Goal: Answer question/provide support: Share knowledge or assist other users

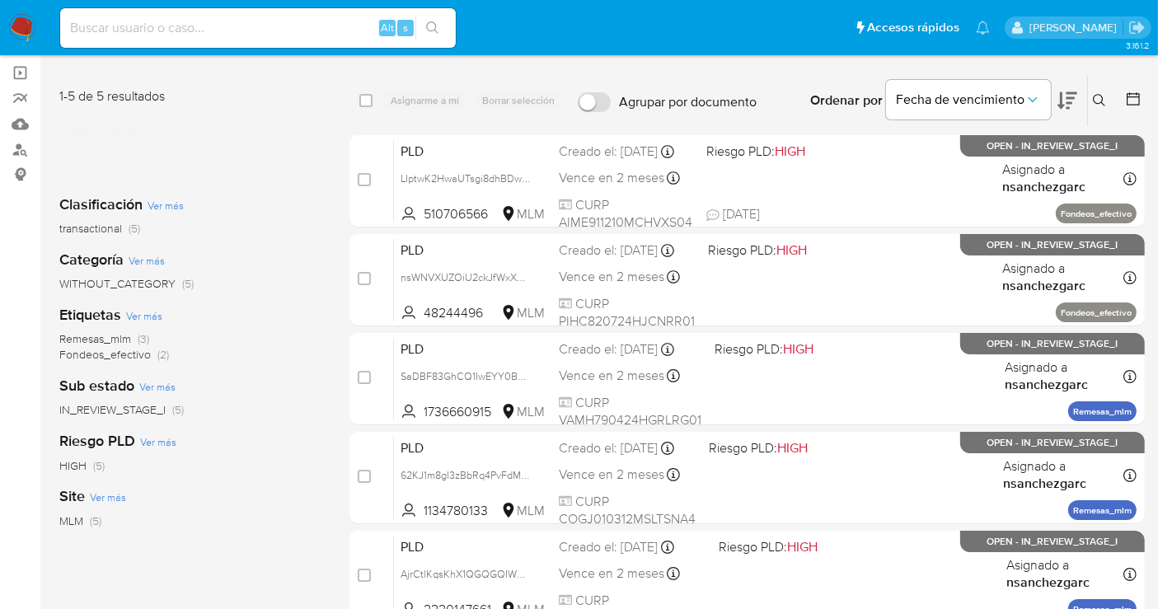
scroll to position [274, 0]
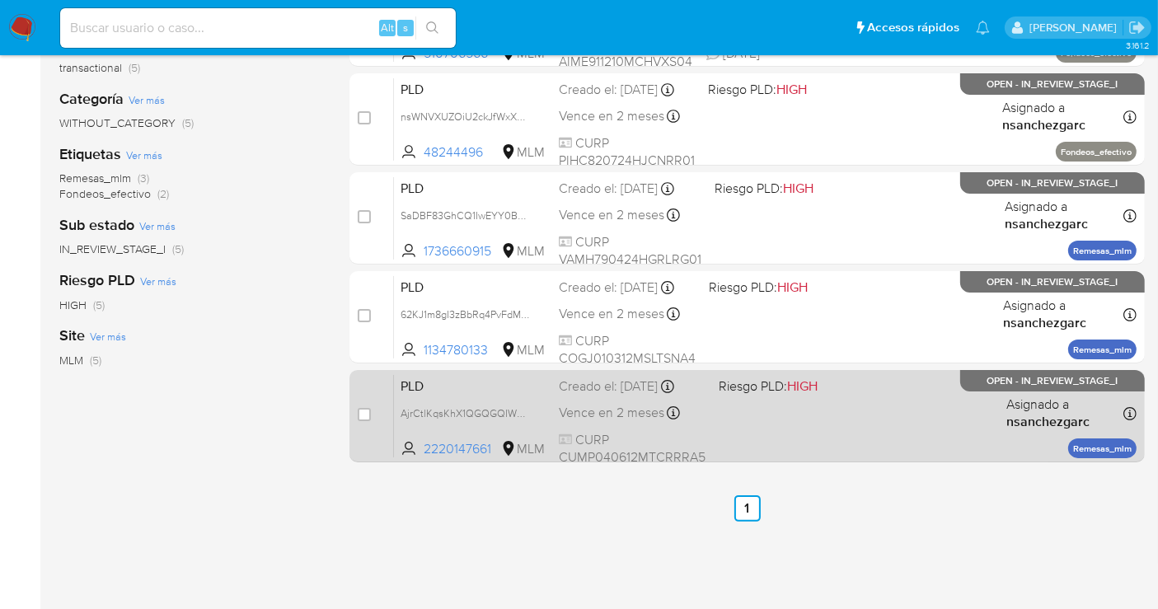
click at [635, 379] on div "Creado el: 12/09/2025 Creado el: 12/09/2025 02:06:32" at bounding box center [632, 386] width 147 height 18
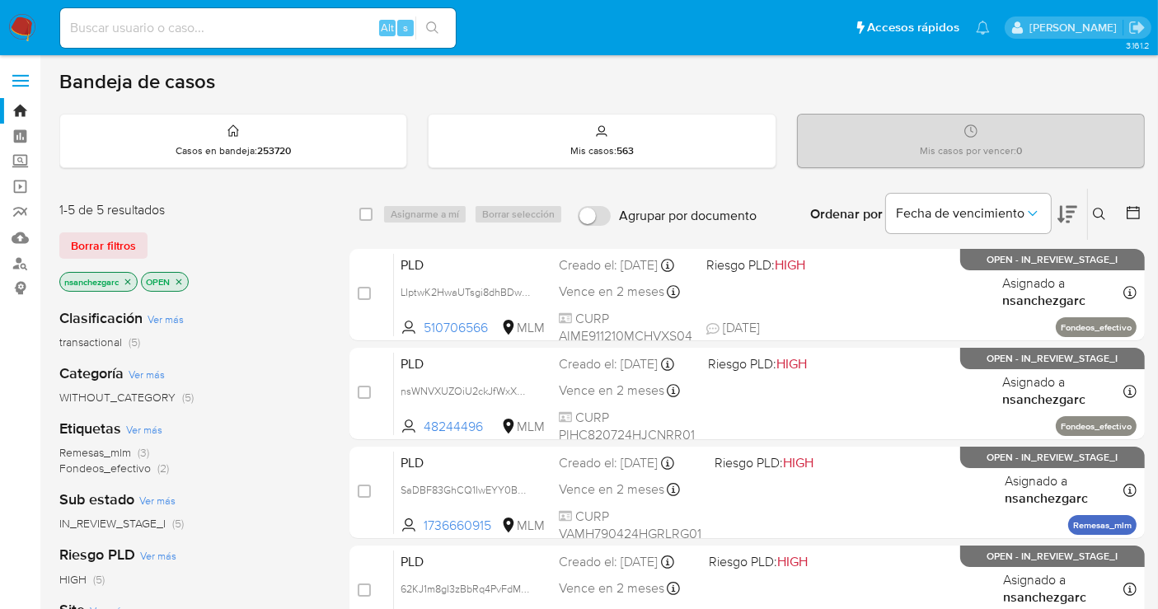
scroll to position [183, 0]
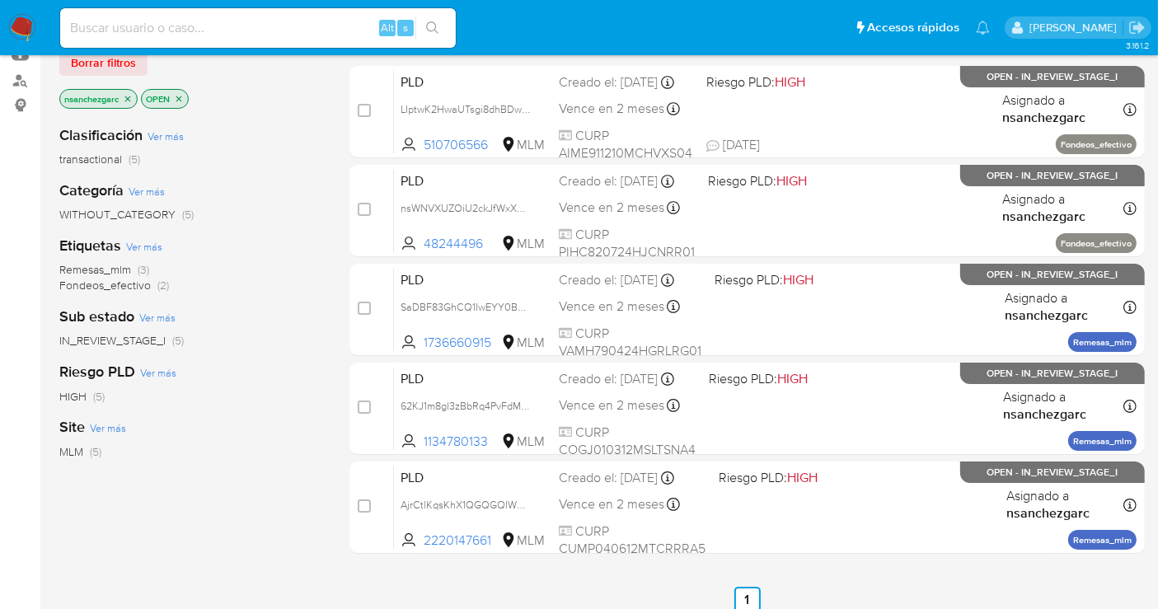
click at [16, 17] on img at bounding box center [22, 28] width 28 height 28
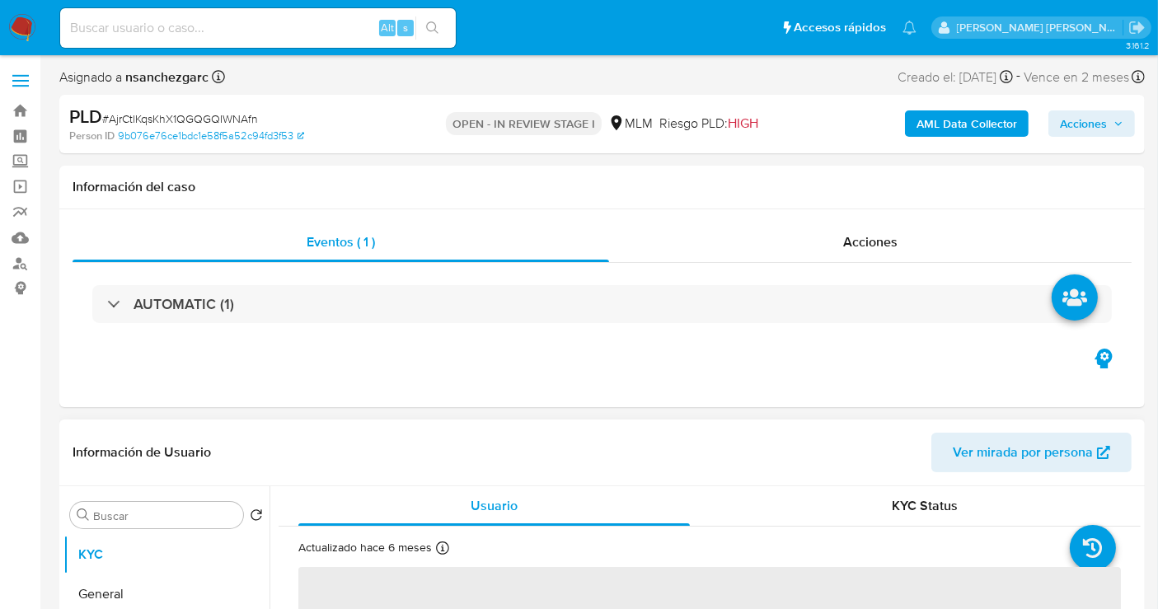
select select "10"
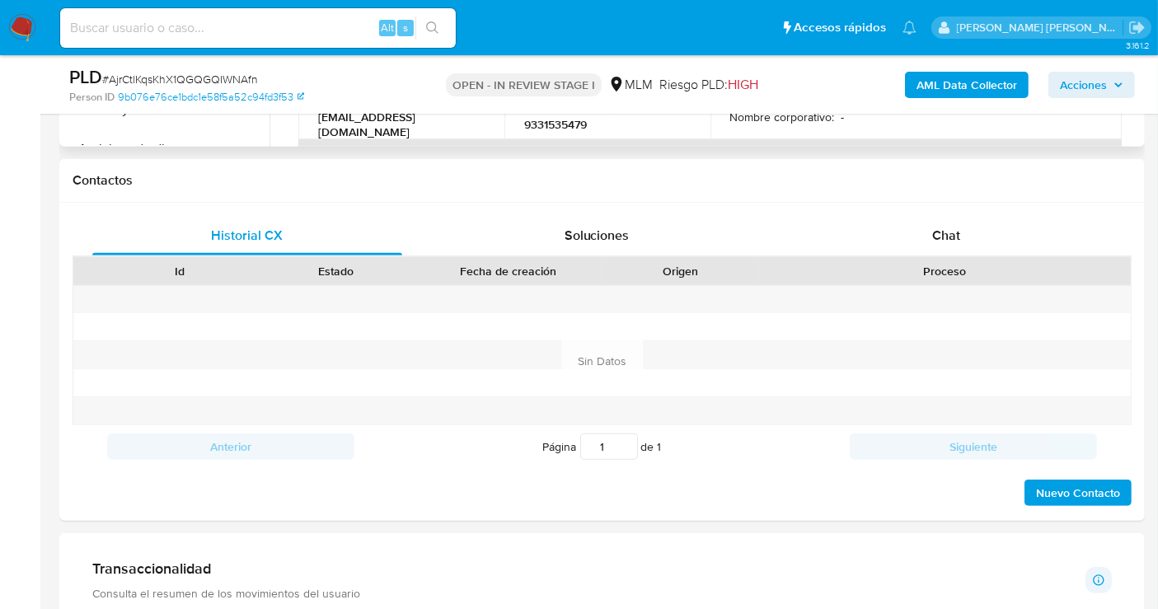
scroll to position [549, 0]
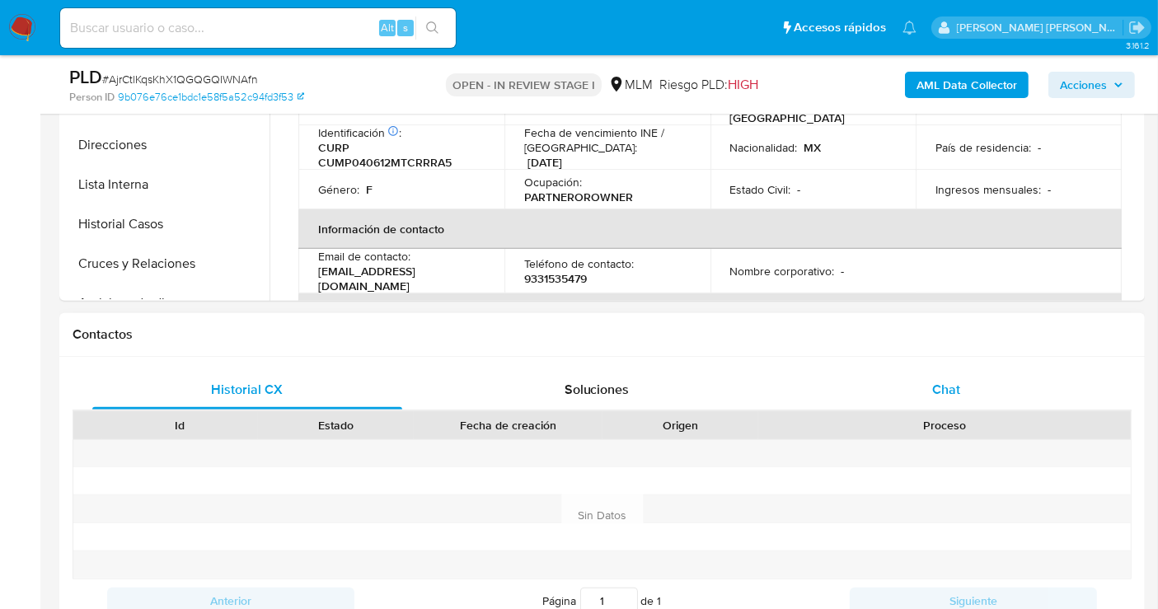
click at [955, 385] on span "Chat" at bounding box center [946, 389] width 28 height 19
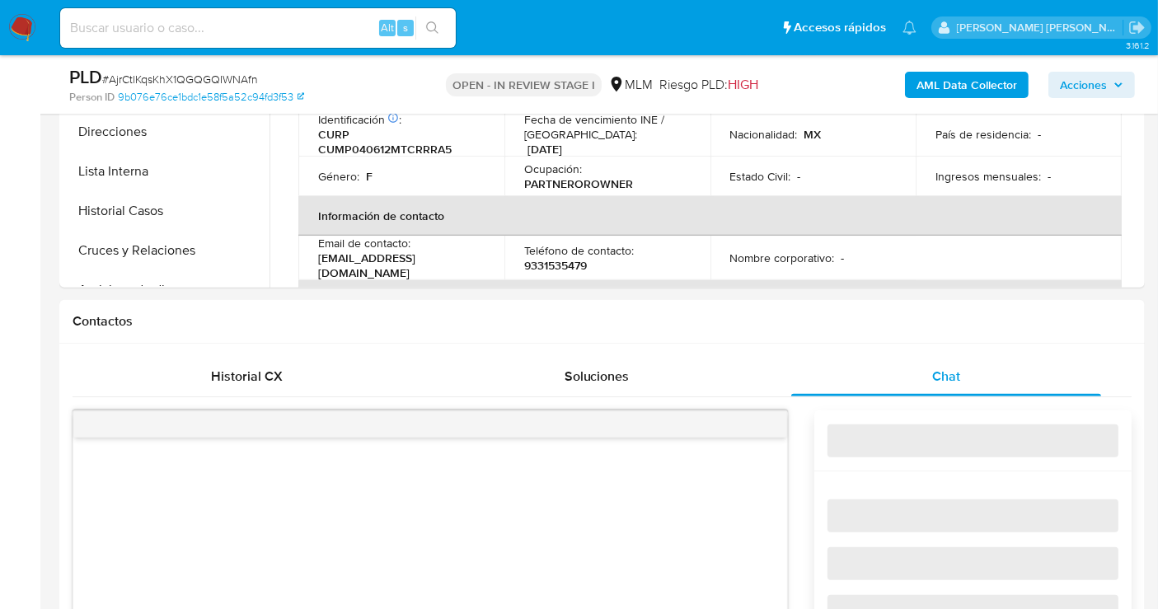
scroll to position [824, 0]
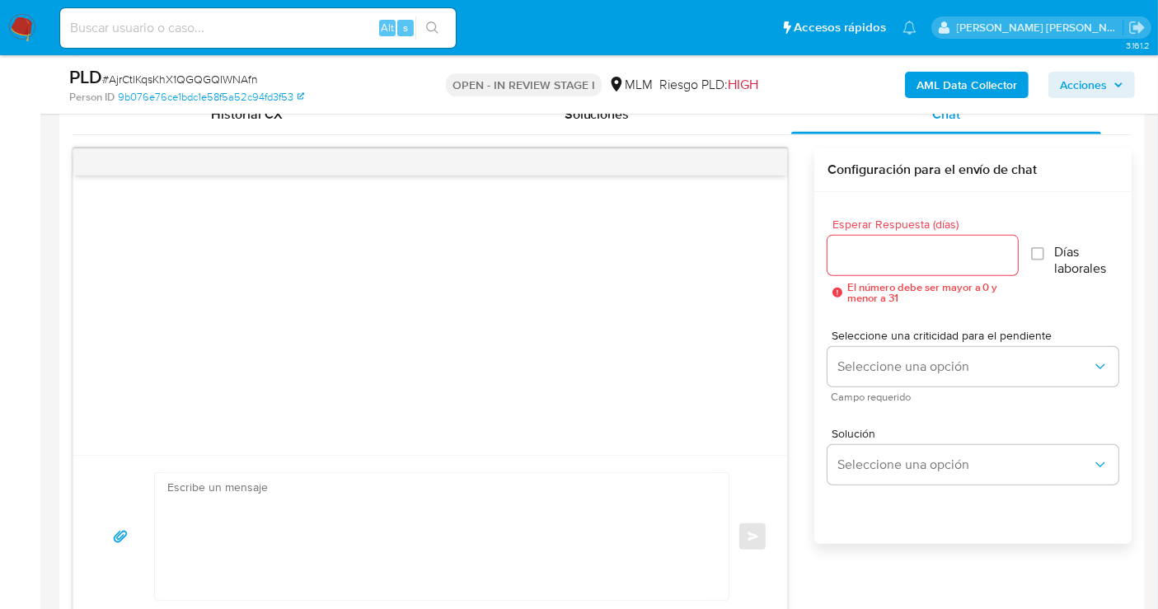
click at [866, 262] on input "Esperar Respuesta (días)" at bounding box center [922, 255] width 190 height 21
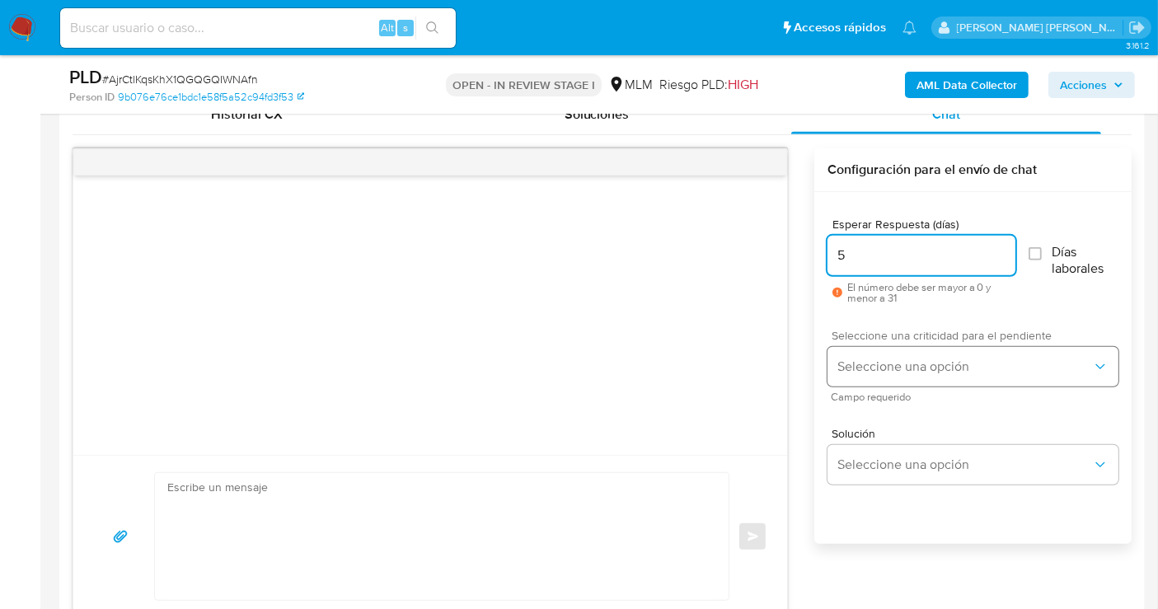
type input "5"
click at [865, 363] on span "Seleccione una opción" at bounding box center [964, 367] width 255 height 16
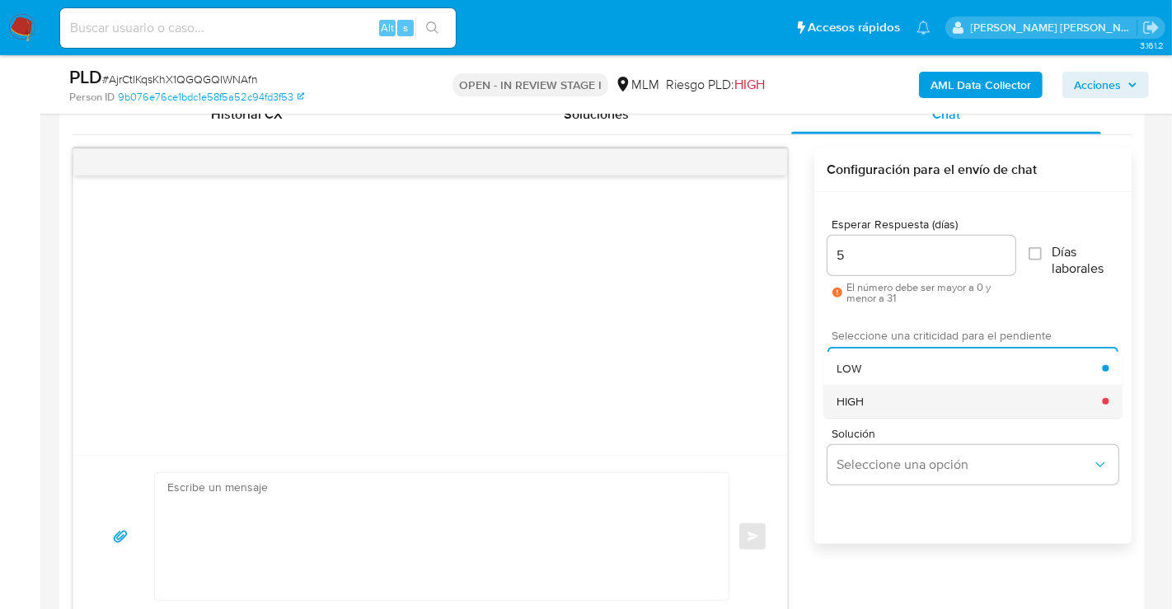
click at [865, 402] on div "HIGH" at bounding box center [969, 401] width 265 height 33
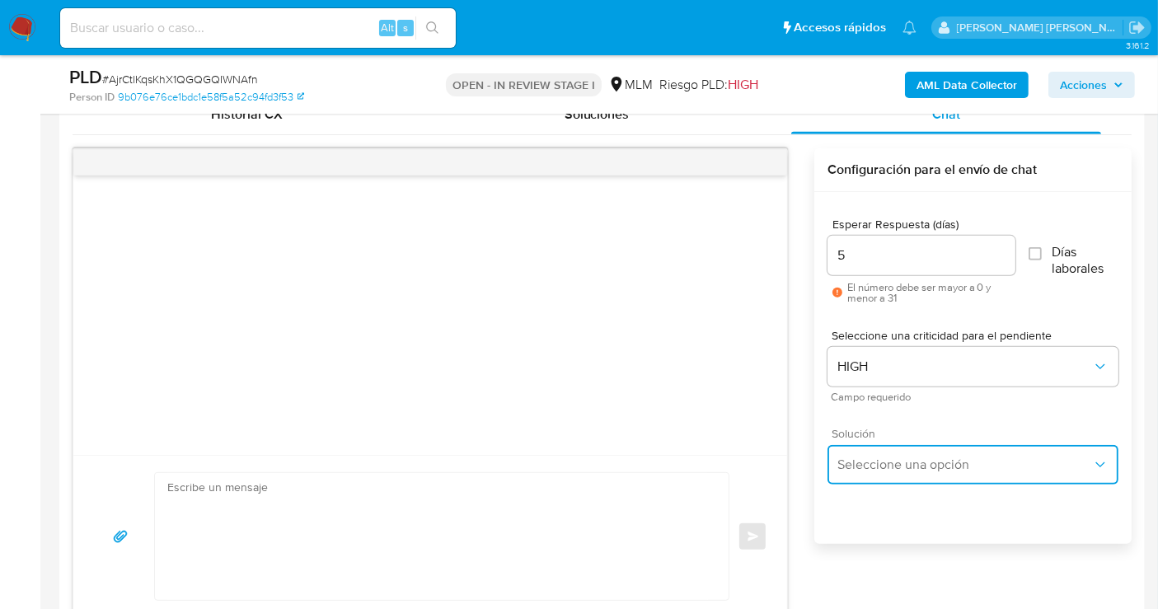
drag, startPoint x: 888, startPoint y: 481, endPoint x: 881, endPoint y: 474, distance: 9.9
click at [888, 480] on button "Seleccione una opción" at bounding box center [972, 465] width 291 height 40
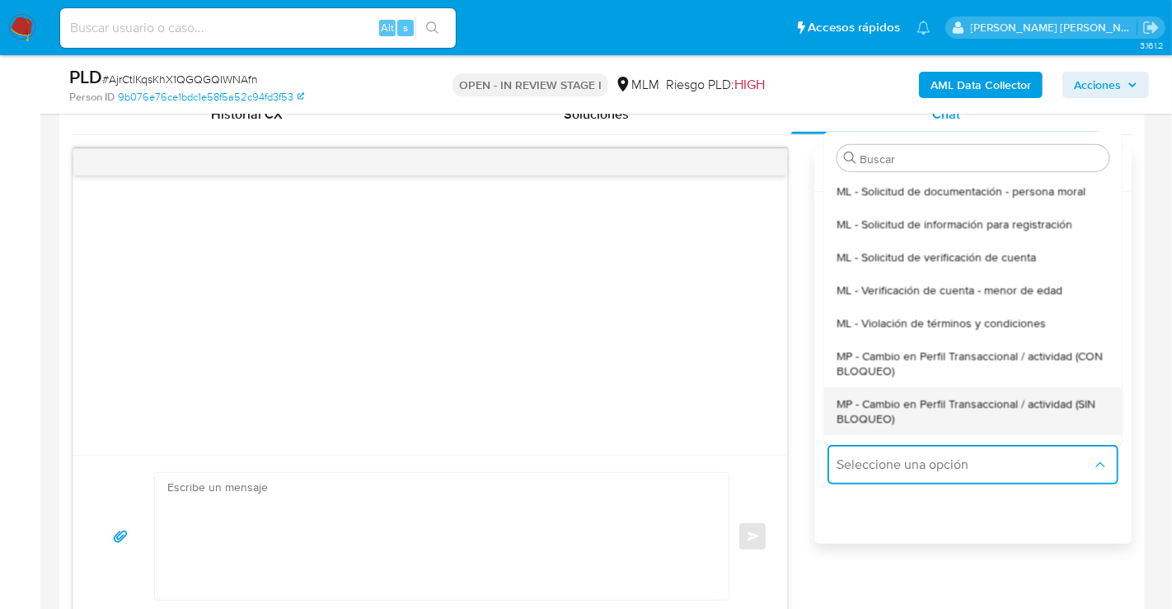
click at [853, 415] on span "MP - Cambio en Perfil Transaccional / actividad (SIN BLOQUEO)" at bounding box center [973, 411] width 272 height 30
type textarea "Estimado ,Te comunicamos que se ha identificado un cambio en el uso habitual de…"
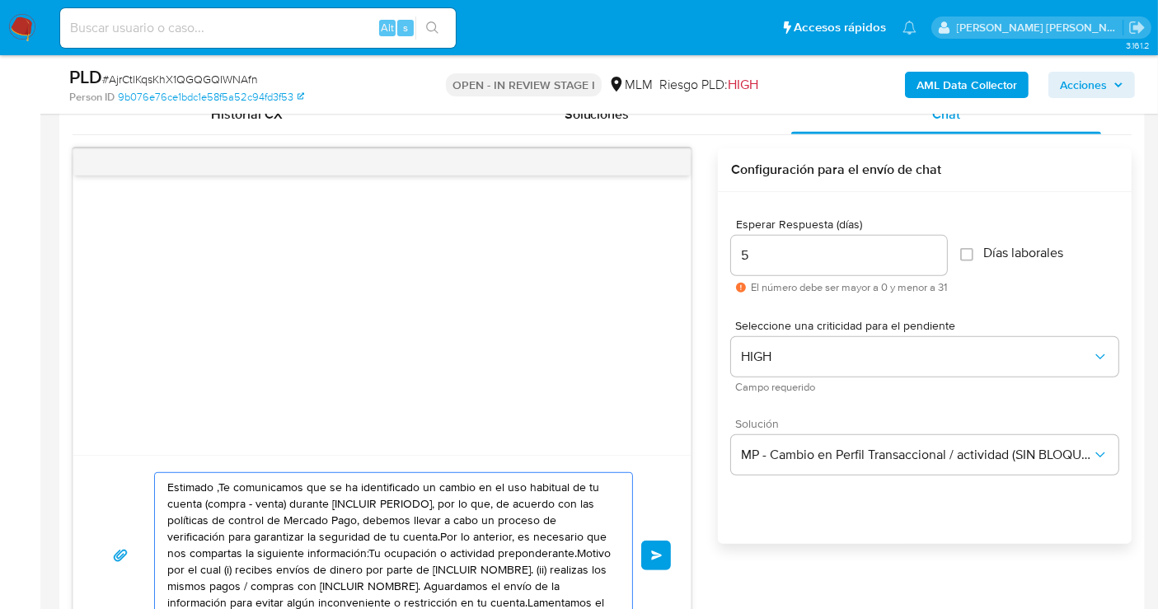
click at [452, 530] on textarea "Estimado ,Te comunicamos que se ha identificado un cambio en el uso habitual de…" at bounding box center [389, 555] width 444 height 165
paste textarea "cliente se ha identificado un cambio en el uso habitual de tu cuenta para garan…"
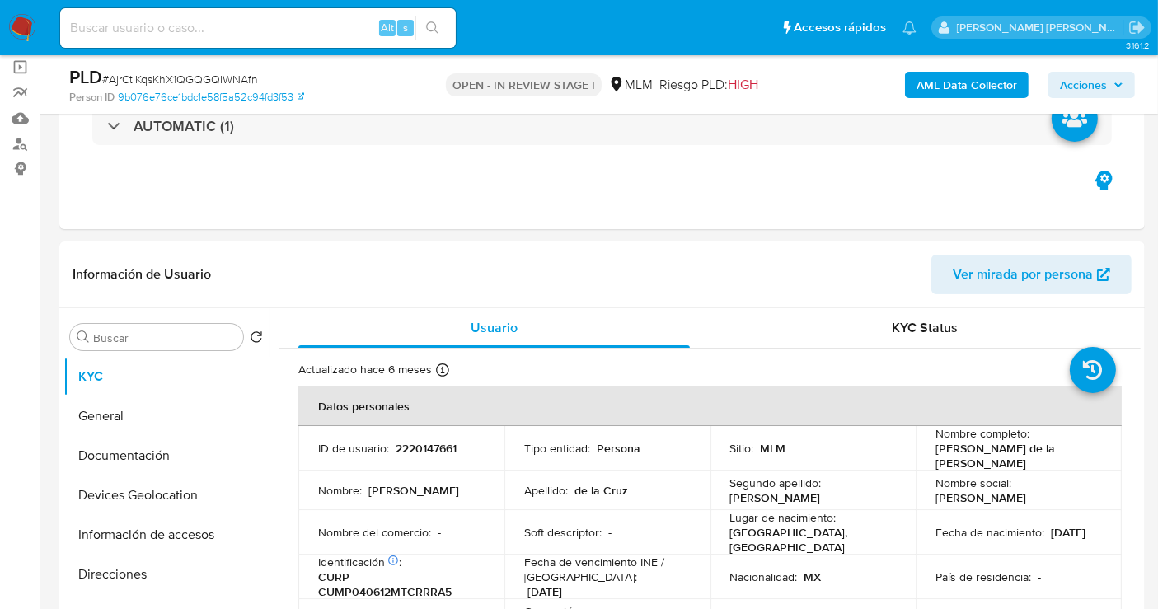
scroll to position [118, 0]
type textarea "Estimado cliente se ha identificado un cambio en el uso habitual de tu cuenta p…"
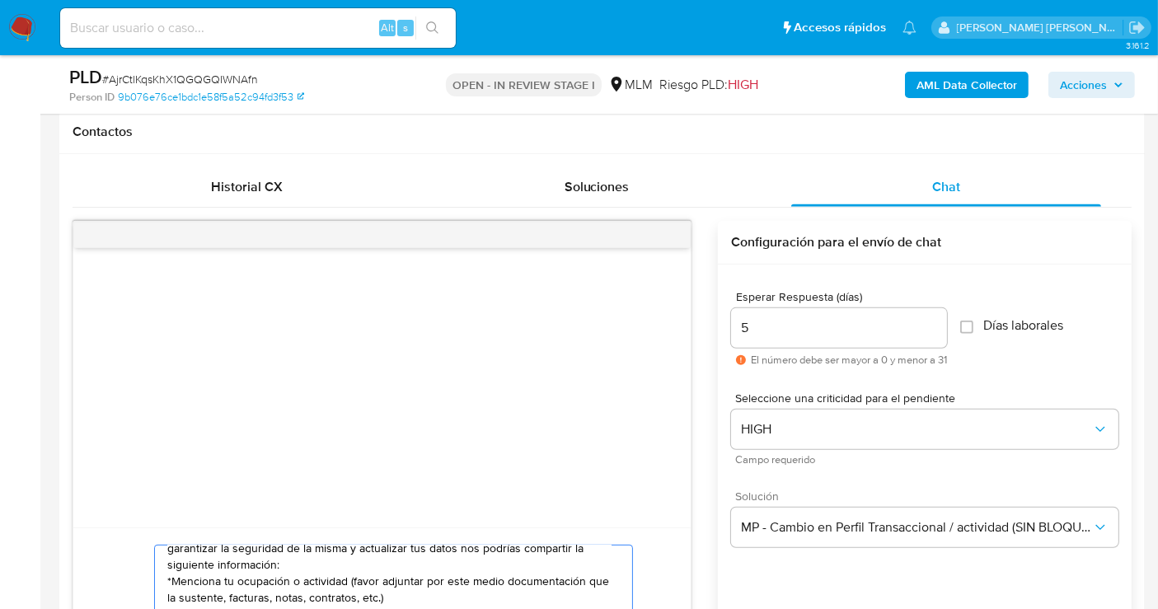
scroll to position [942, 0]
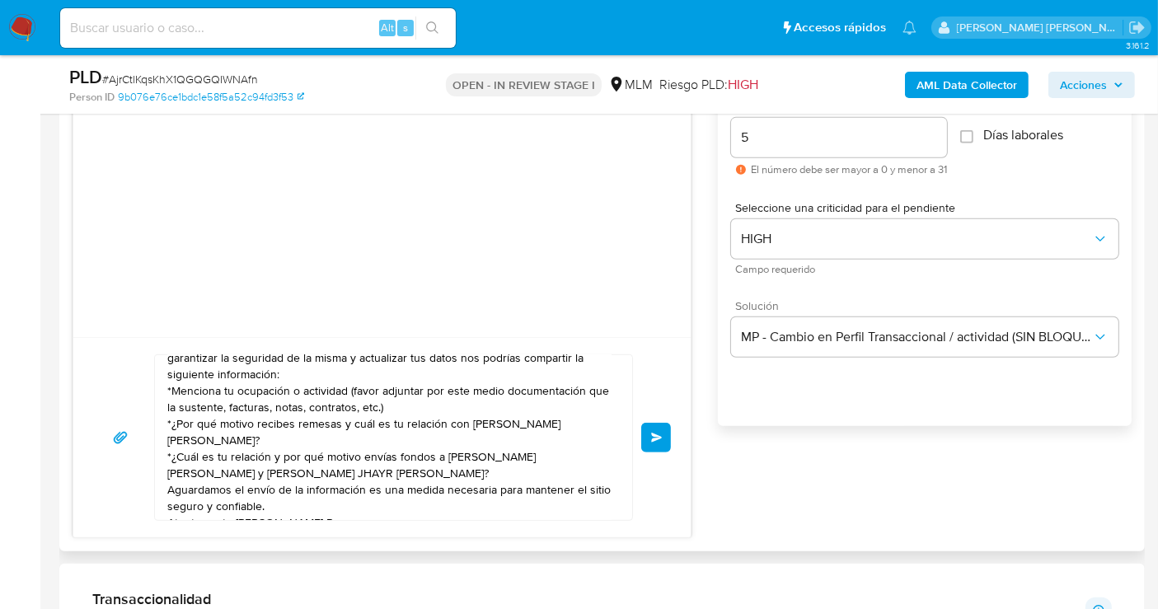
click at [649, 438] on button "Enviar" at bounding box center [656, 438] width 30 height 30
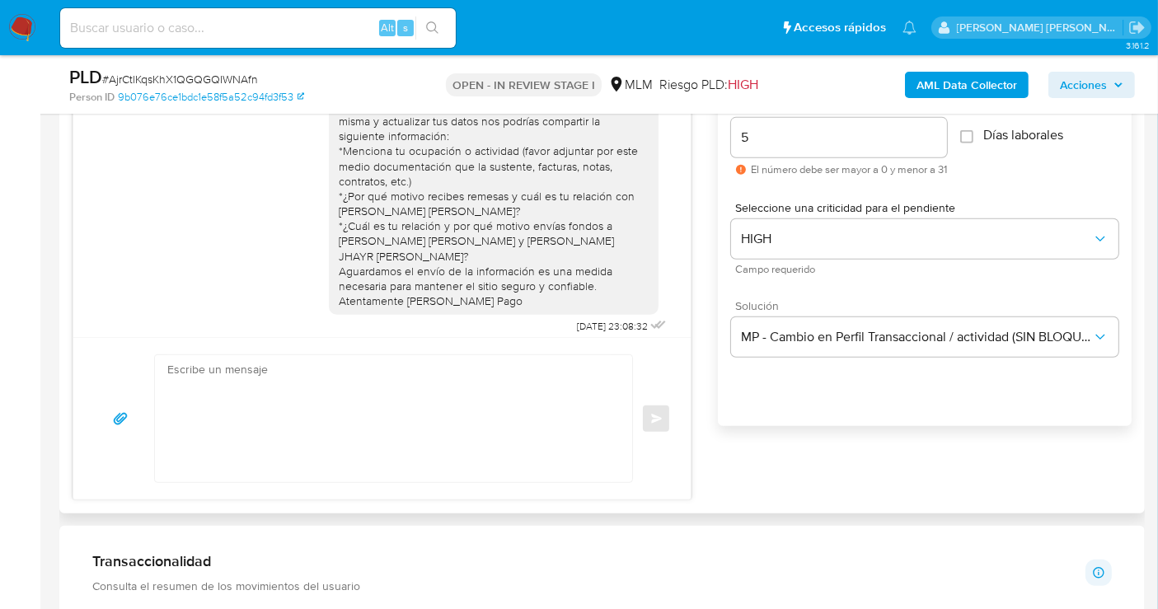
scroll to position [9, 0]
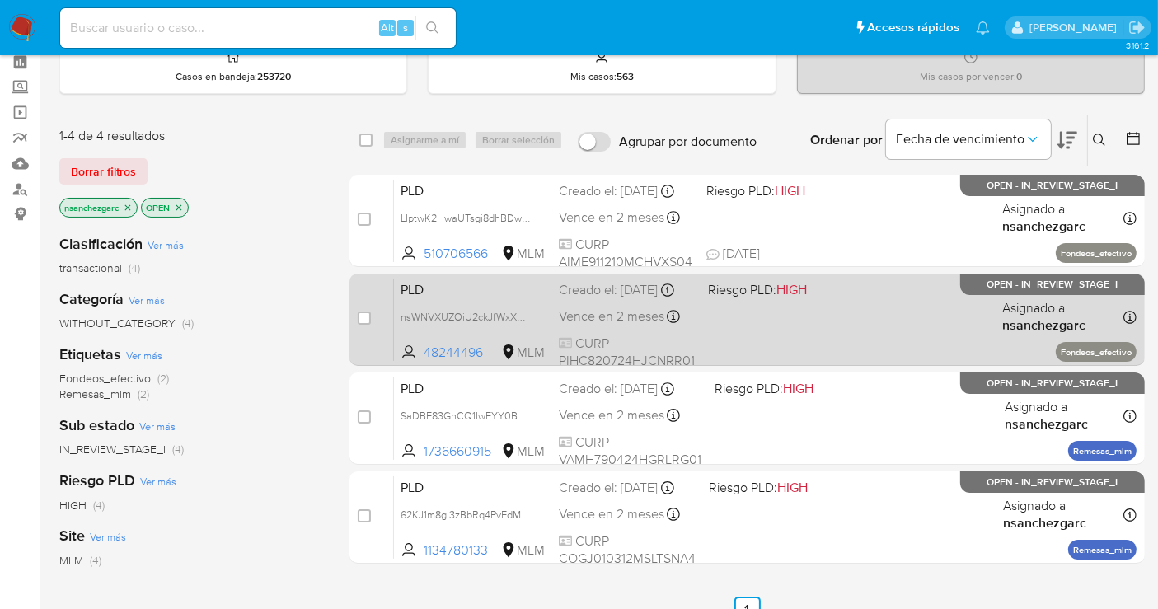
scroll to position [91, 0]
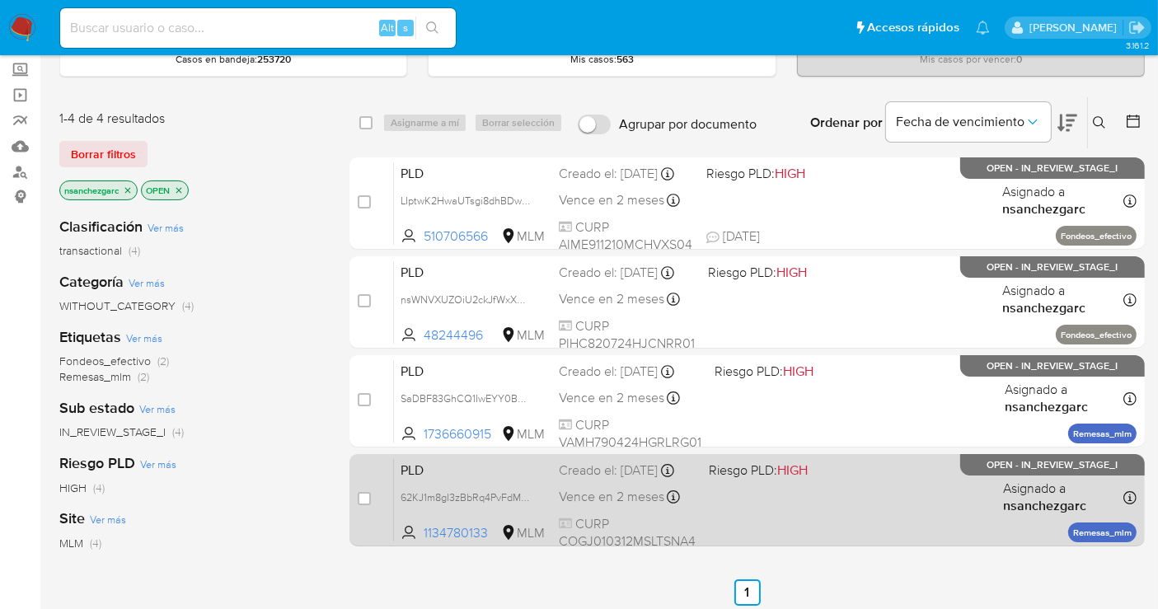
click at [616, 480] on div "Creado el: [DATE] Creado el: [DATE] 02:09:38" at bounding box center [627, 471] width 137 height 18
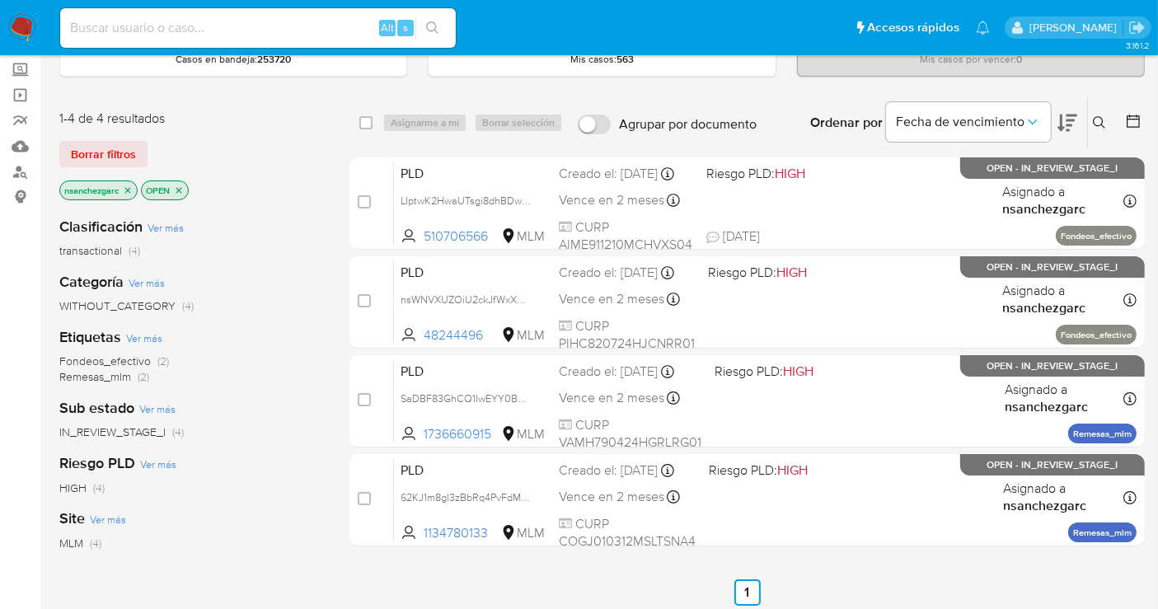
click at [22, 30] on img at bounding box center [22, 28] width 28 height 28
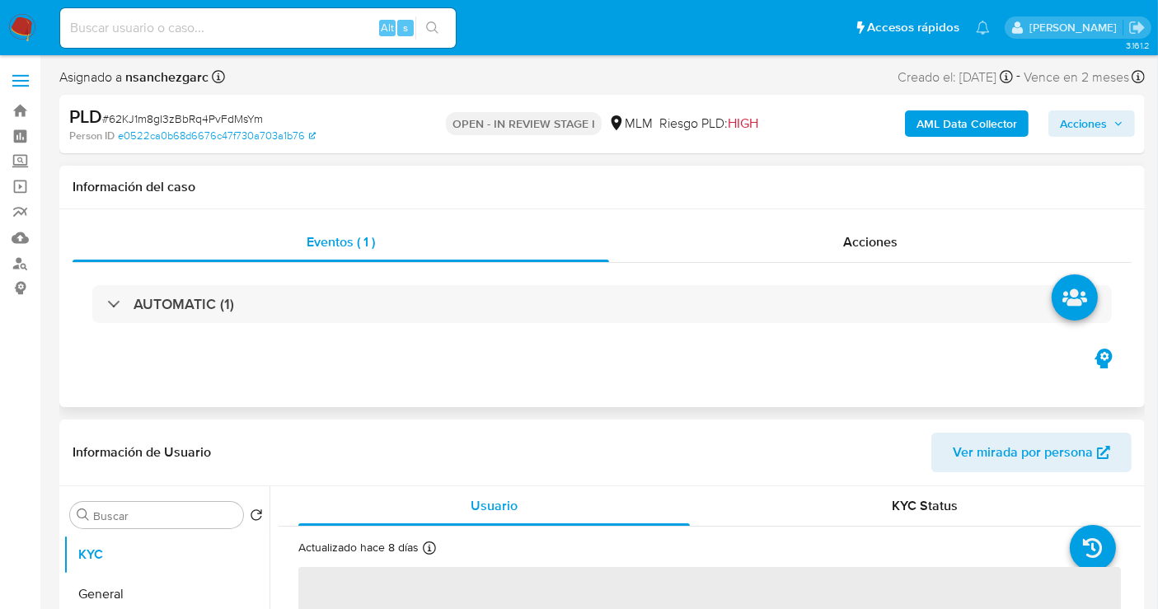
select select "10"
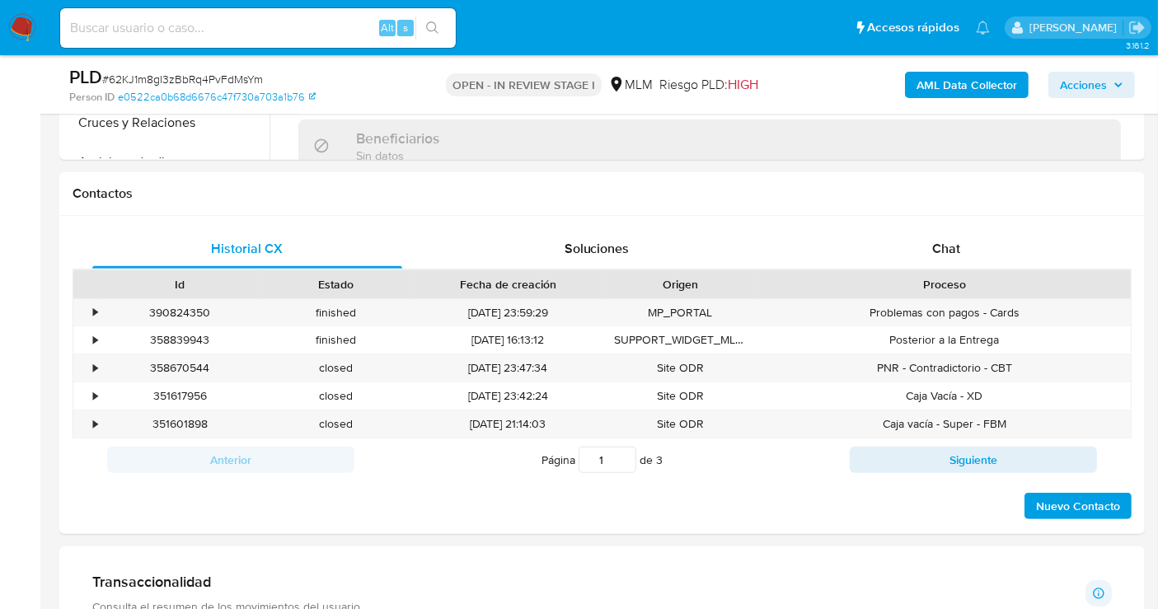
scroll to position [732, 0]
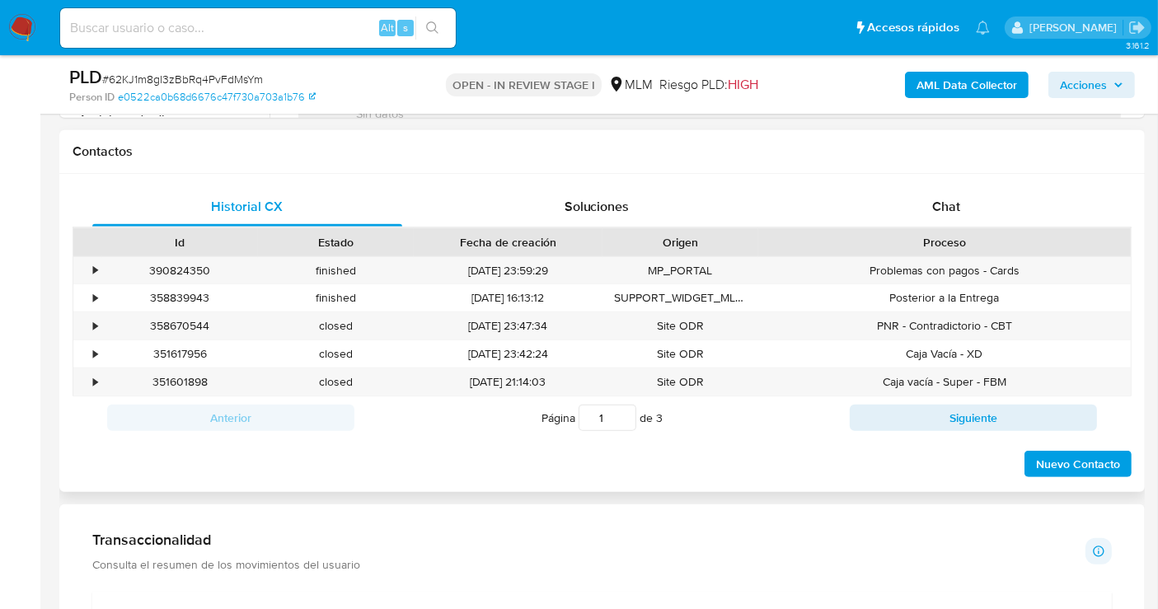
drag, startPoint x: 947, startPoint y: 199, endPoint x: 944, endPoint y: 225, distance: 26.6
click at [947, 199] on span "Chat" at bounding box center [946, 206] width 28 height 19
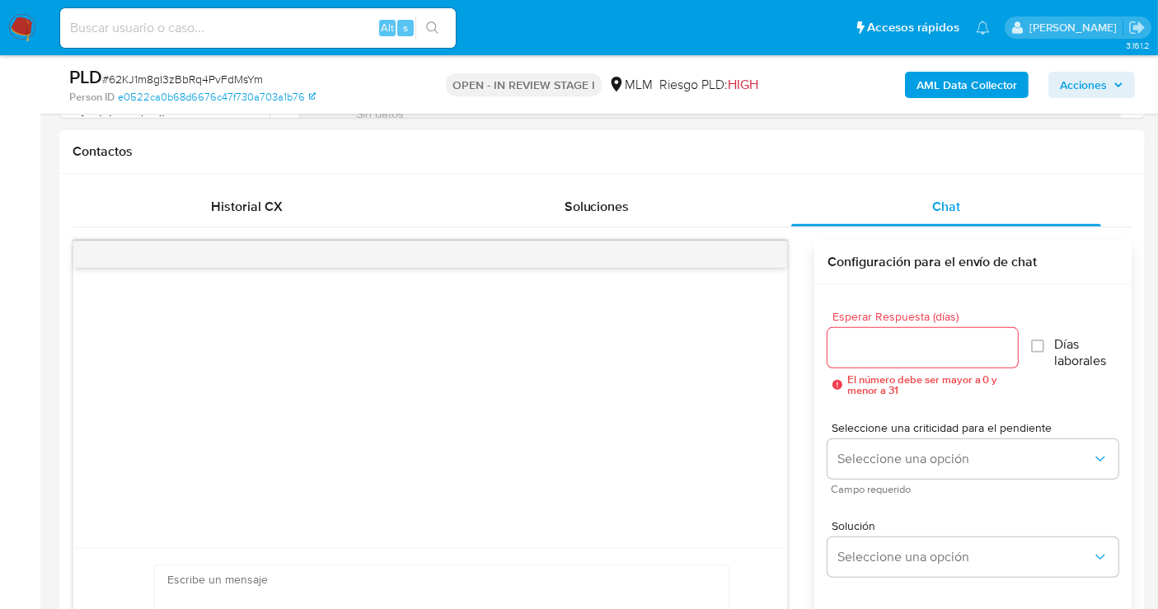
click at [858, 338] on input "Esperar Respuesta (días)" at bounding box center [922, 347] width 190 height 21
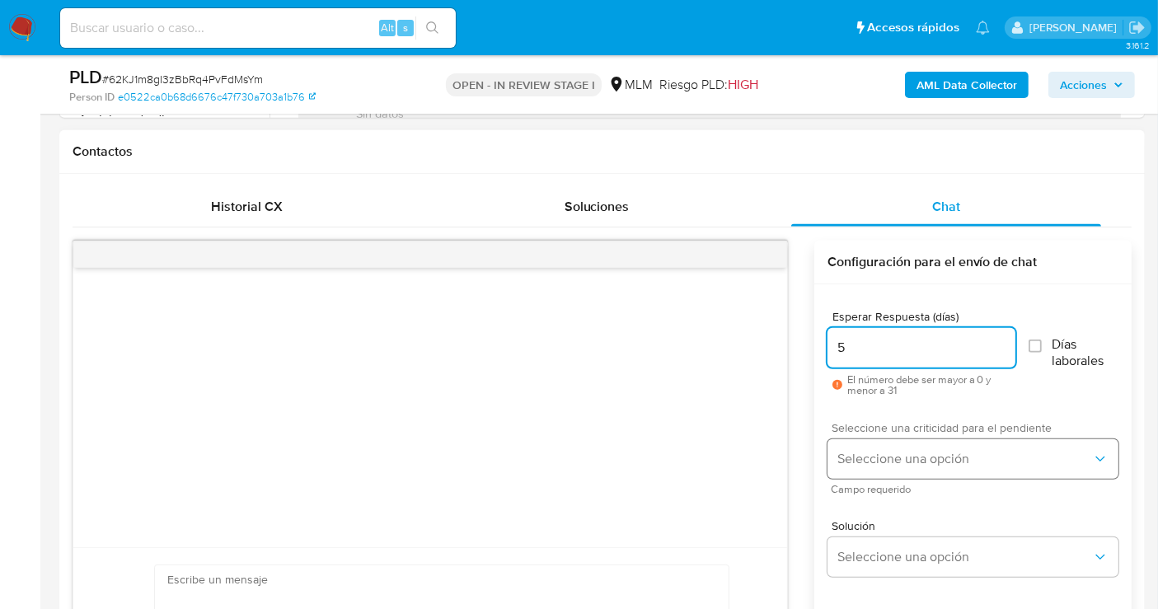
type input "5"
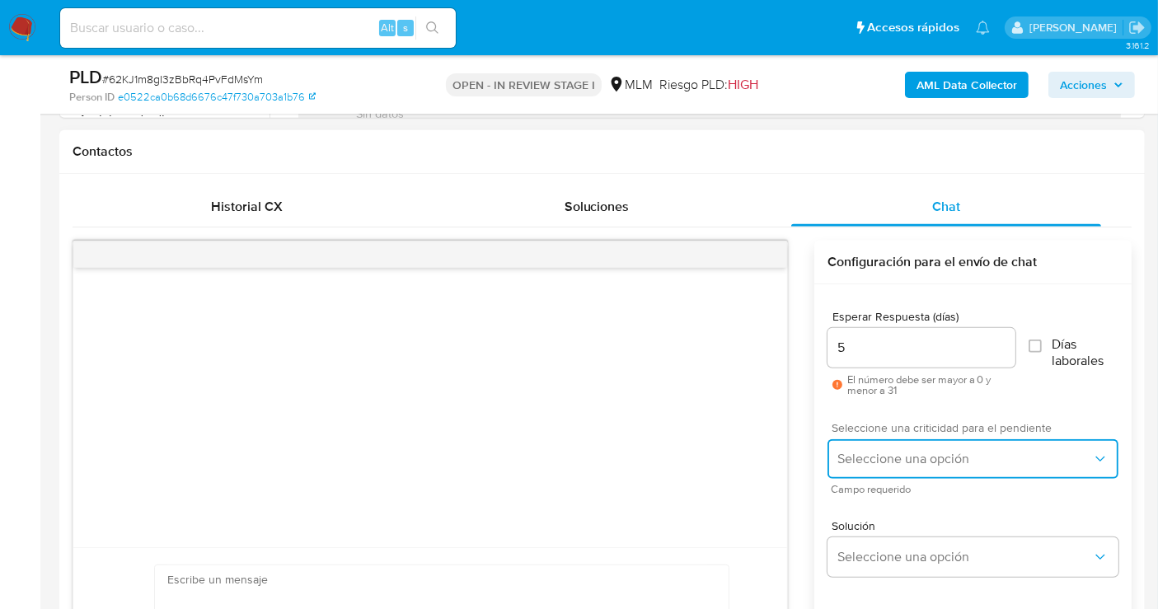
click at [874, 451] on span "Seleccione una opción" at bounding box center [964, 459] width 255 height 16
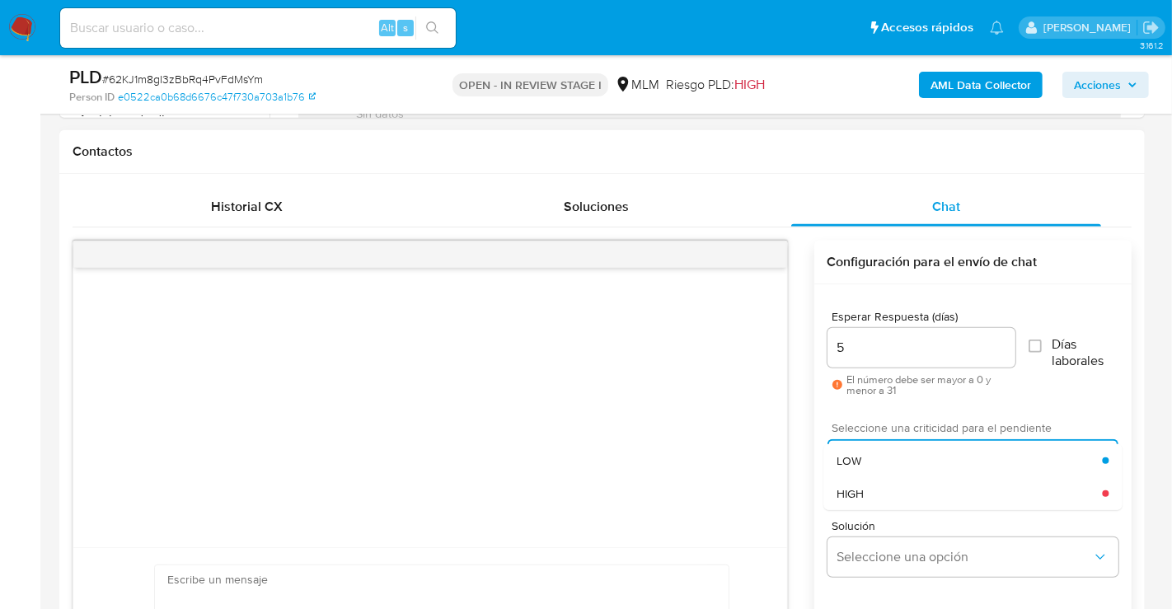
click at [858, 490] on span "HIGH" at bounding box center [850, 493] width 27 height 15
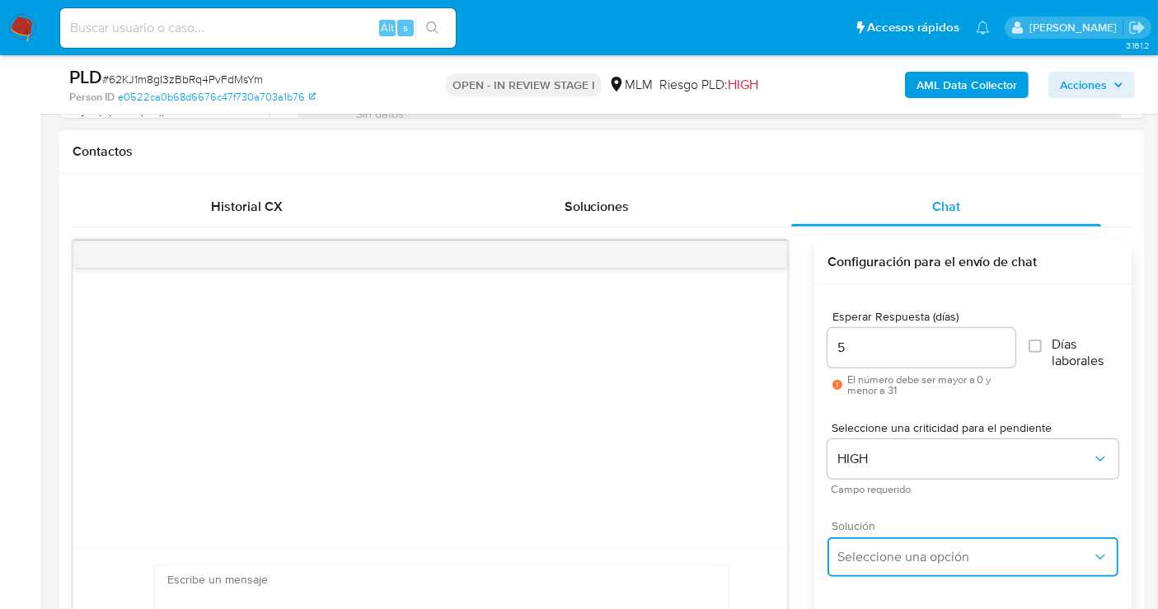
click at [878, 556] on span "Seleccione una opción" at bounding box center [964, 557] width 255 height 16
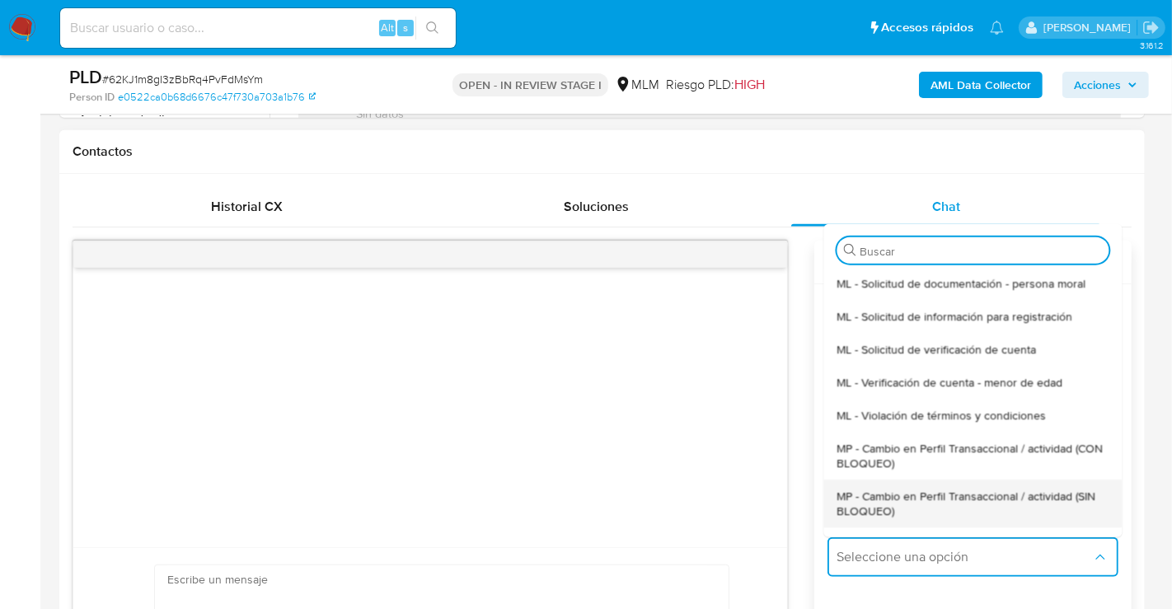
click at [868, 503] on span "MP - Cambio en Perfil Transaccional / actividad (SIN BLOQUEO)" at bounding box center [973, 503] width 272 height 30
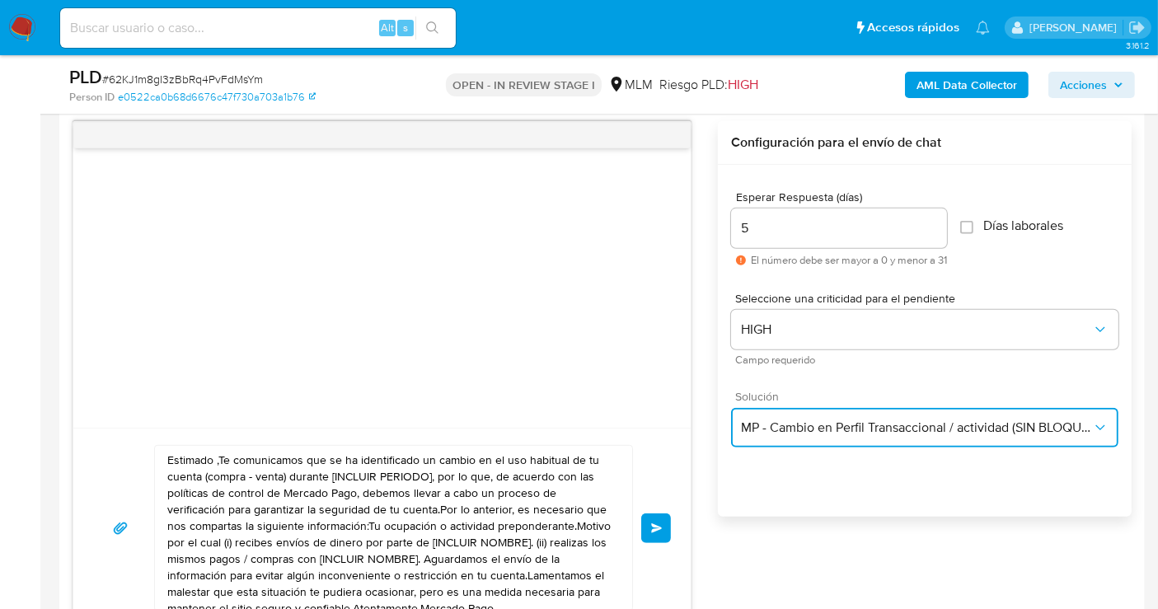
scroll to position [1007, 0]
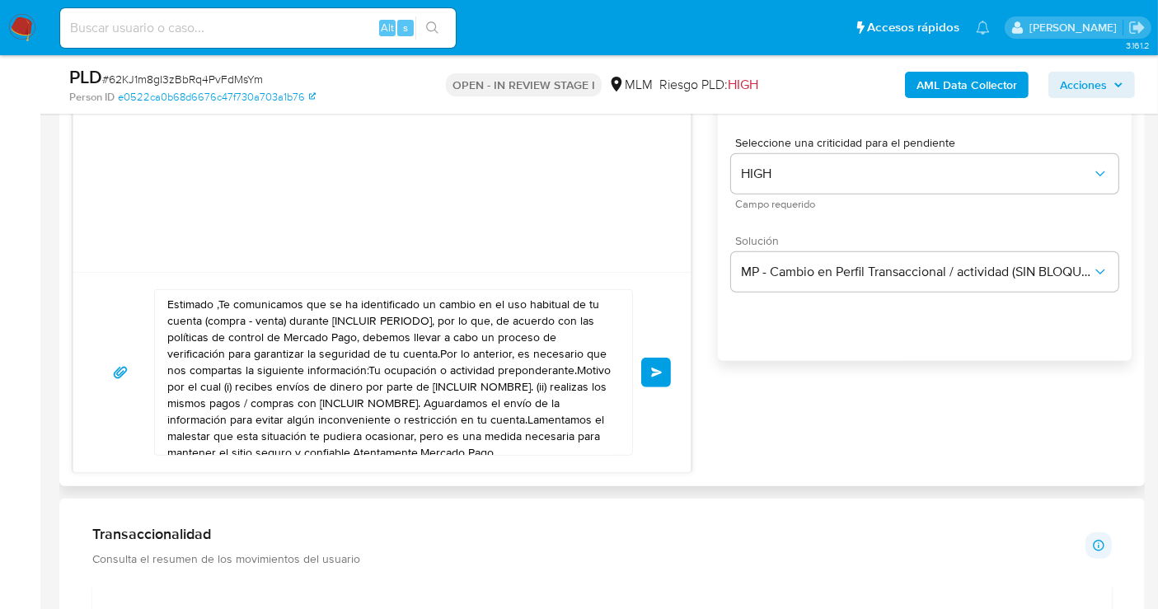
click at [311, 401] on textarea "Estimado ,Te comunicamos que se ha identificado un cambio en el uso habitual de…" at bounding box center [389, 372] width 444 height 165
paste textarea "cliente se ha identificado un cambio en el uso habitual de tu cuenta para garan…"
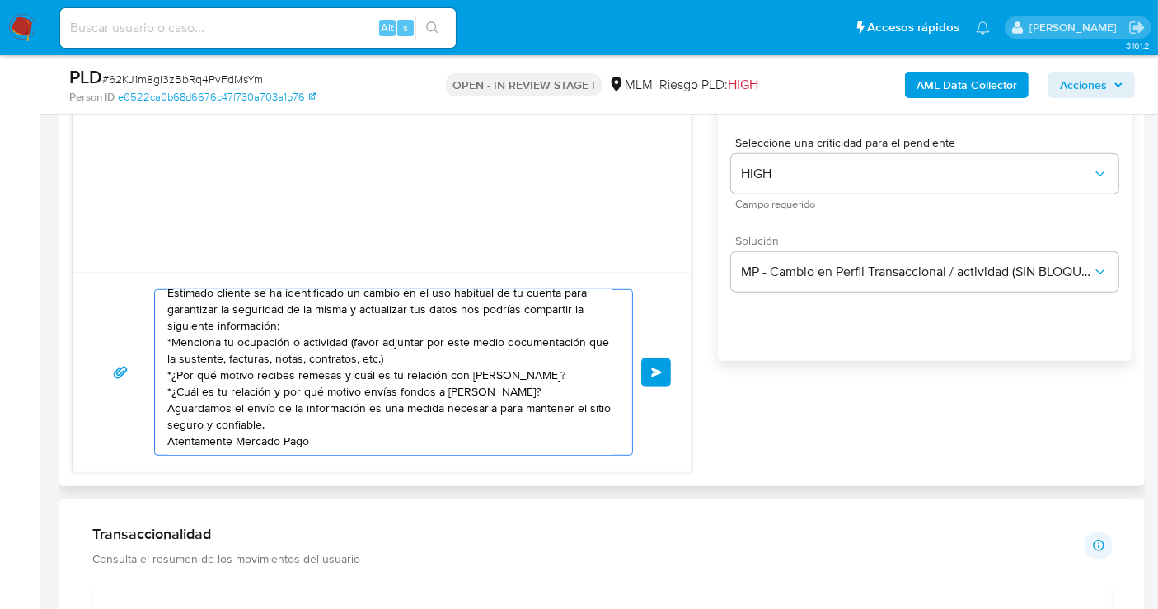
scroll to position [0, 0]
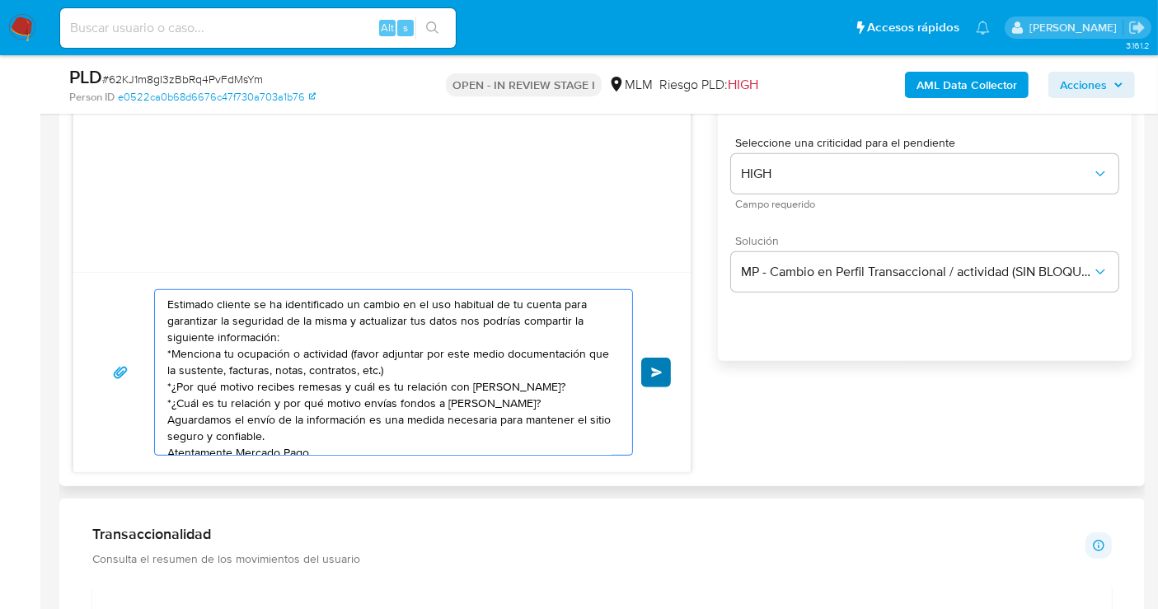
type textarea "Estimado cliente se ha identificado un cambio en el uso habitual de tu cuenta p…"
click at [655, 372] on span "Enviar" at bounding box center [657, 373] width 12 height 10
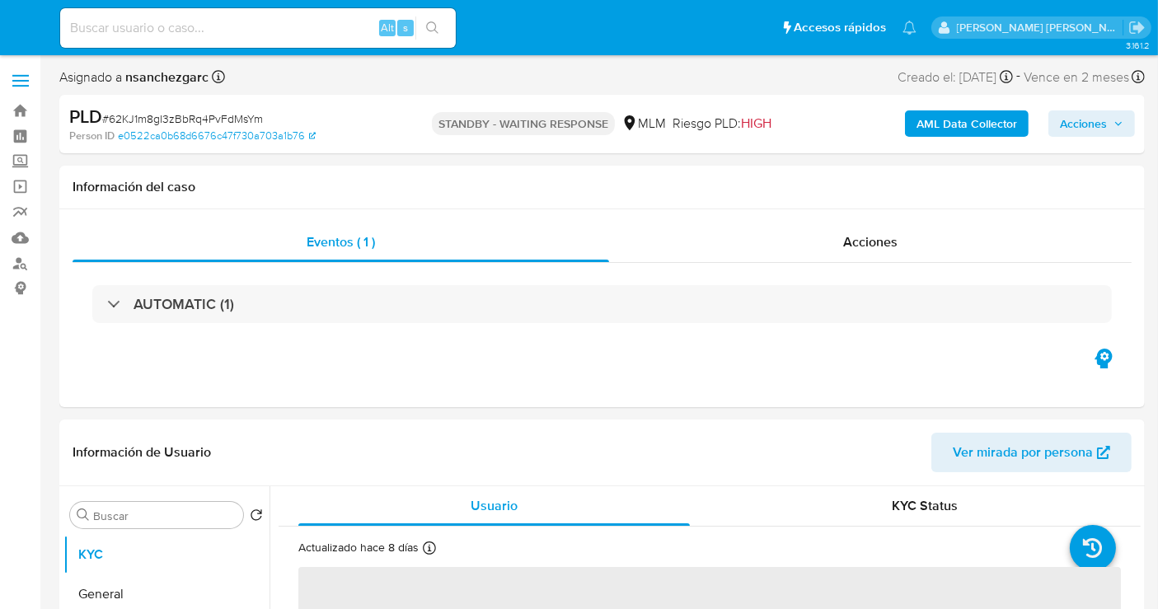
select select "10"
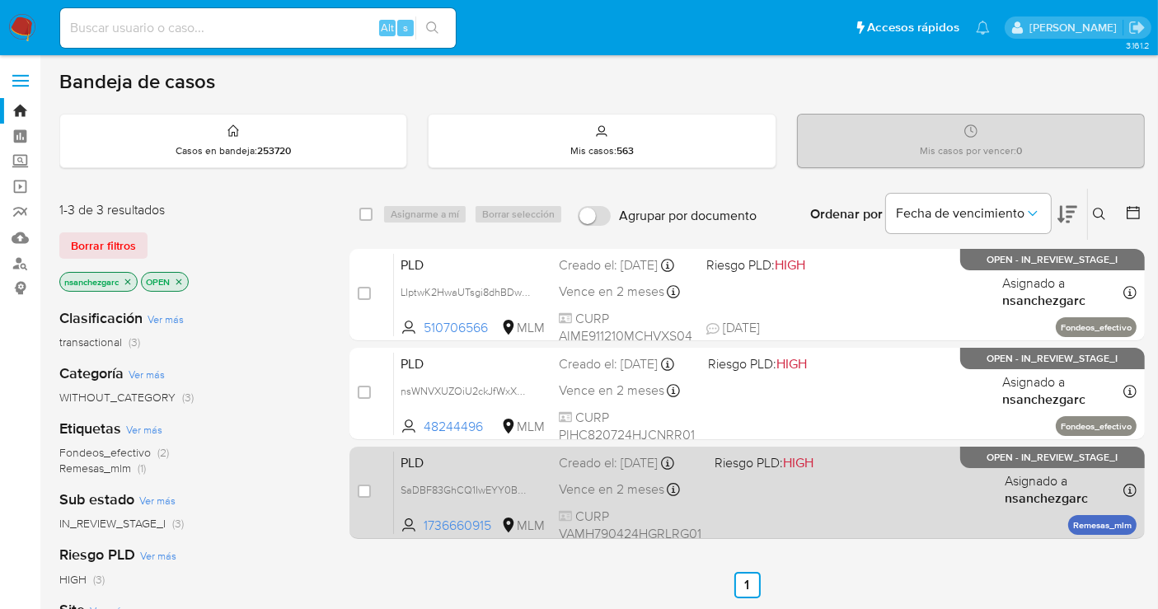
click at [591, 491] on div "PLD SaDBF83GhCQ1IwEYY0BQ05Th 1736660915 MLM Riesgo PLD: HIGH Creado el: [DATE] …" at bounding box center [765, 492] width 743 height 83
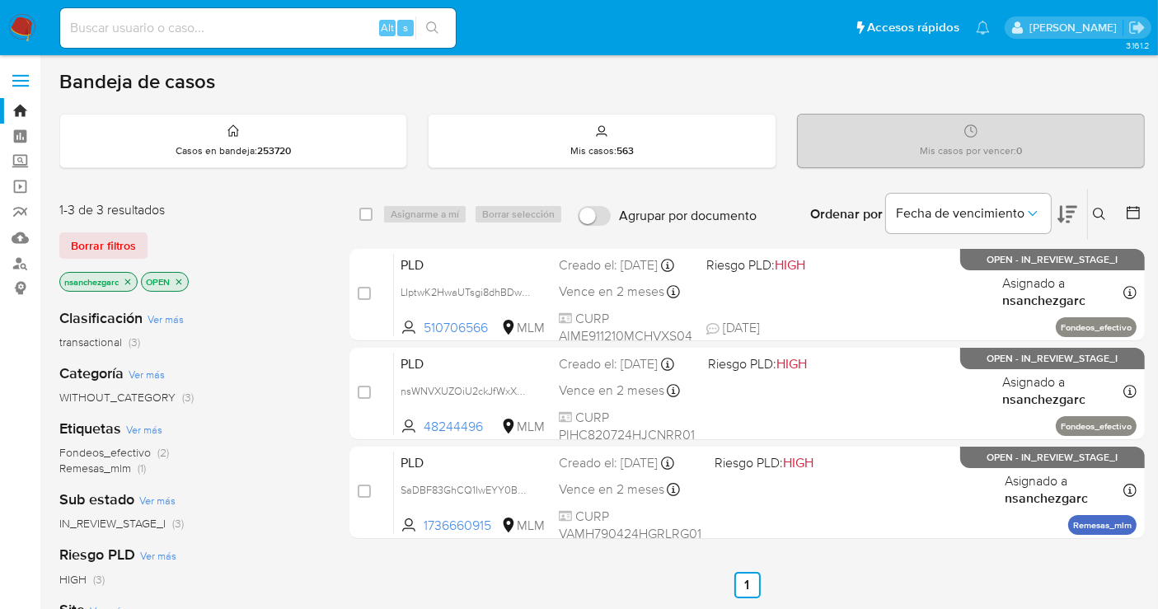
click at [17, 31] on img at bounding box center [22, 28] width 28 height 28
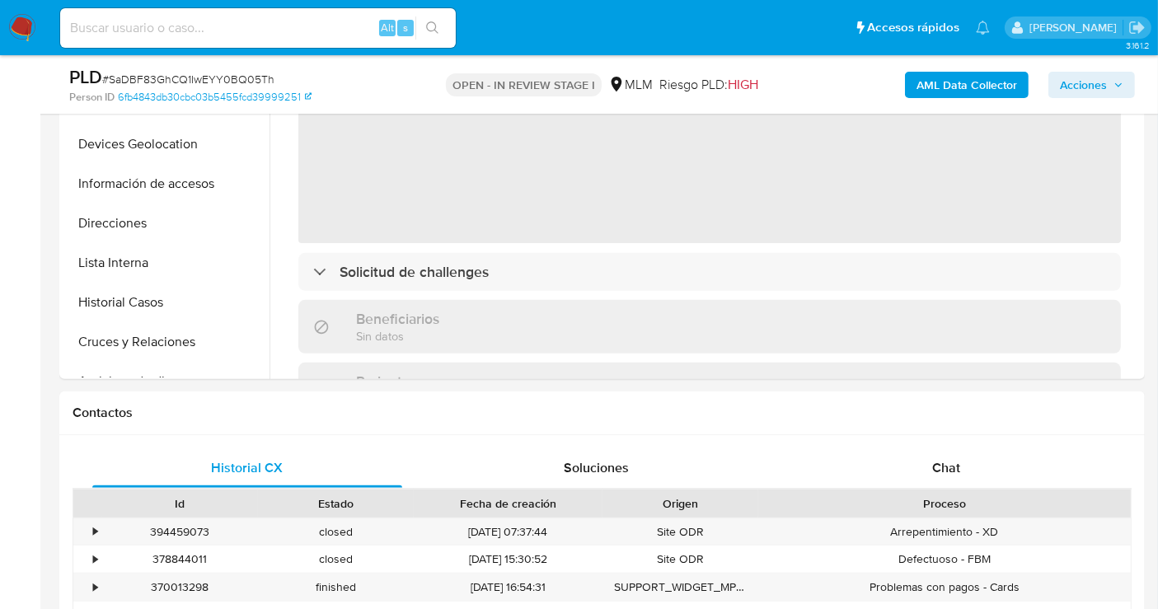
scroll to position [549, 0]
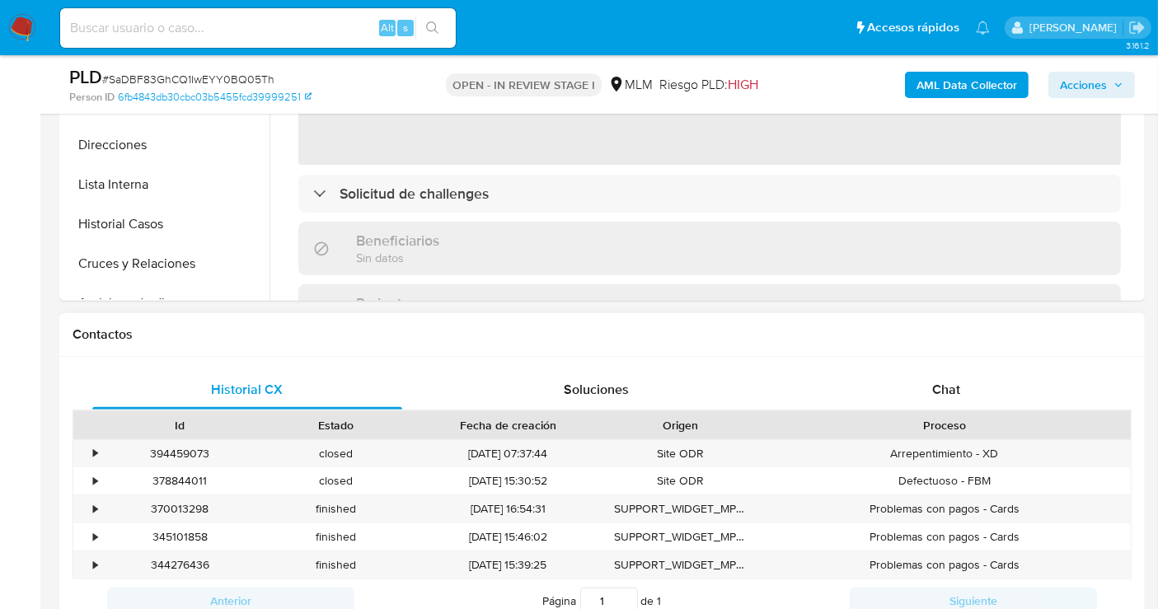
select select "10"
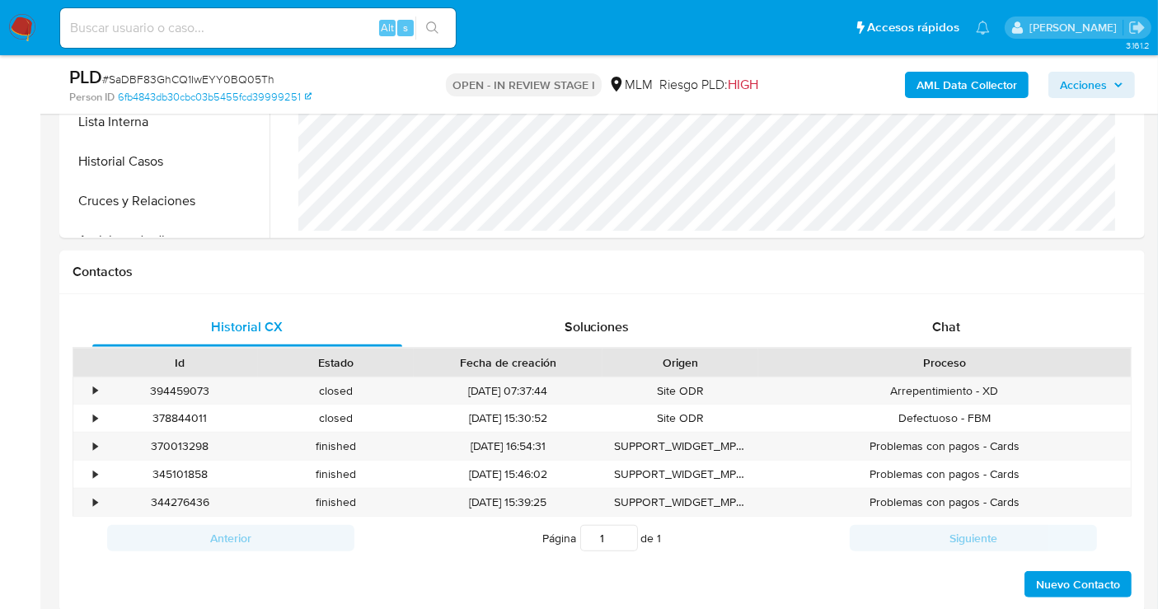
scroll to position [732, 0]
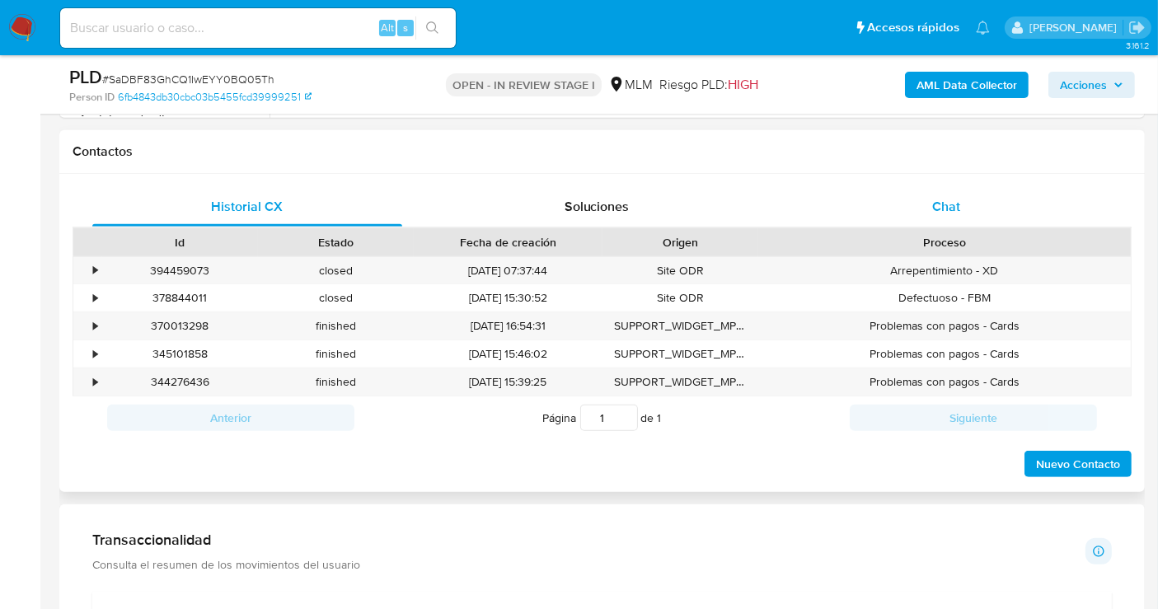
click at [941, 214] on div "Chat" at bounding box center [946, 207] width 310 height 40
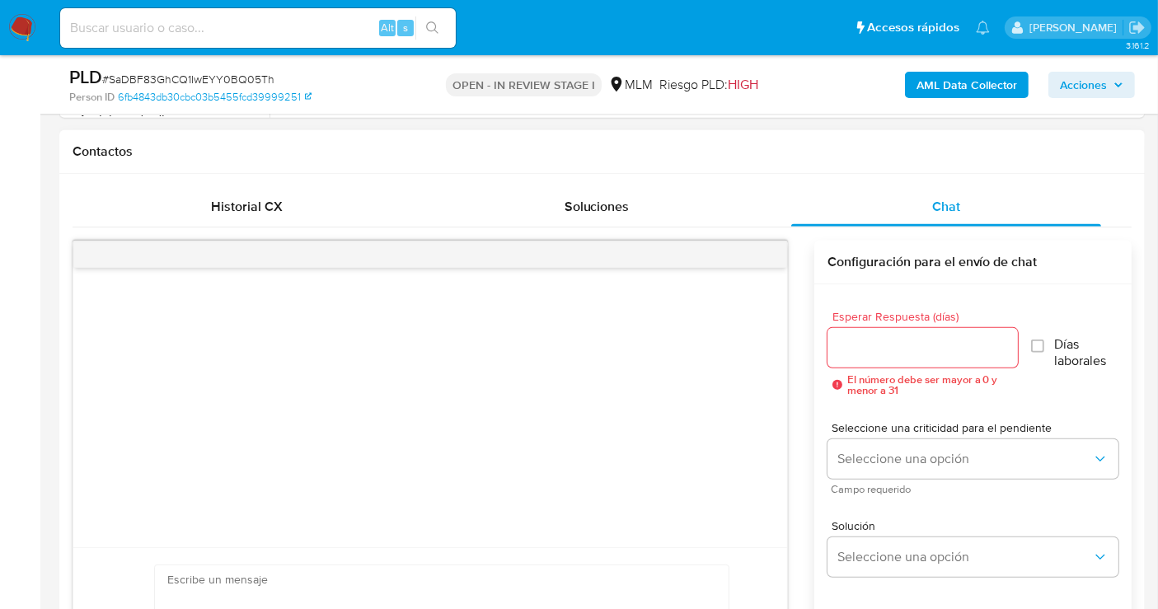
click at [861, 349] on input "Esperar Respuesta (días)" at bounding box center [922, 347] width 190 height 21
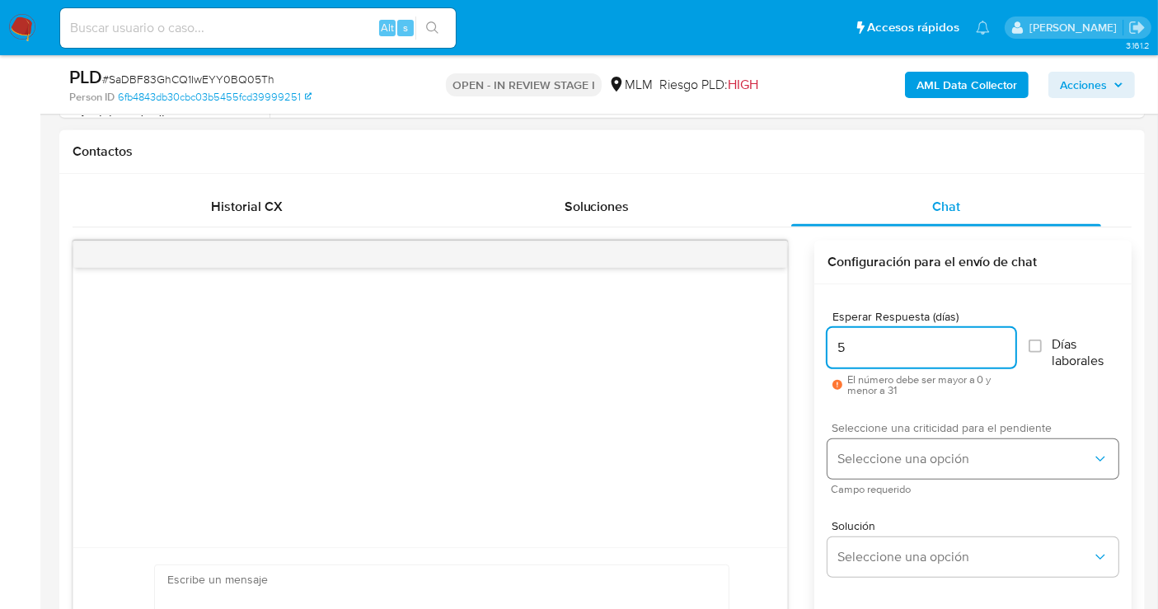
type input "5"
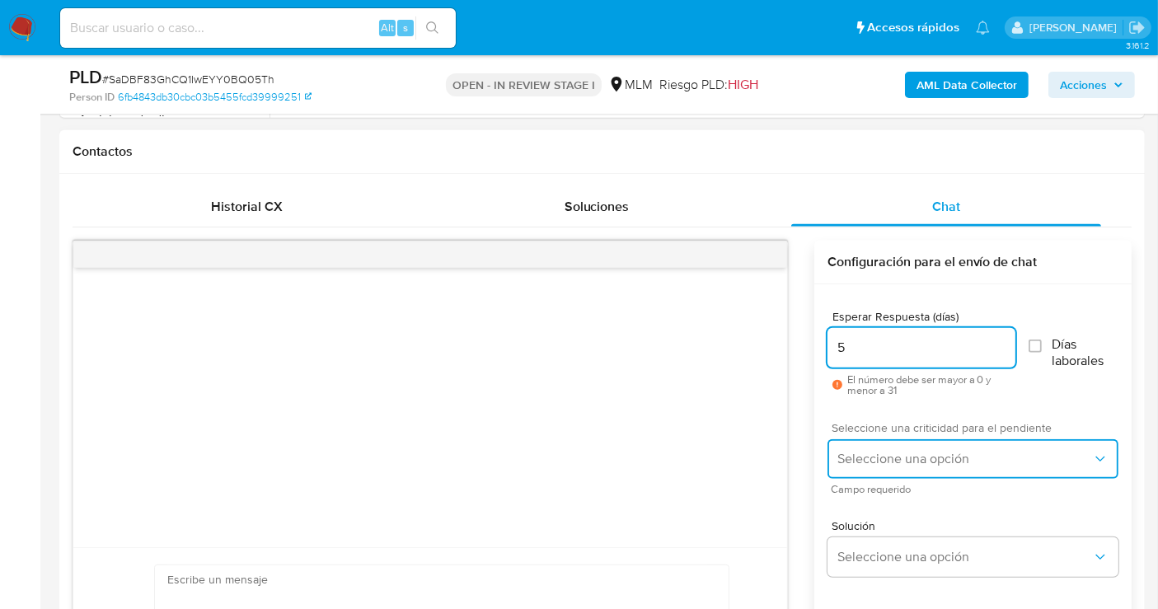
click at [884, 457] on span "Seleccione una opción" at bounding box center [964, 459] width 255 height 16
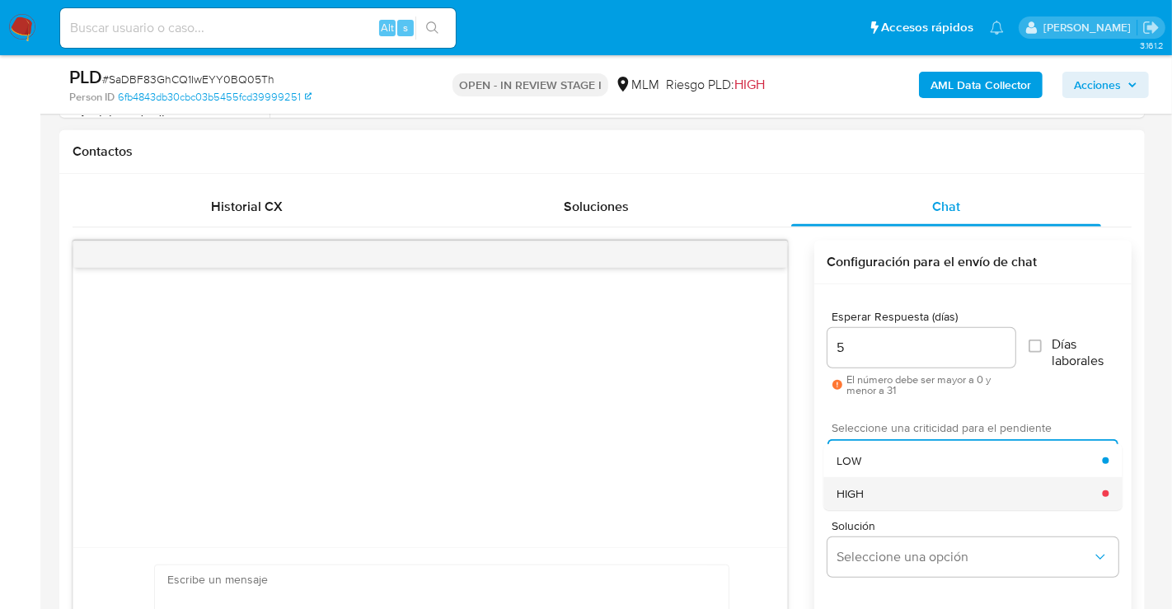
click at [859, 490] on span "HIGH" at bounding box center [850, 493] width 27 height 15
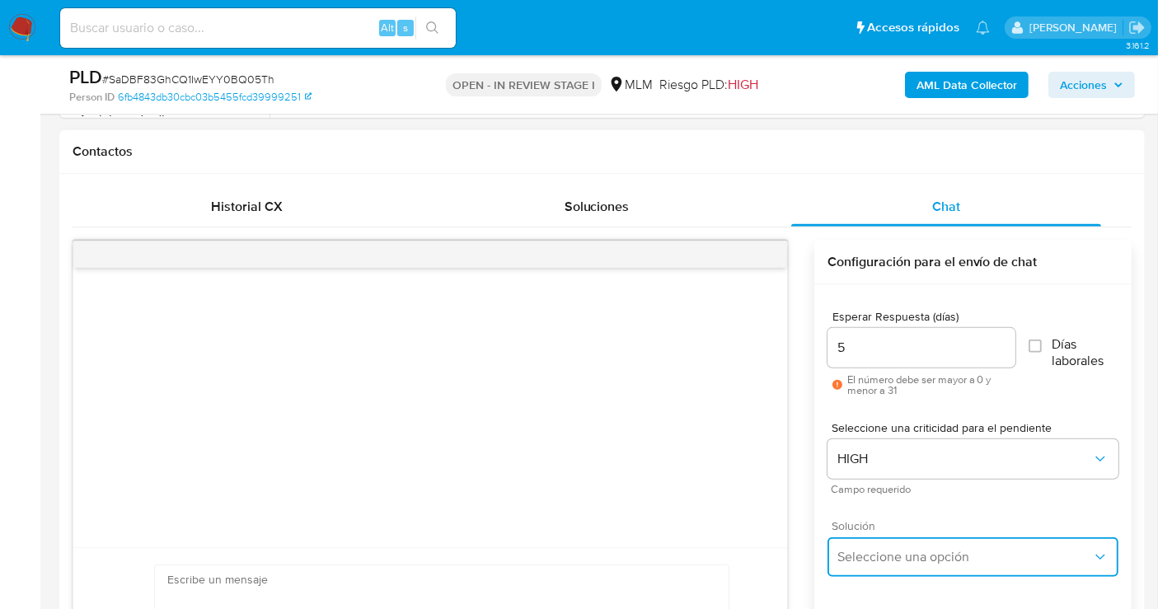
click at [876, 553] on span "Seleccione una opción" at bounding box center [964, 557] width 255 height 16
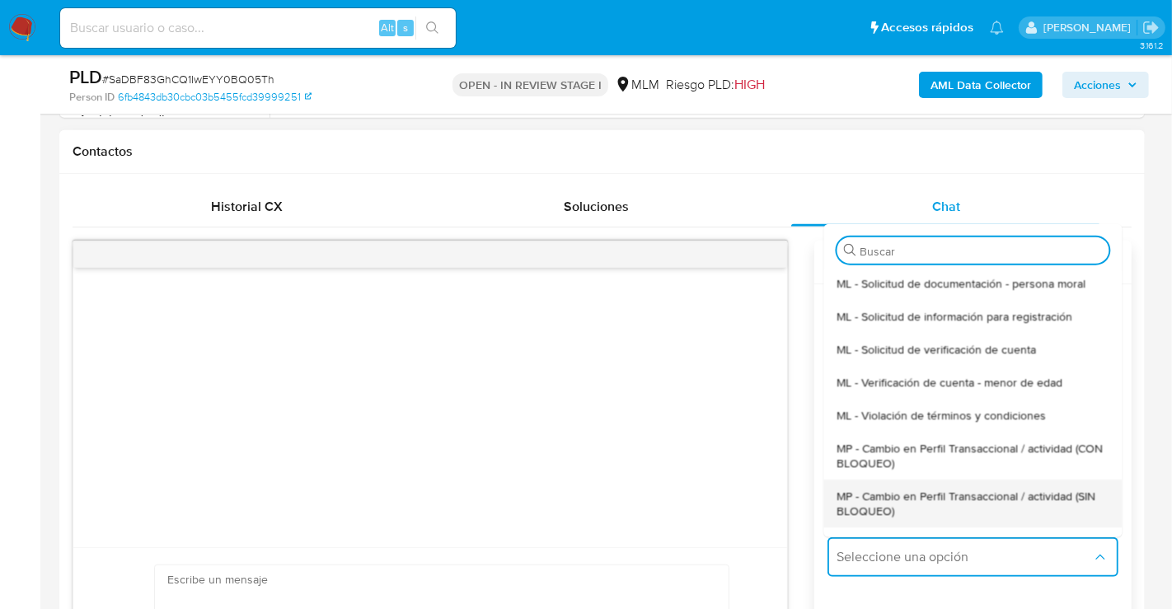
click at [883, 504] on span "MP - Cambio en Perfil Transaccional / actividad (SIN BLOQUEO)" at bounding box center [973, 503] width 272 height 30
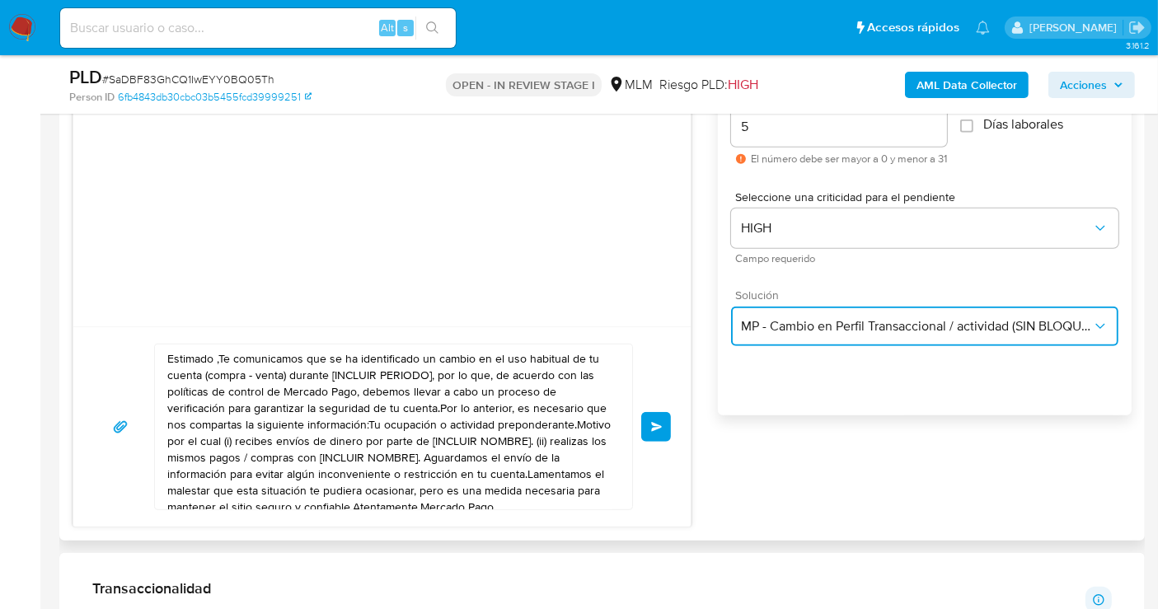
scroll to position [1099, 0]
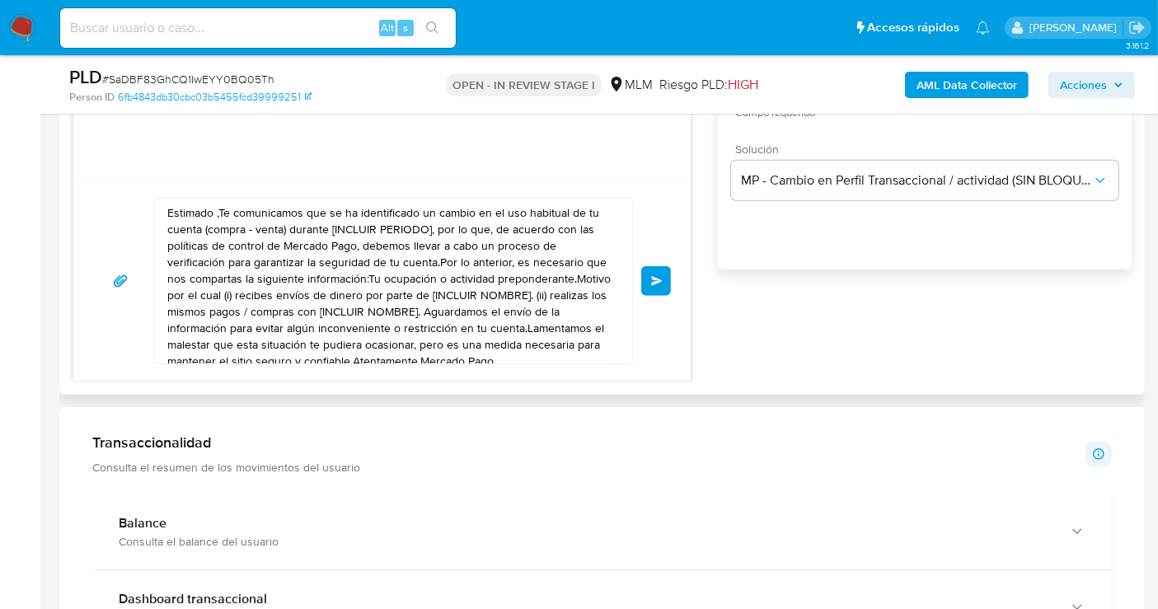
click at [323, 298] on textarea "Estimado ,Te comunicamos que se ha identificado un cambio en el uso habitual de…" at bounding box center [389, 281] width 444 height 165
paste textarea "cliente se ha identificado un cambio en el uso habitual de tu cuenta para garan…"
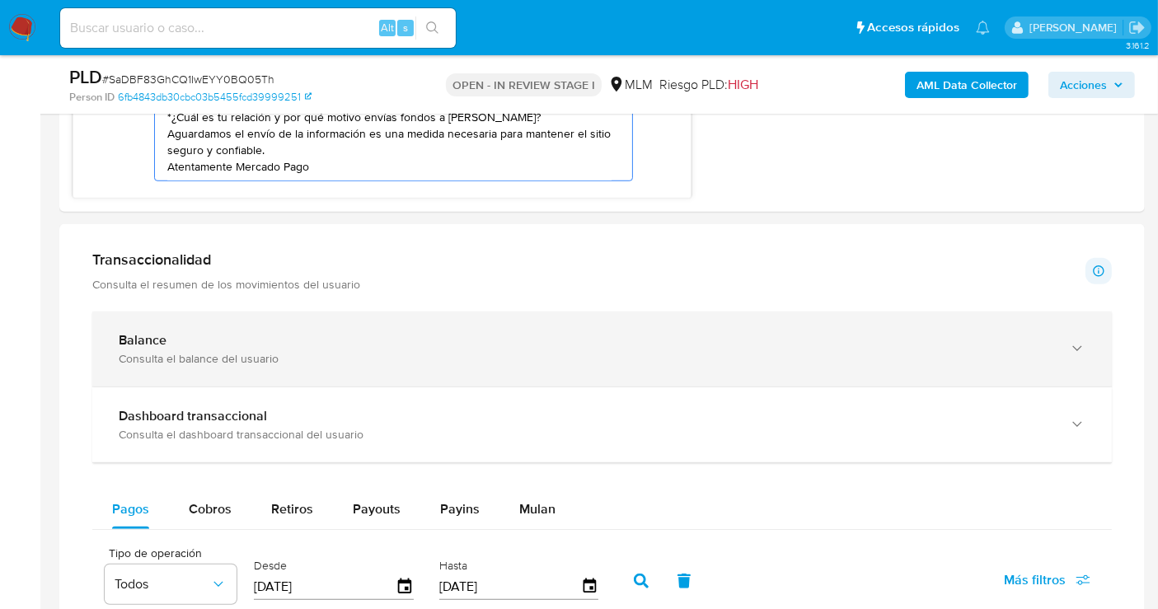
scroll to position [1007, 0]
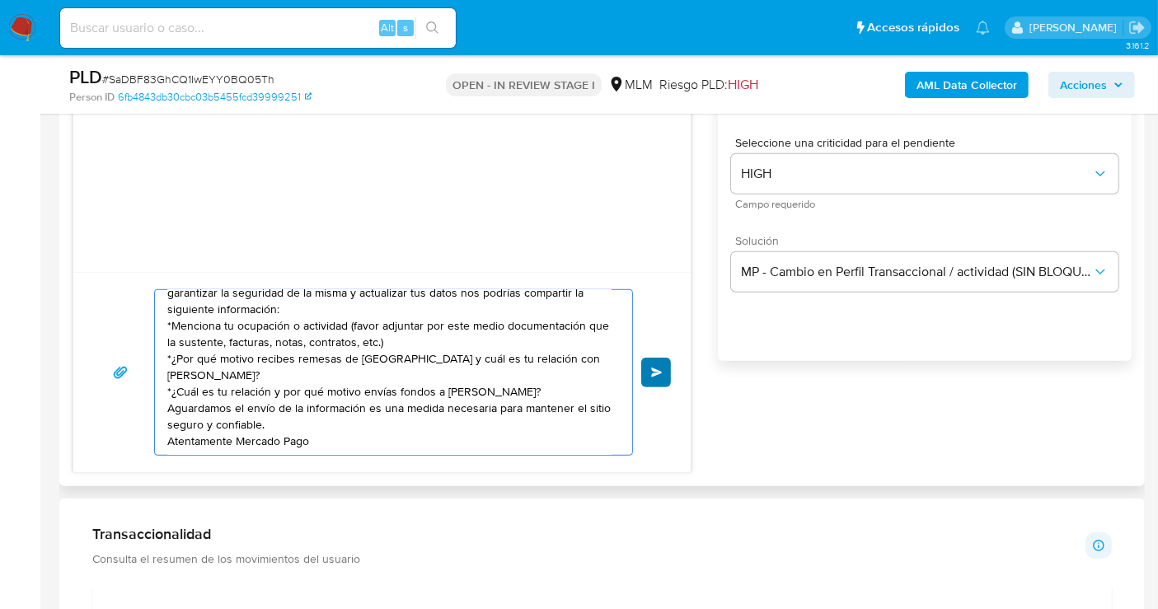
type textarea "Estimado cliente se ha identificado un cambio en el uso habitual de tu cuenta p…"
drag, startPoint x: 647, startPoint y: 371, endPoint x: 600, endPoint y: 429, distance: 75.0
click at [607, 434] on div "Estimado cliente se ha identificado un cambio en el uso habitual de tu cuenta p…" at bounding box center [382, 372] width 578 height 166
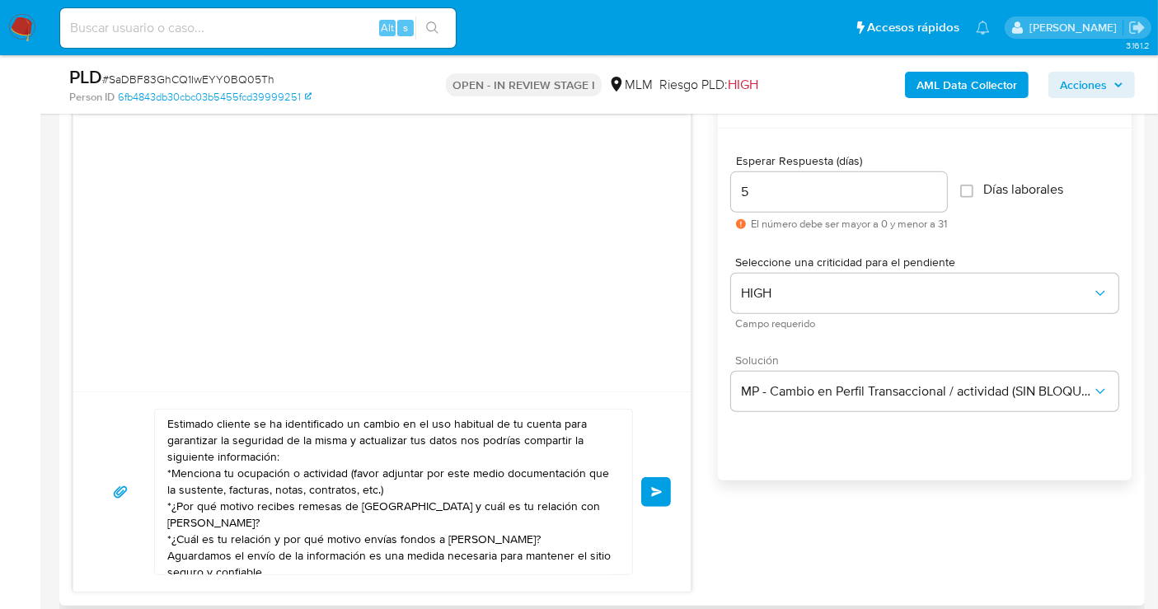
scroll to position [916, 0]
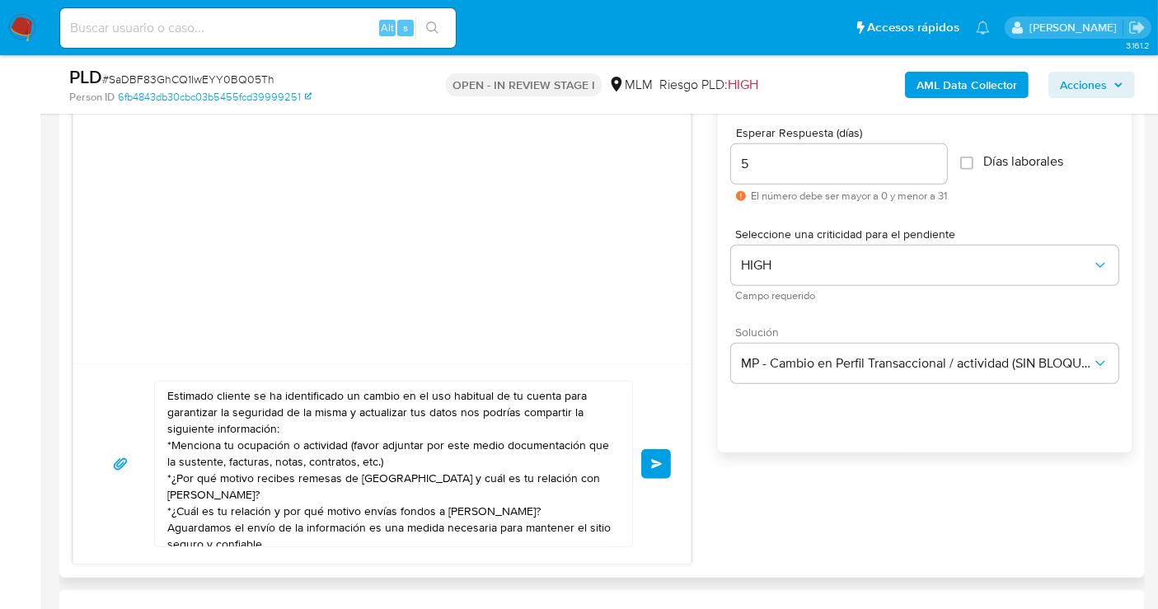
click at [655, 460] on span "Enviar" at bounding box center [657, 464] width 12 height 10
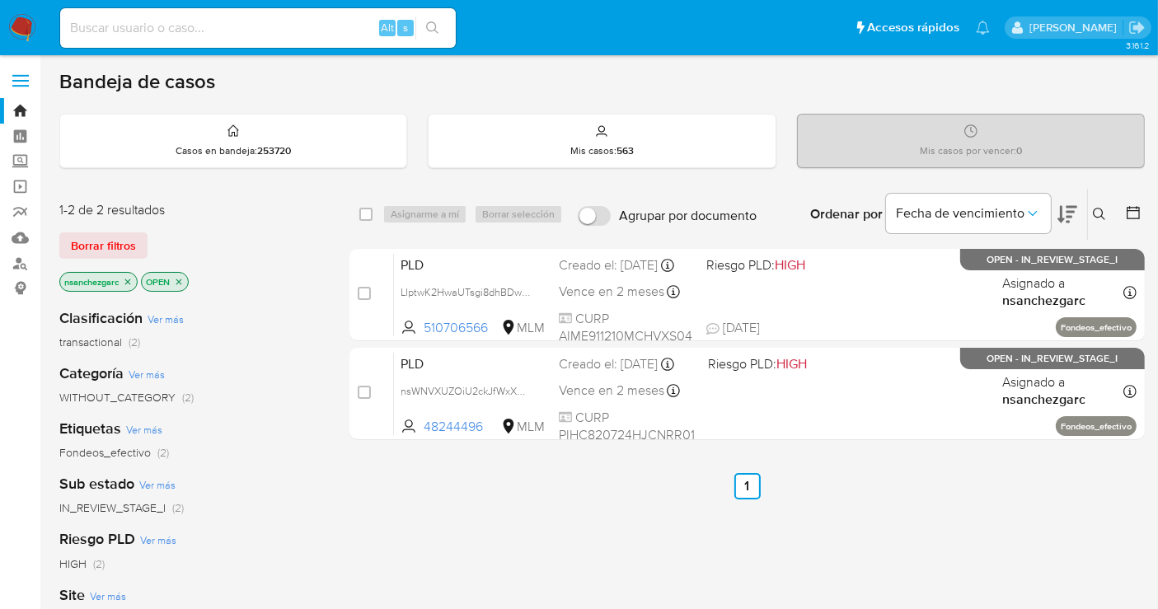
click at [22, 25] on img at bounding box center [22, 28] width 28 height 28
click at [17, 161] on label "Screening" at bounding box center [98, 162] width 196 height 26
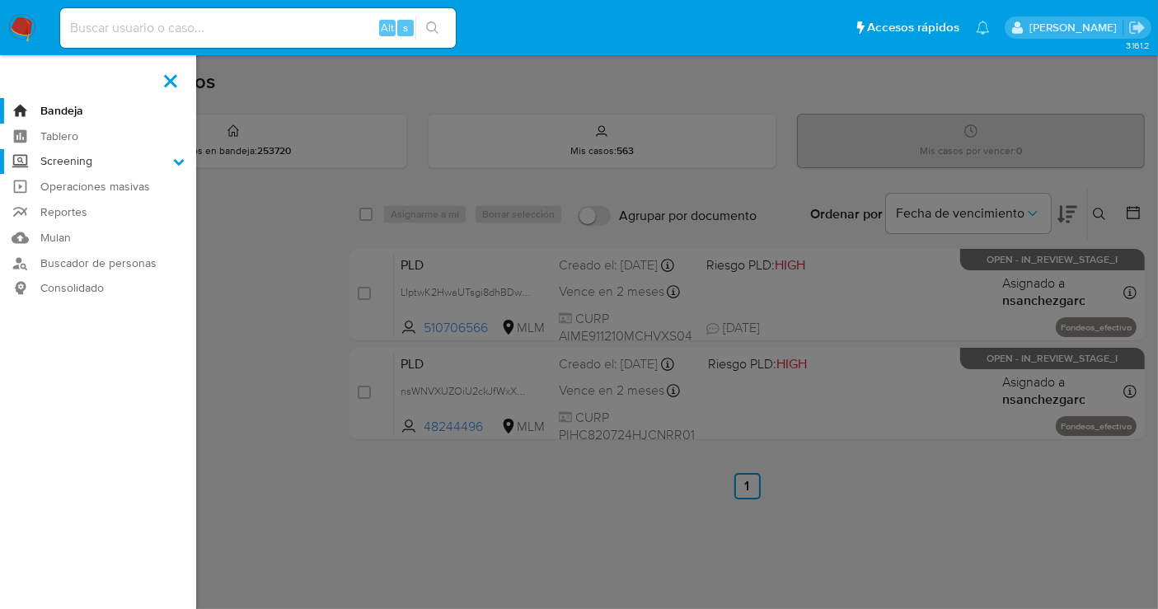
click at [0, 0] on input "Screening" at bounding box center [0, 0] width 0 height 0
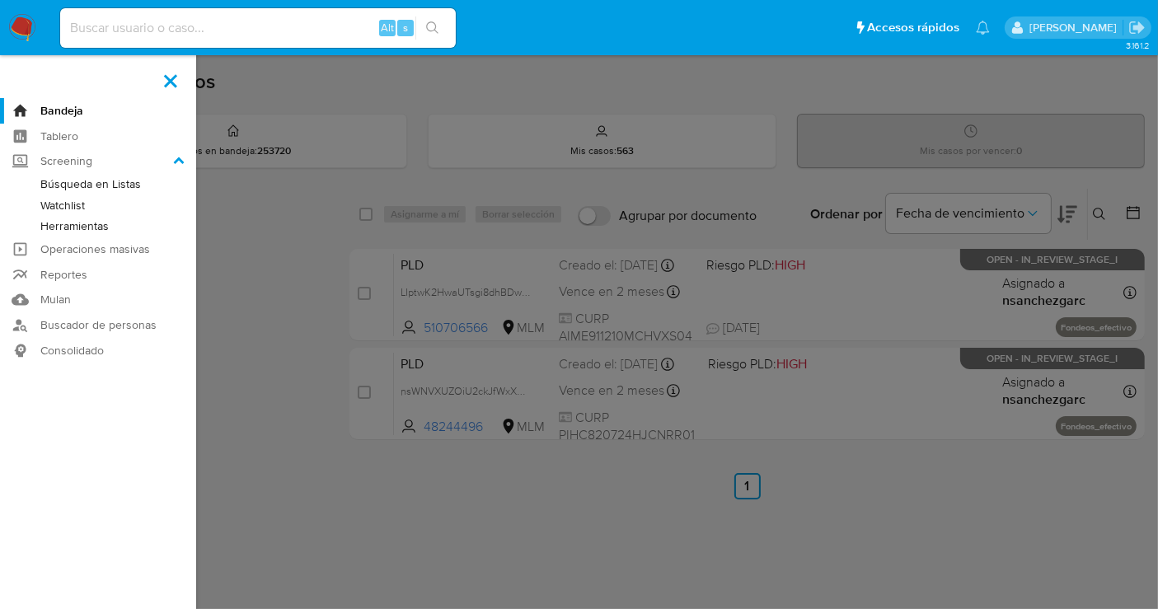
click at [47, 227] on link "Herramientas" at bounding box center [98, 226] width 196 height 21
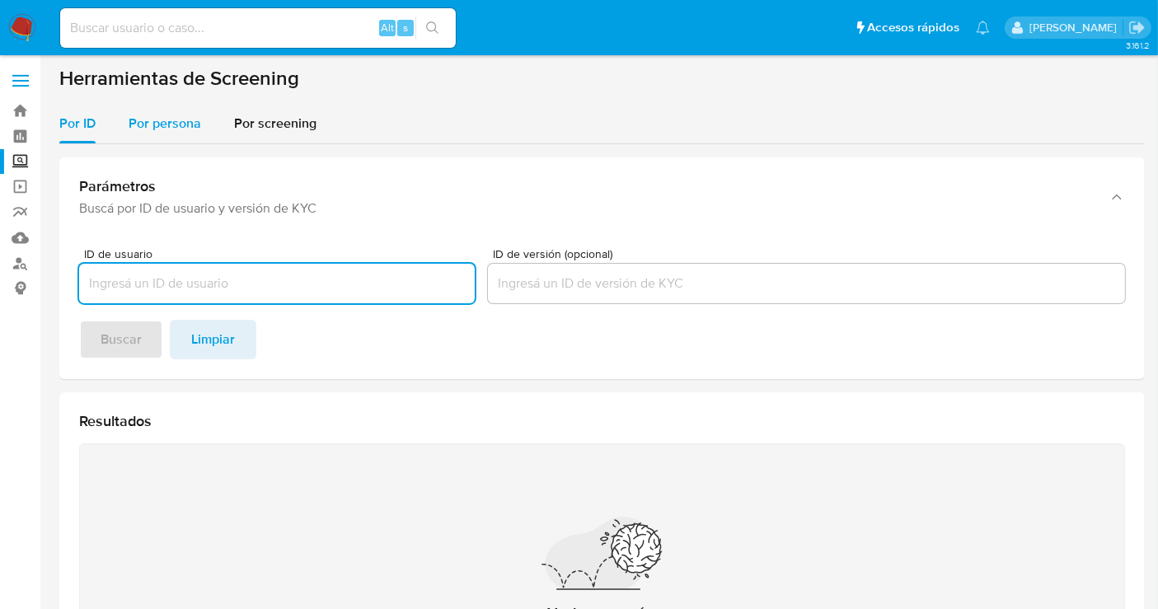
click at [153, 133] on div "Por persona" at bounding box center [165, 124] width 73 height 40
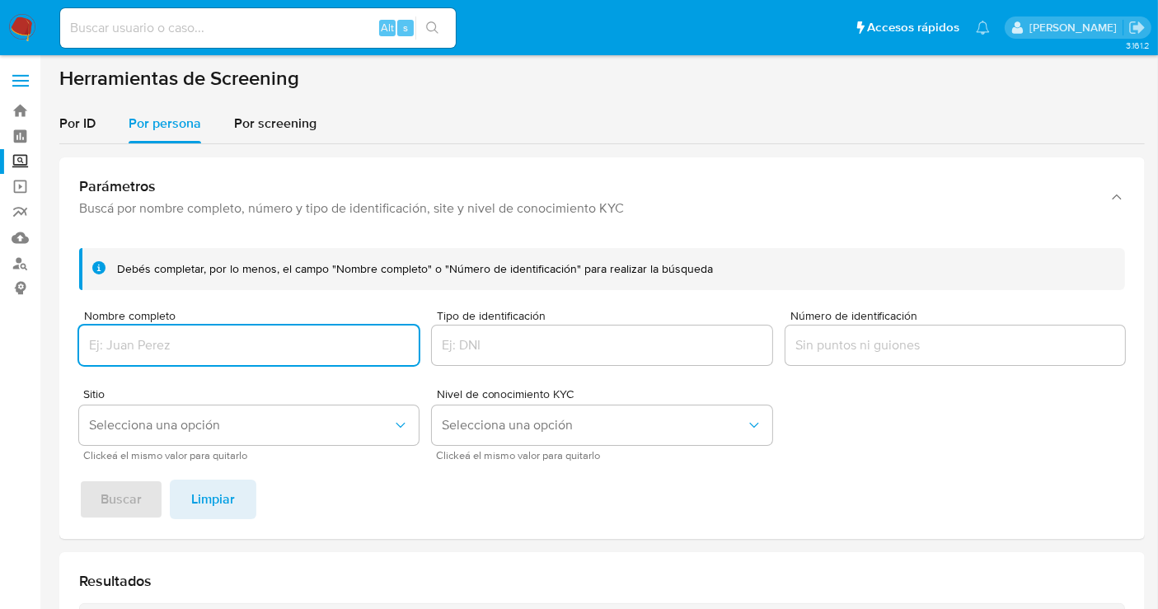
click at [144, 336] on input "Nombre completo" at bounding box center [249, 345] width 340 height 21
type input "EDWARD CORTESE"
click at [122, 471] on div "Debés completar, por lo menos, el campo "Nombre completo" o "Número de identifi…" at bounding box center [601, 387] width 1085 height 304
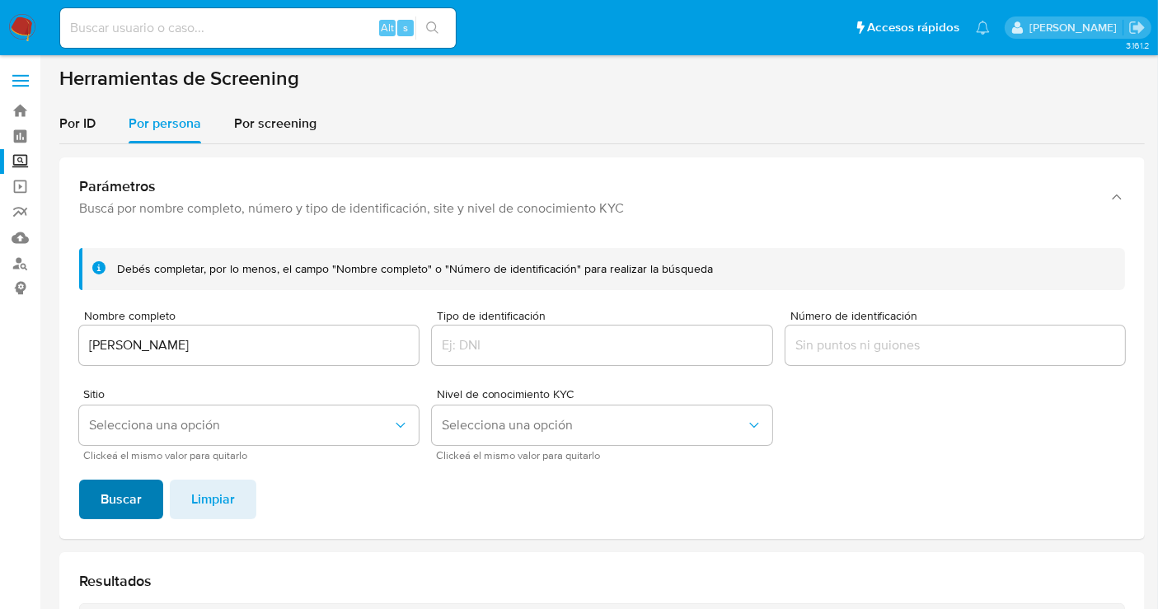
click at [118, 488] on span "Buscar" at bounding box center [121, 499] width 41 height 36
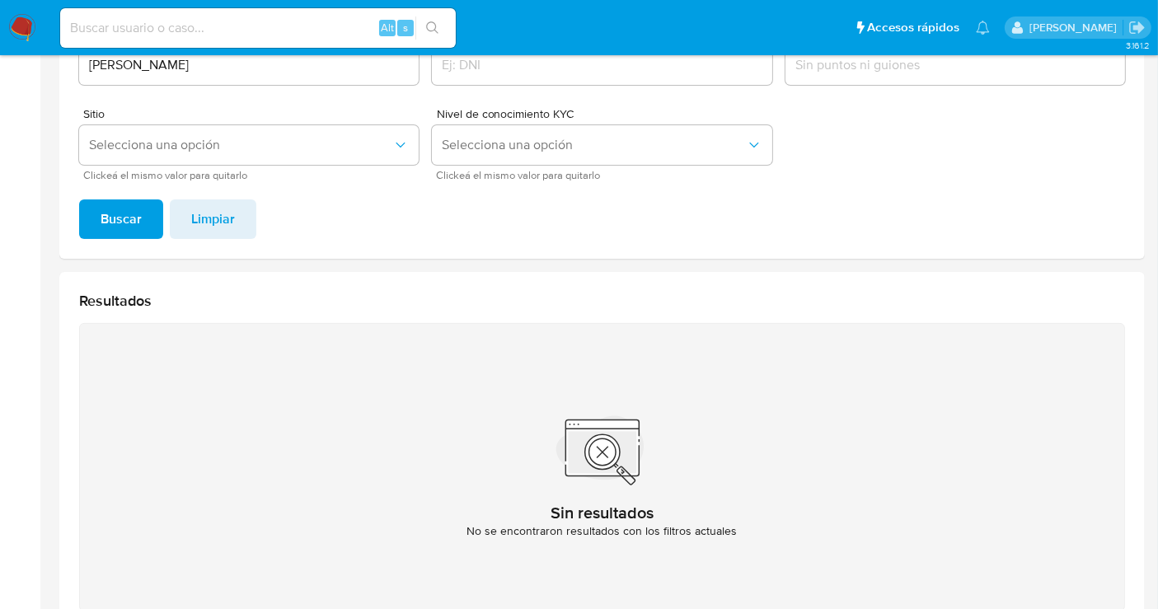
scroll to position [202, 0]
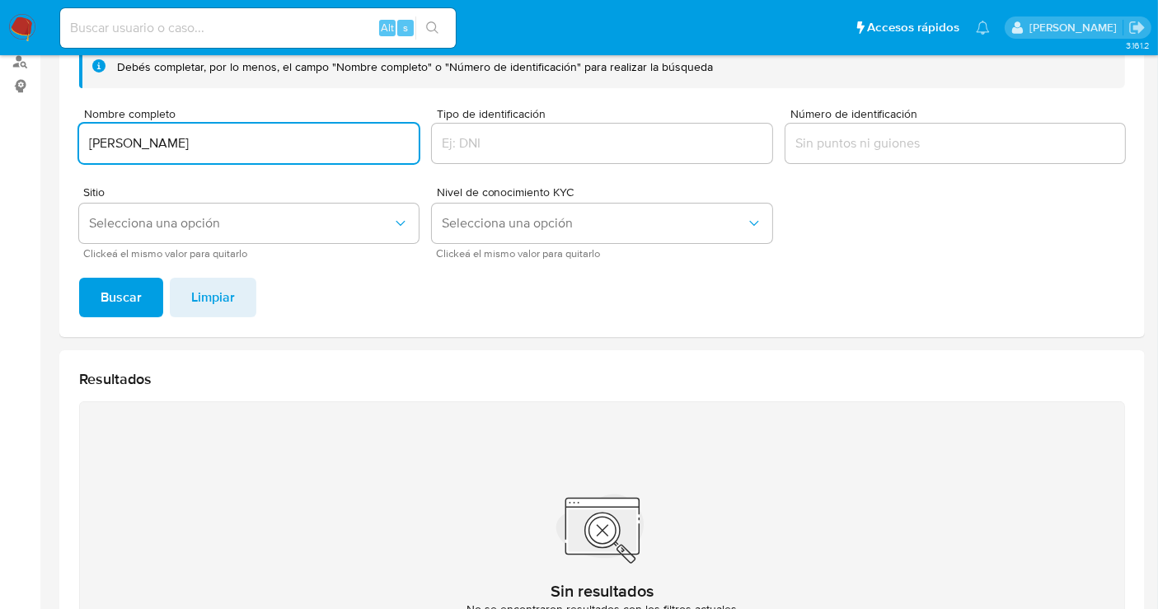
click at [165, 150] on input "EDWARD CORTESE" at bounding box center [249, 143] width 340 height 21
type input "ROSA MARIA GASTELUM"
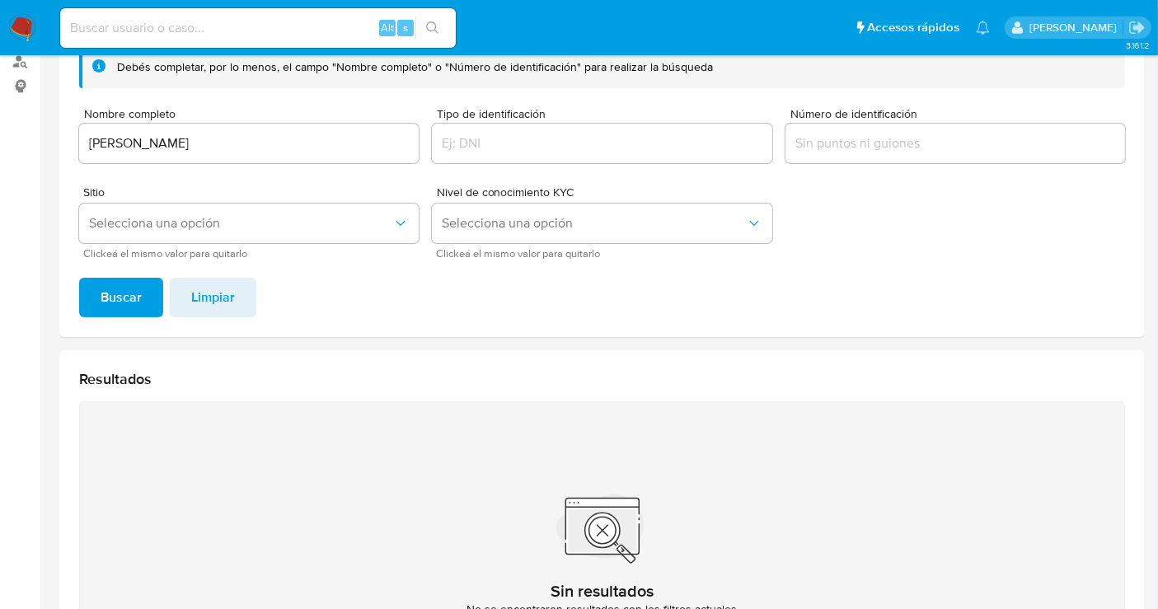
click at [117, 295] on span "Buscar" at bounding box center [121, 297] width 41 height 36
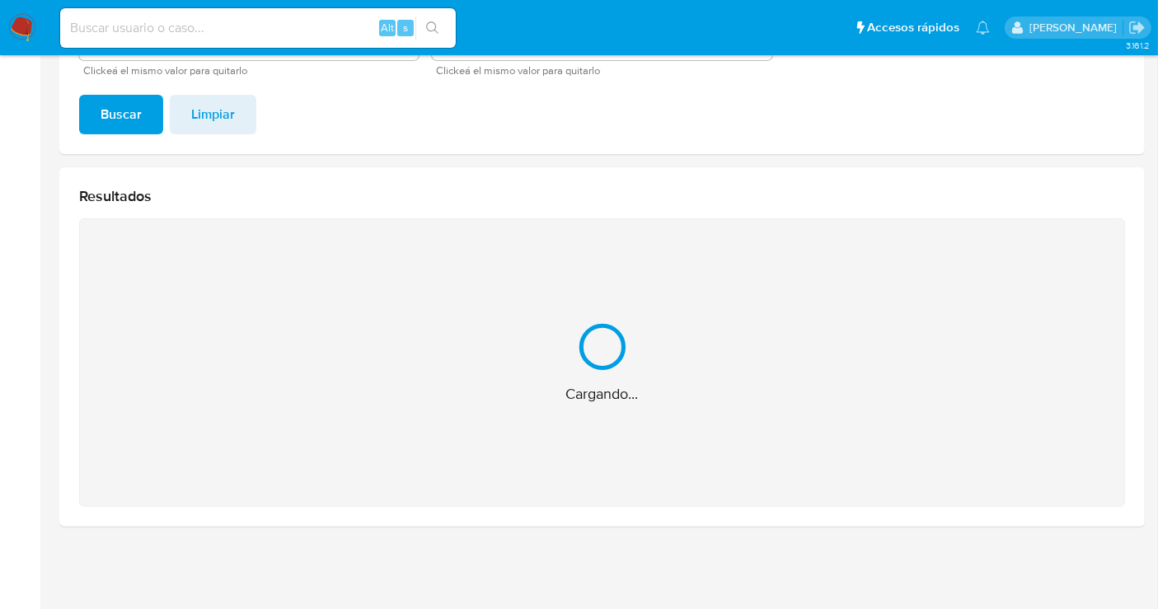
scroll to position [122, 0]
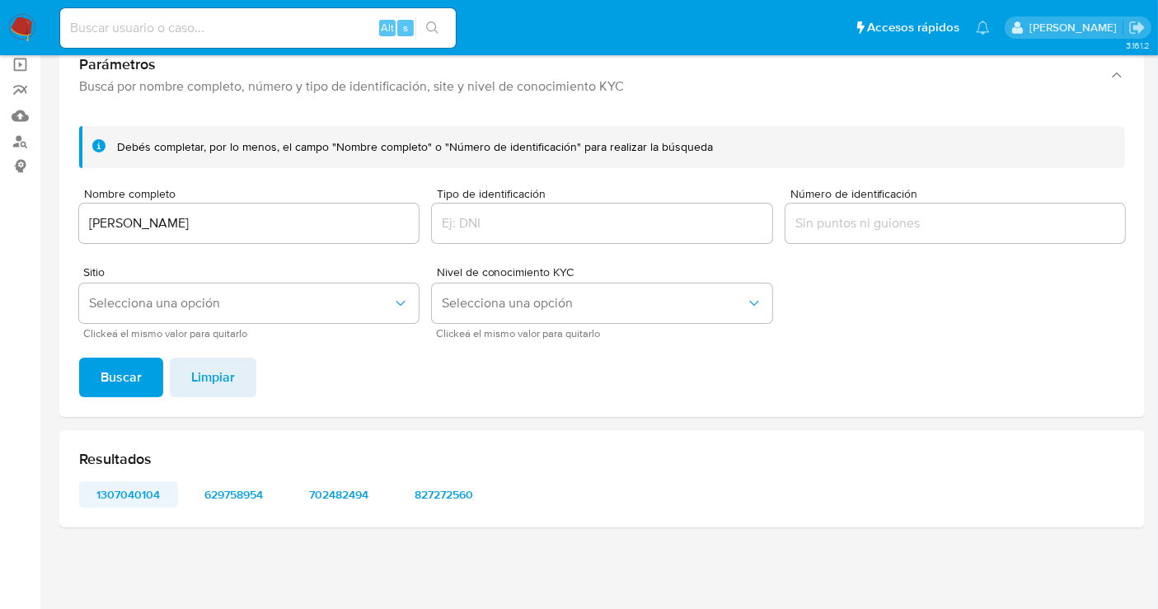
click at [115, 495] on span "1307040104" at bounding box center [129, 494] width 76 height 23
click at [227, 485] on span "629758954" at bounding box center [234, 494] width 76 height 23
click at [345, 493] on span "702482494" at bounding box center [339, 494] width 76 height 23
click at [110, 215] on input "ROSA MARIA GASTELUM" at bounding box center [249, 223] width 340 height 21
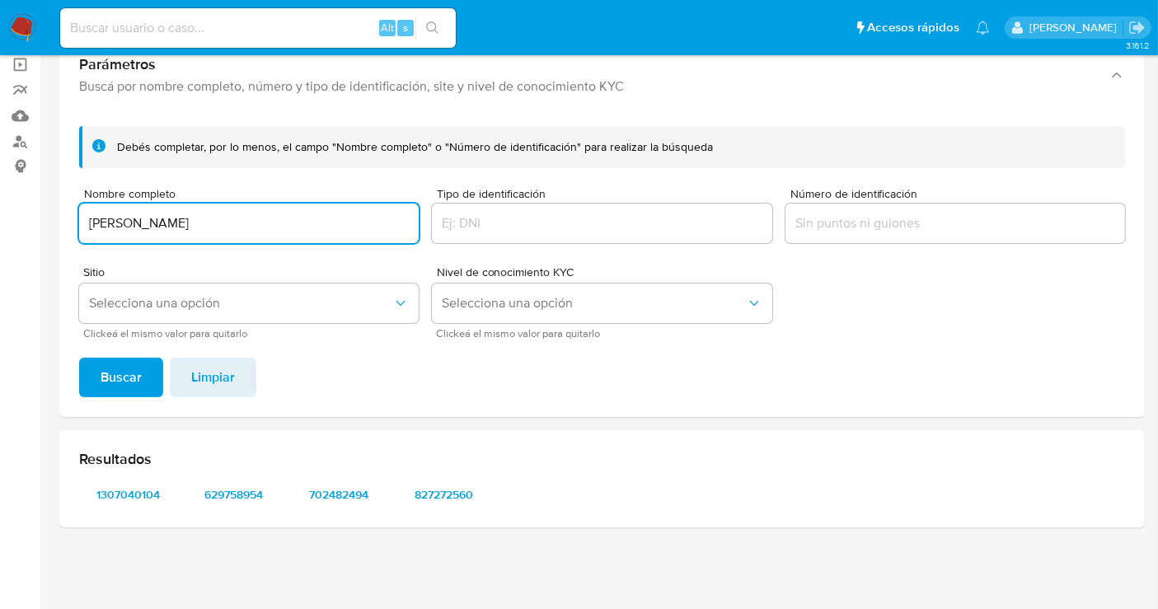
click at [110, 215] on input "ROSA MARIA GASTELUM" at bounding box center [249, 223] width 340 height 21
type input "ALEXIS JOSAFAT ZAVALA MARIN"
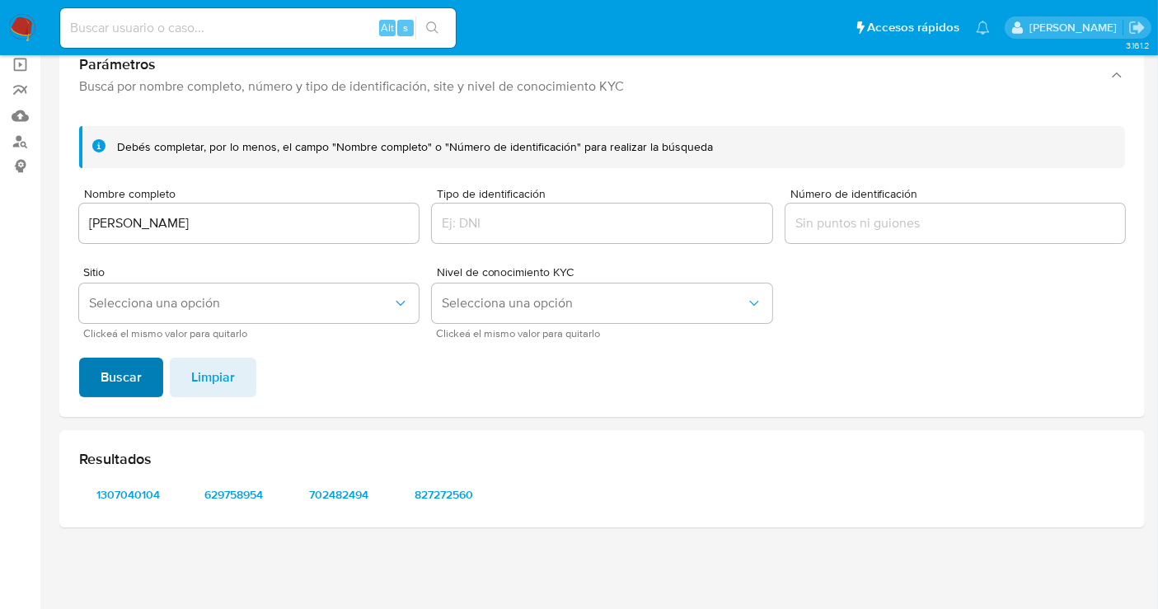
click at [120, 373] on span "Buscar" at bounding box center [121, 377] width 41 height 36
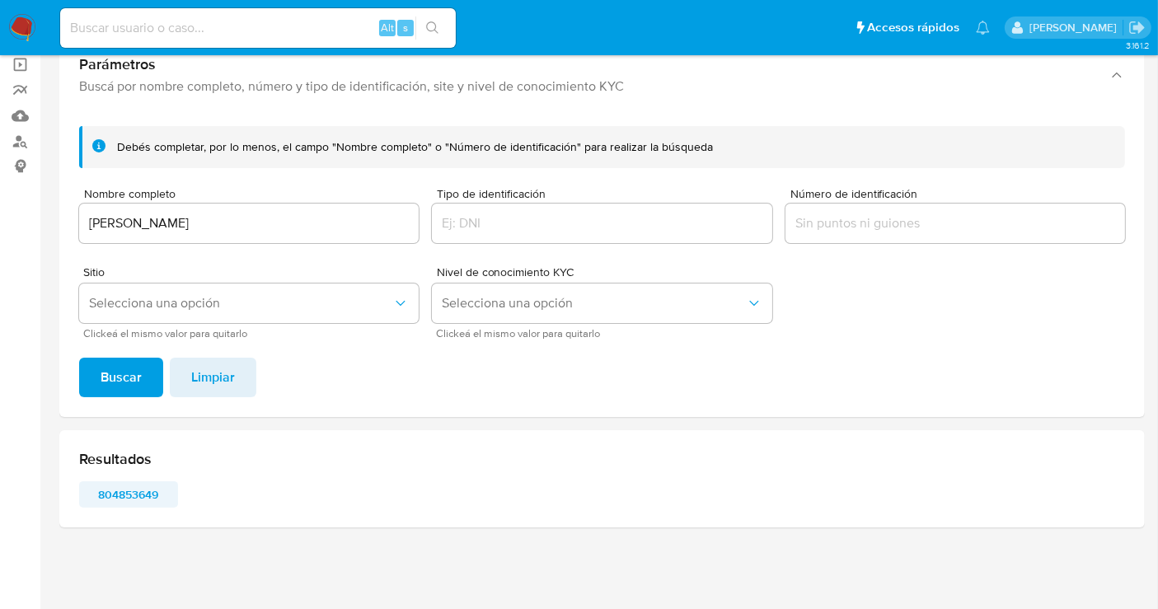
click at [105, 498] on span "804853649" at bounding box center [129, 494] width 76 height 23
click at [23, 35] on img at bounding box center [22, 28] width 28 height 28
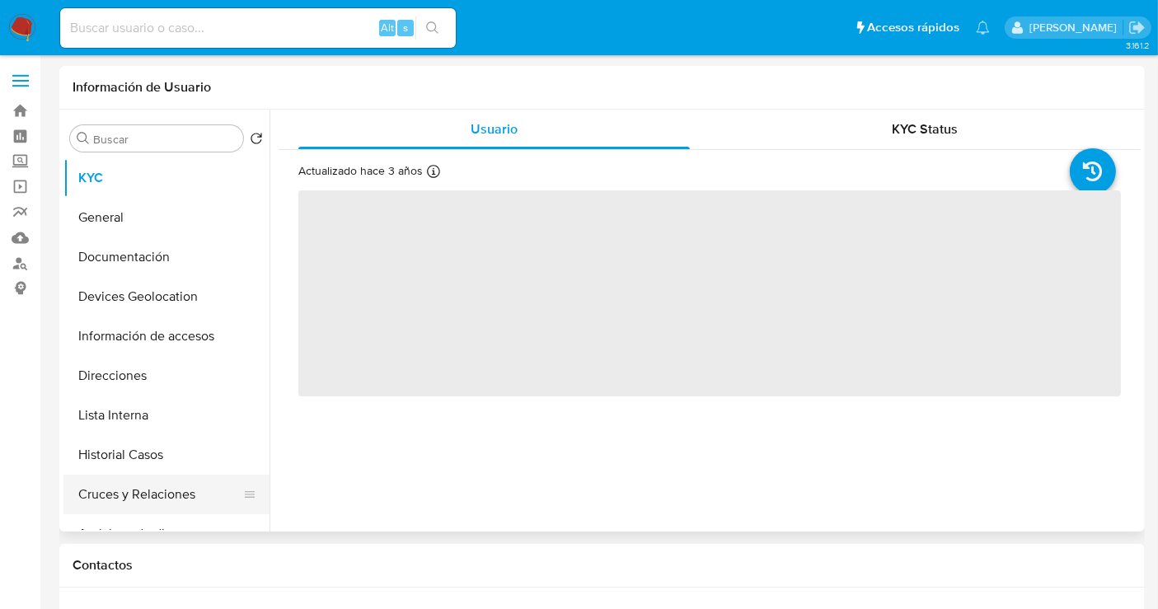
select select "10"
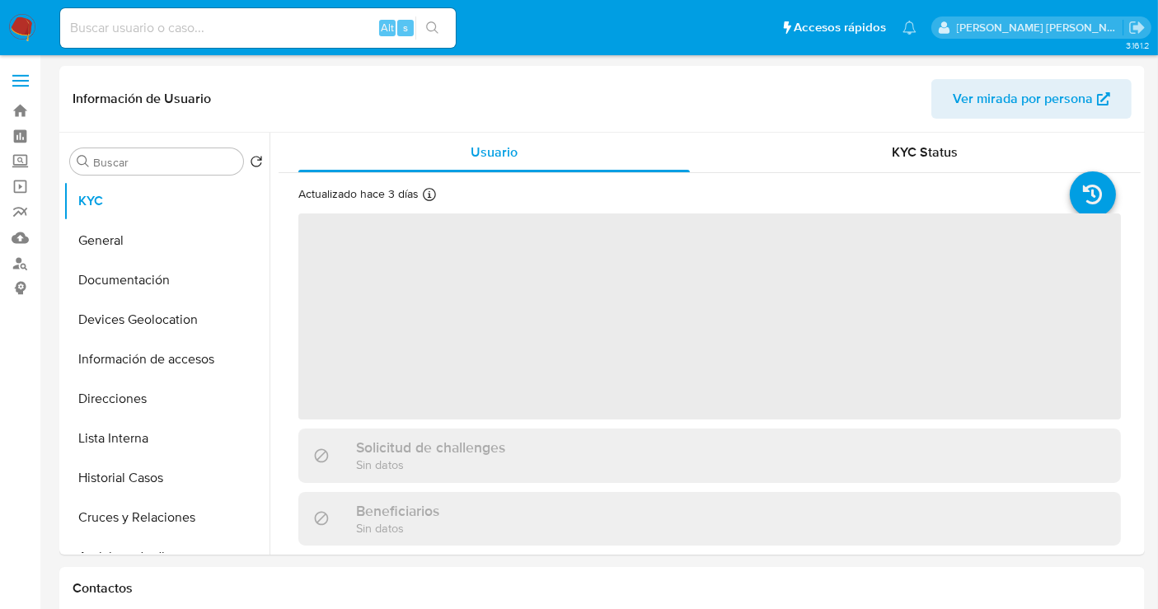
select select "10"
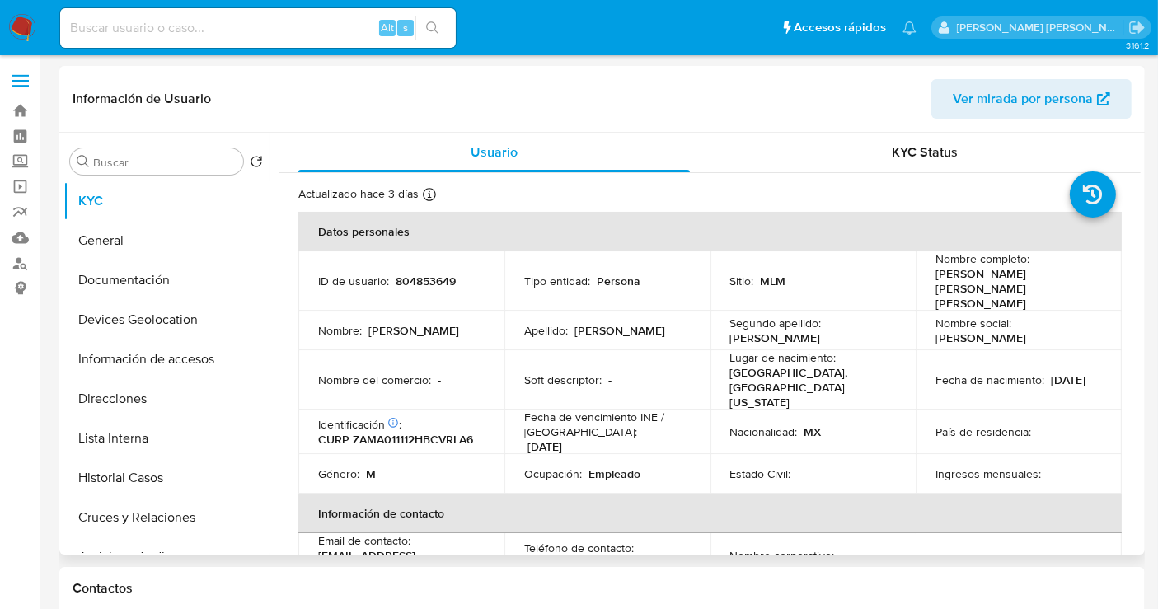
click at [421, 274] on p "804853649" at bounding box center [426, 281] width 60 height 15
copy p "804853649"
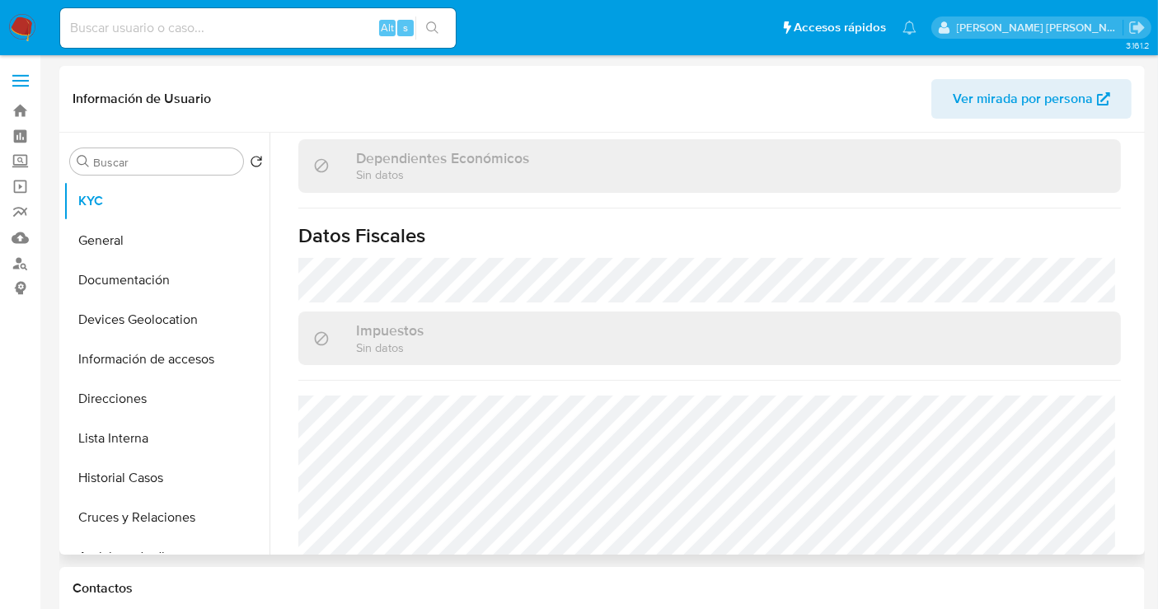
scroll to position [1040, 0]
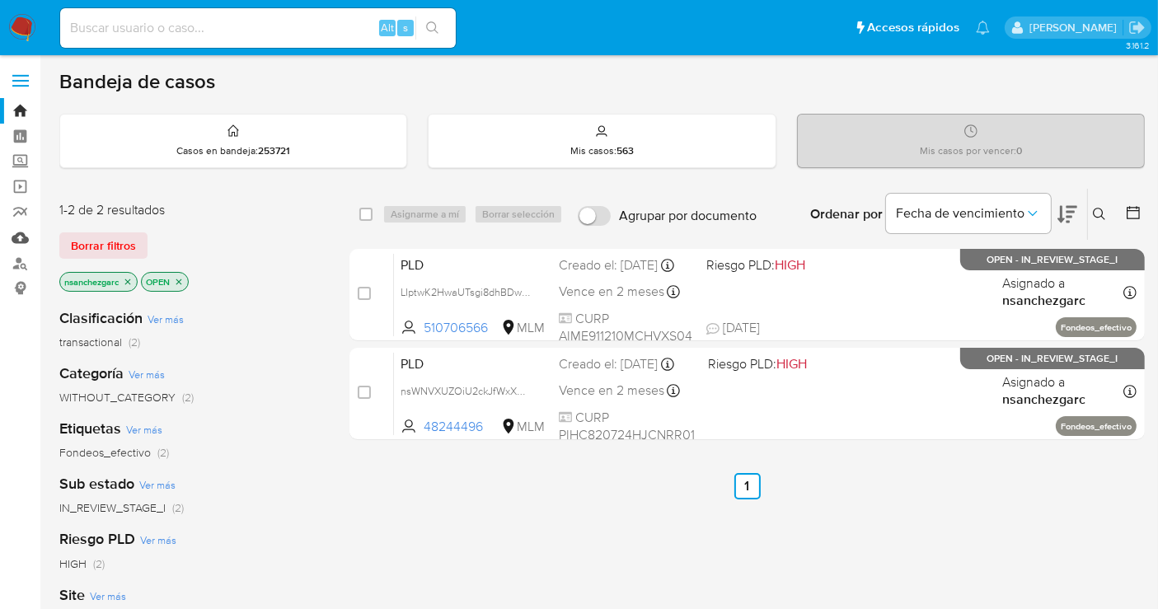
click at [12, 240] on link "Mulan" at bounding box center [98, 238] width 196 height 26
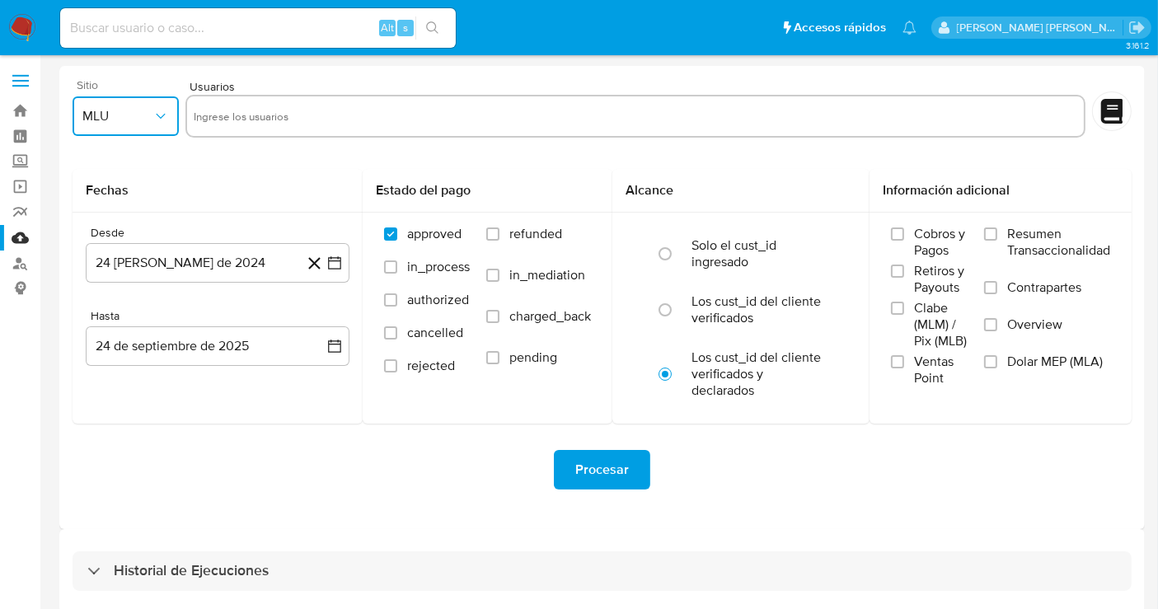
click at [110, 128] on button "MLU" at bounding box center [126, 116] width 106 height 40
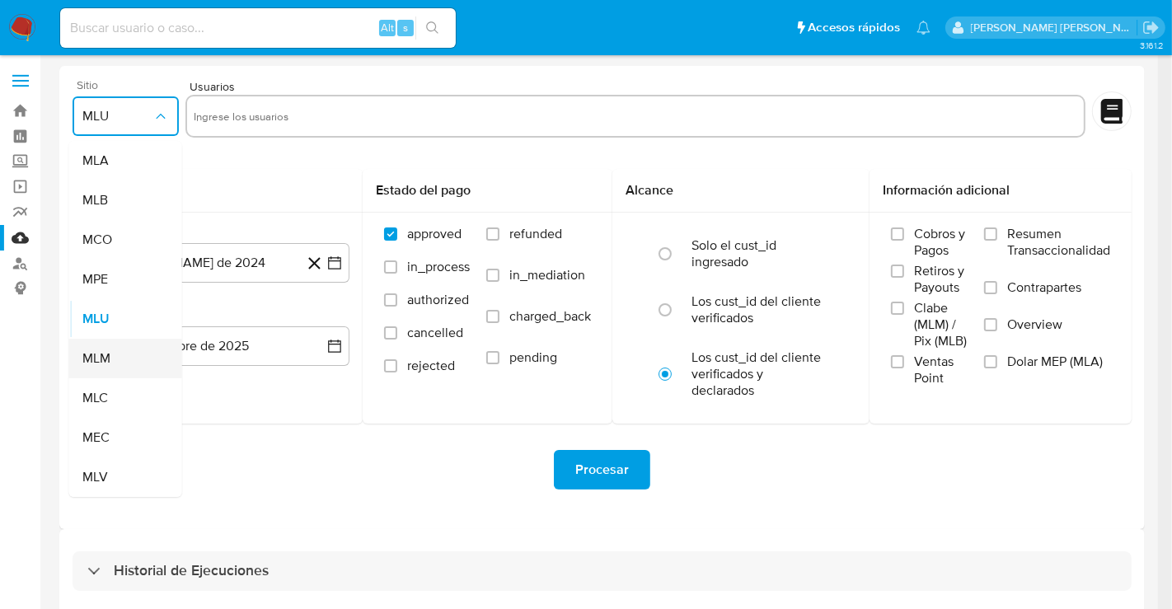
click at [115, 352] on div "MLM" at bounding box center [120, 359] width 77 height 40
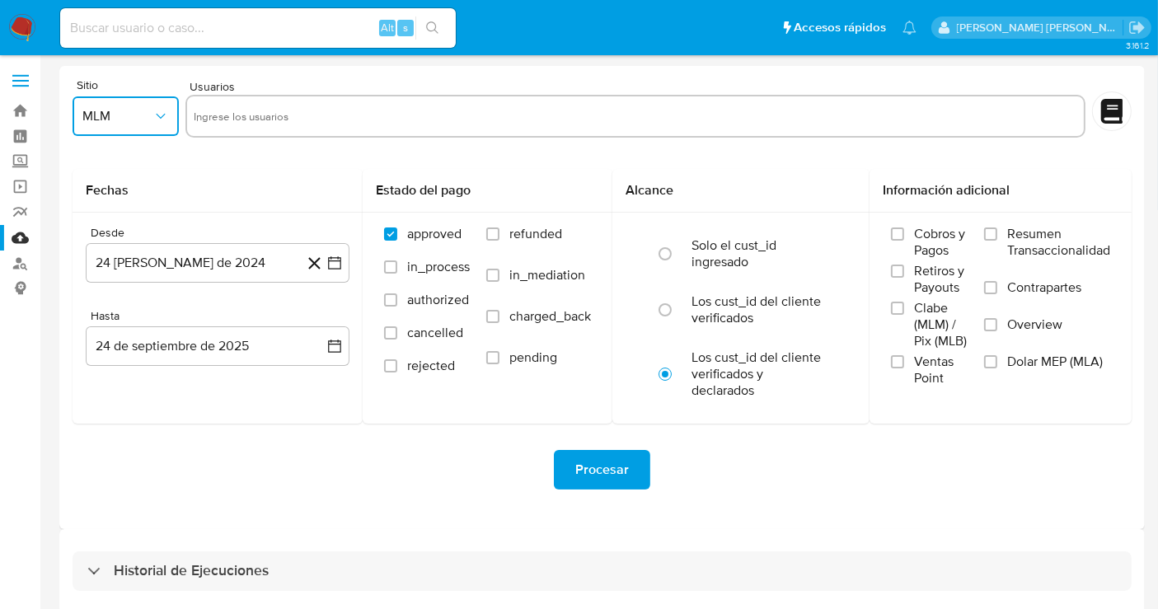
click at [227, 111] on input "text" at bounding box center [636, 116] width 884 height 26
click at [227, 111] on input "1536418623" at bounding box center [636, 116] width 884 height 26
click at [275, 110] on input "1536418623" at bounding box center [636, 116] width 884 height 26
type input "1536418623"
click at [256, 265] on button "24 [PERSON_NAME] de 2024" at bounding box center [218, 263] width 264 height 40
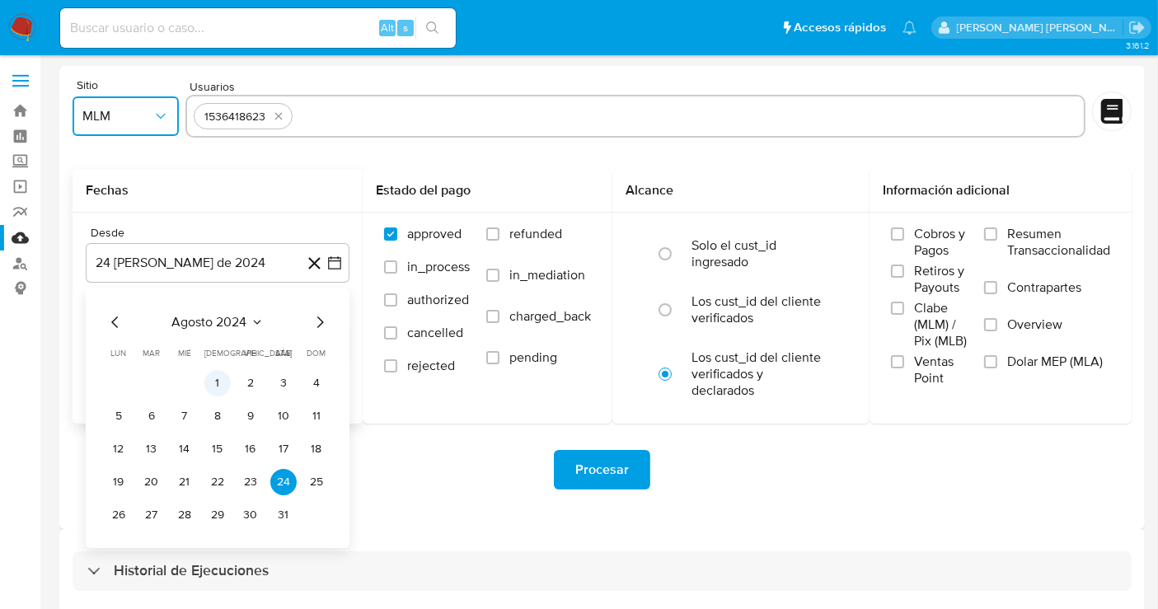
click at [210, 380] on button "1" at bounding box center [217, 383] width 26 height 26
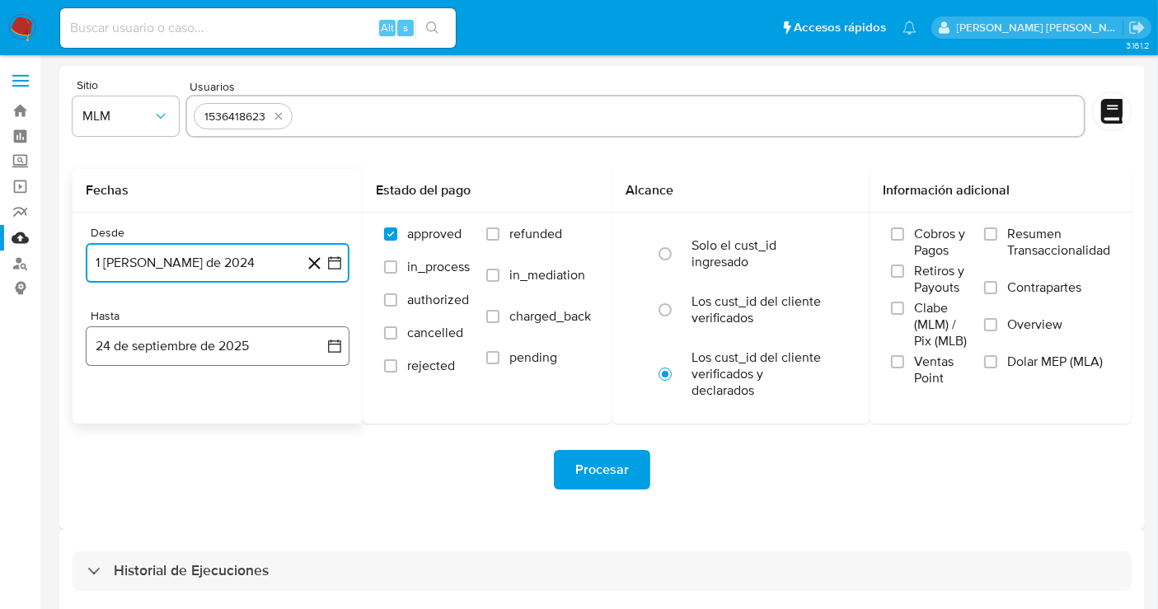
click at [235, 342] on button "24 de septiembre de 2025" at bounding box center [218, 346] width 264 height 40
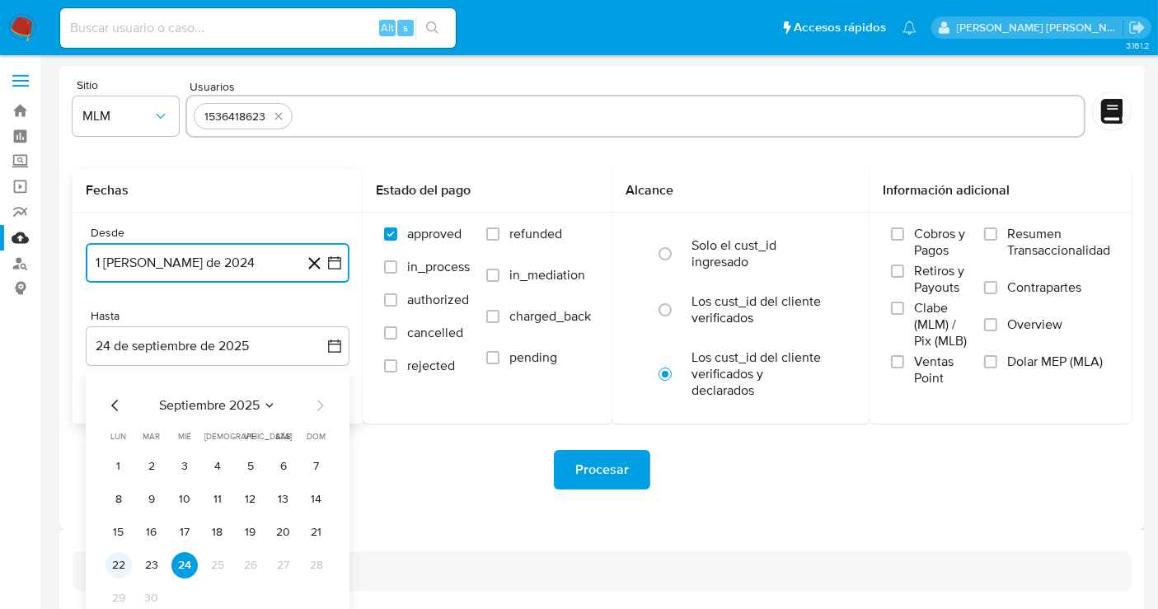
click at [121, 564] on button "22" at bounding box center [118, 565] width 26 height 26
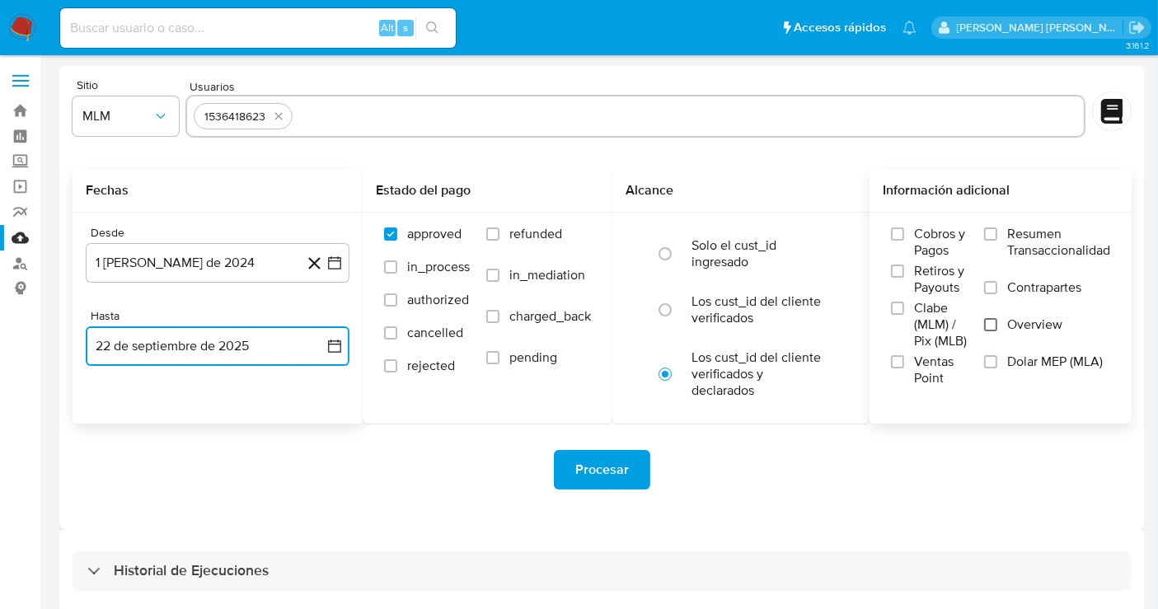
click at [992, 323] on input "Overview" at bounding box center [990, 324] width 13 height 13
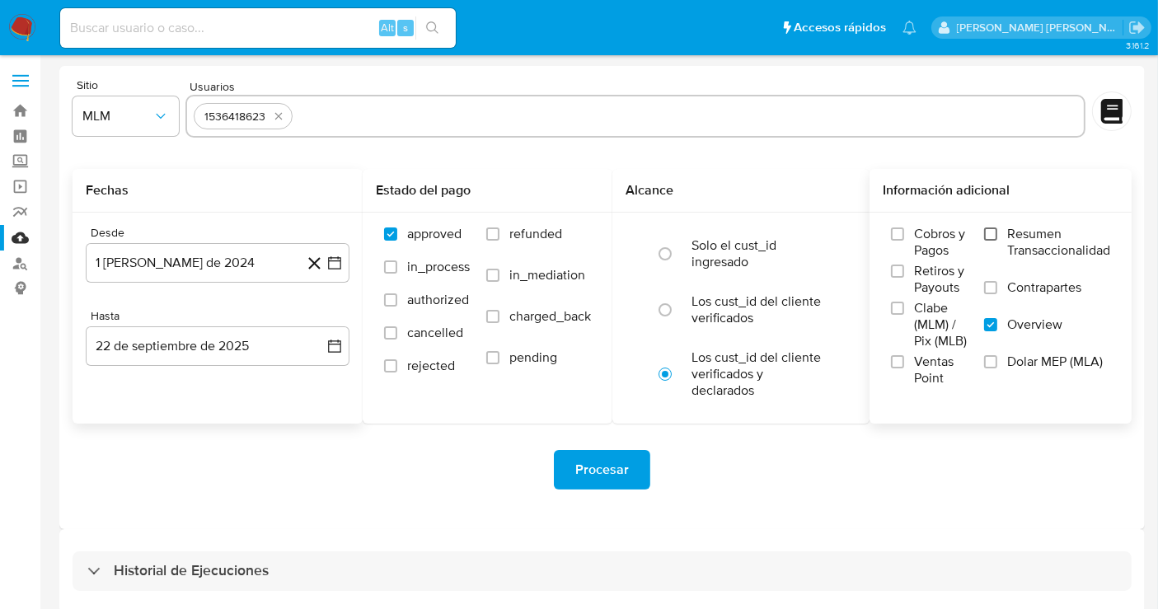
click at [993, 232] on input "Resumen Transaccionalidad" at bounding box center [990, 233] width 13 height 13
click at [606, 470] on span "Procesar" at bounding box center [602, 470] width 54 height 36
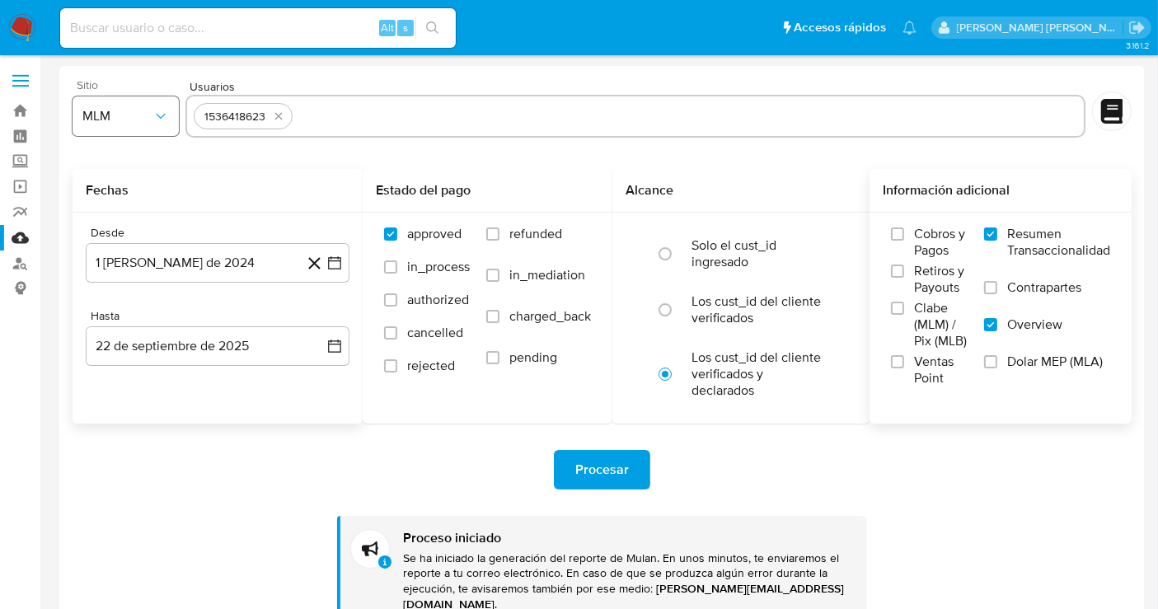
click at [127, 114] on span "MLM" at bounding box center [117, 116] width 70 height 16
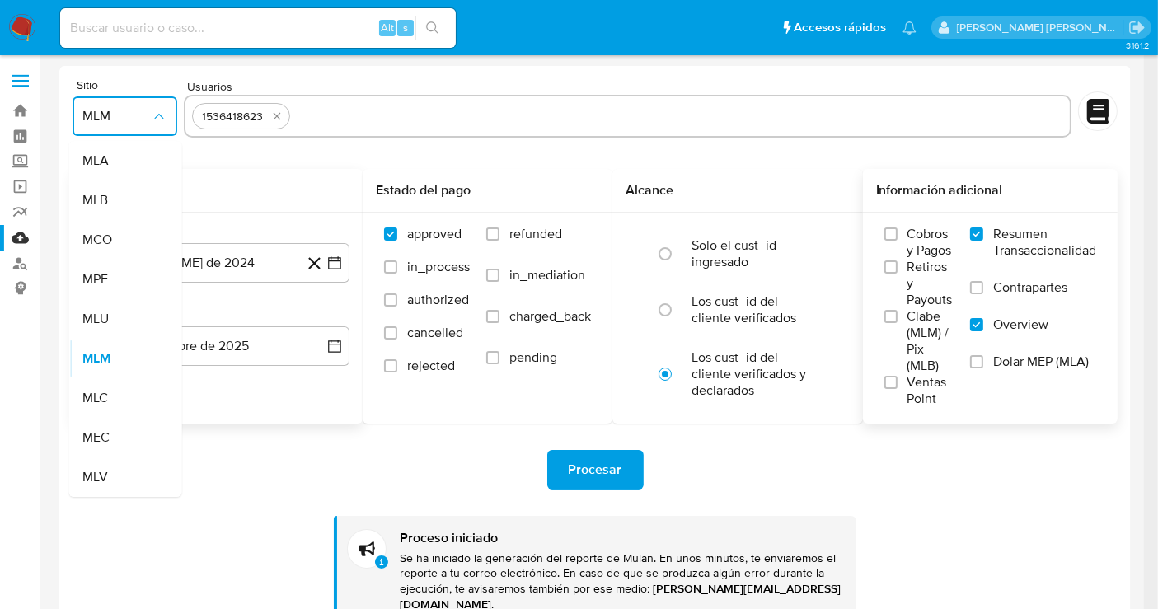
click at [287, 177] on div "Fechas" at bounding box center [218, 191] width 290 height 44
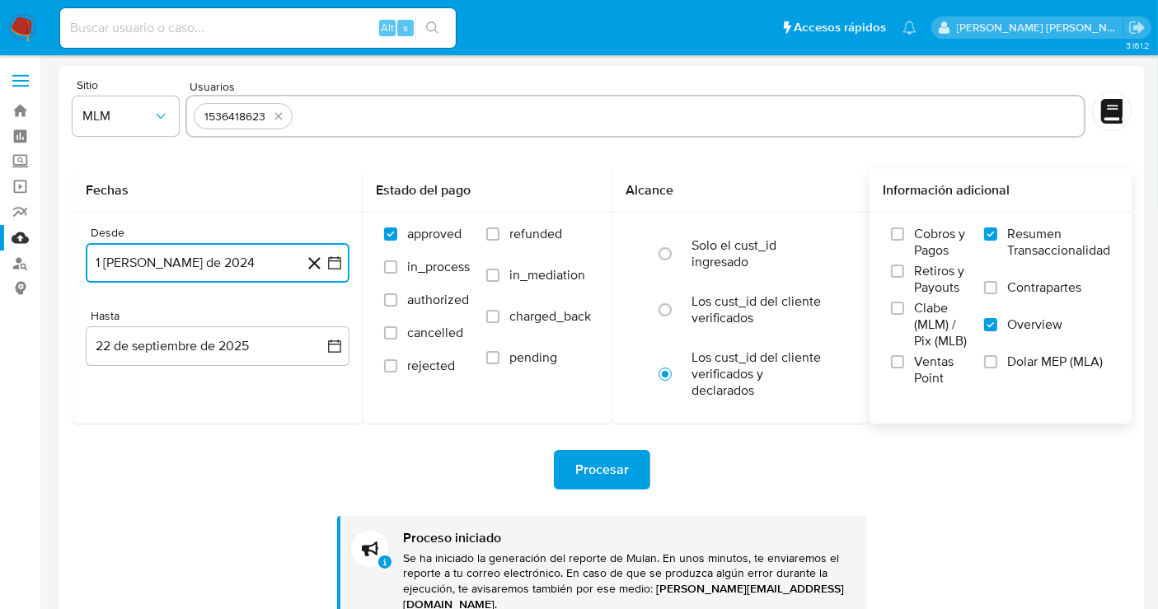
click at [245, 260] on button "1 de agosto de 2024" at bounding box center [218, 263] width 264 height 40
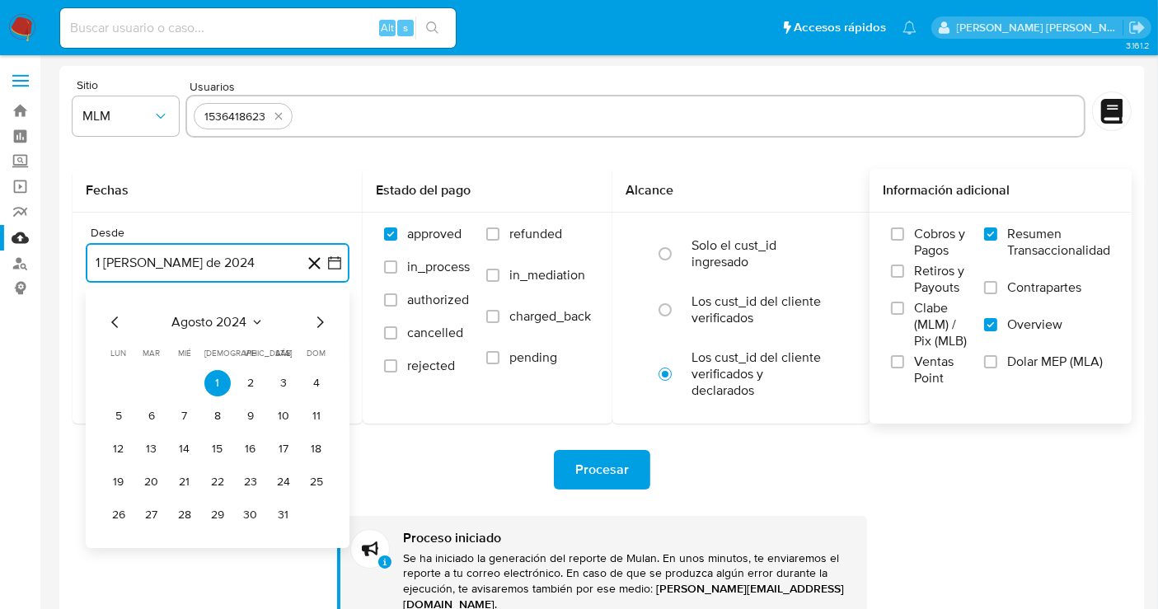
click at [320, 321] on icon "Mes siguiente" at bounding box center [320, 322] width 20 height 20
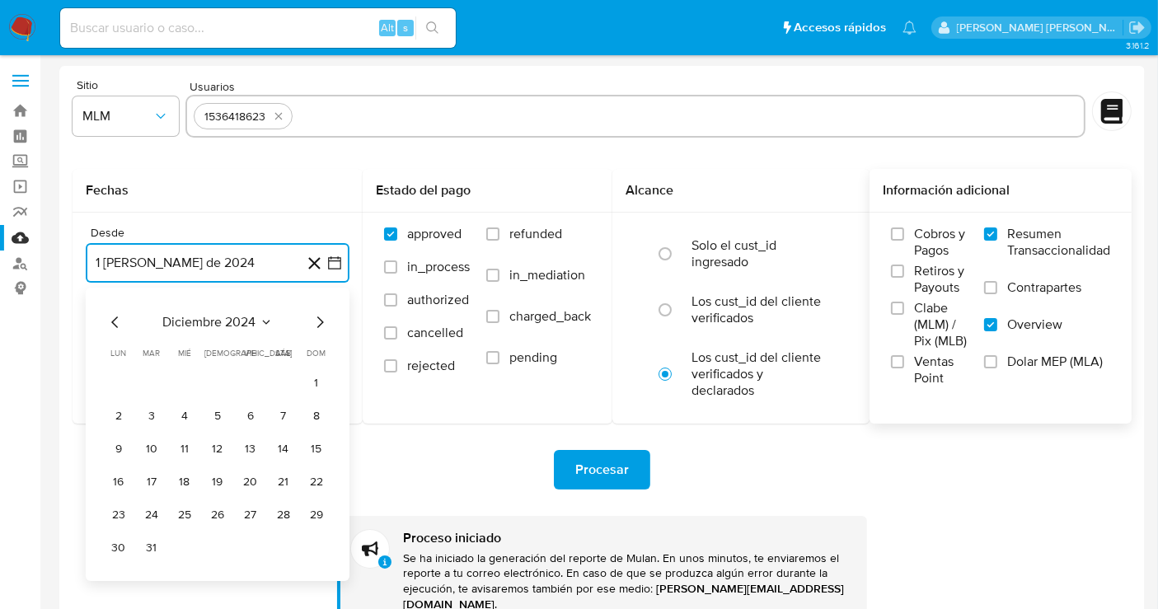
click at [320, 321] on icon "Mes siguiente" at bounding box center [320, 322] width 20 height 20
click at [226, 378] on button "1" at bounding box center [217, 383] width 26 height 26
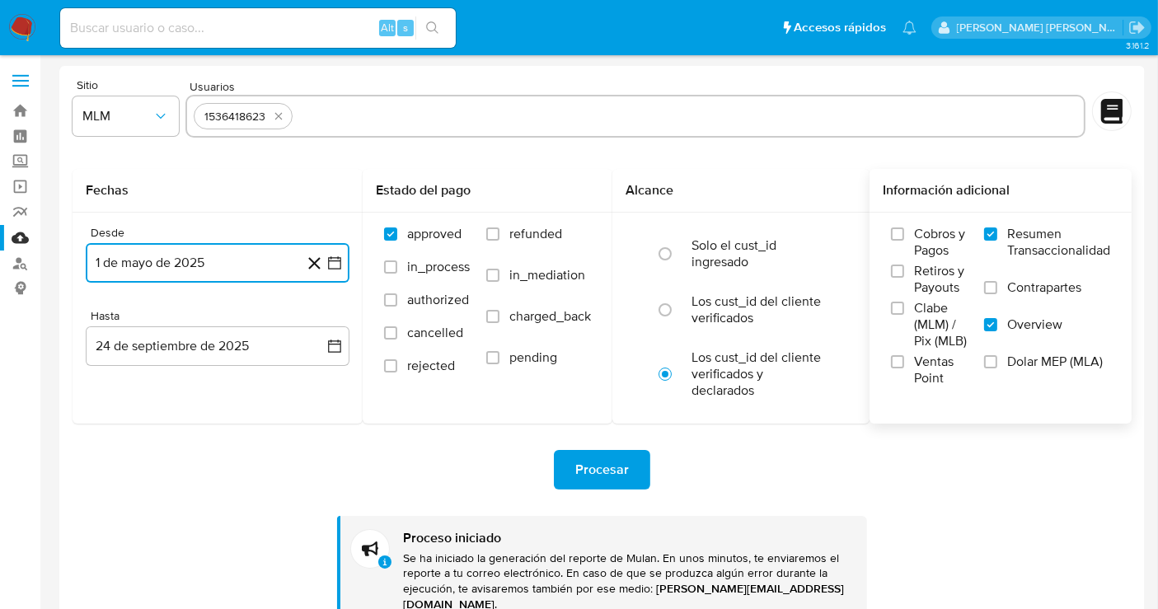
click at [235, 253] on button "1 de mayo de 2025" at bounding box center [218, 263] width 264 height 40
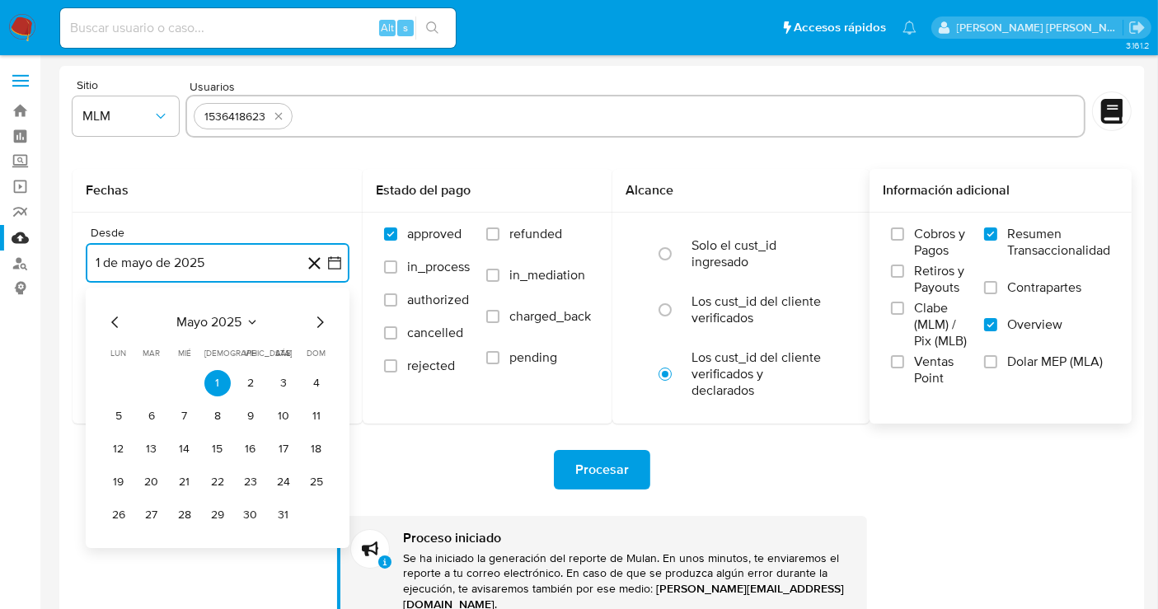
click at [110, 323] on icon "Mes anterior" at bounding box center [115, 322] width 20 height 20
click at [282, 385] on button "1" at bounding box center [283, 383] width 26 height 26
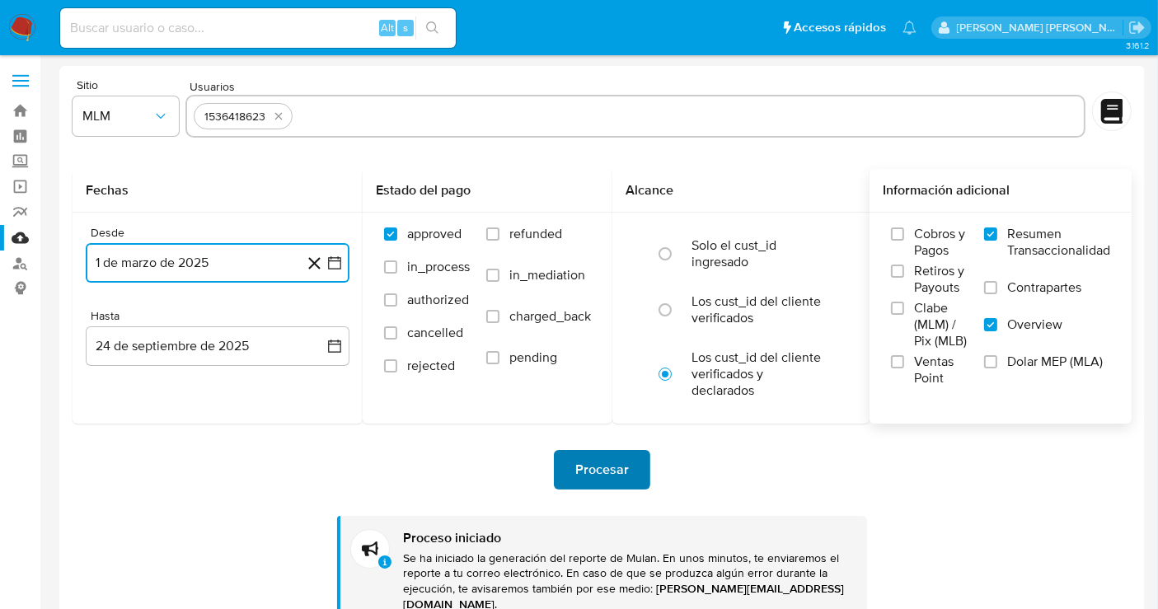
click at [605, 473] on span "Procesar" at bounding box center [602, 470] width 54 height 36
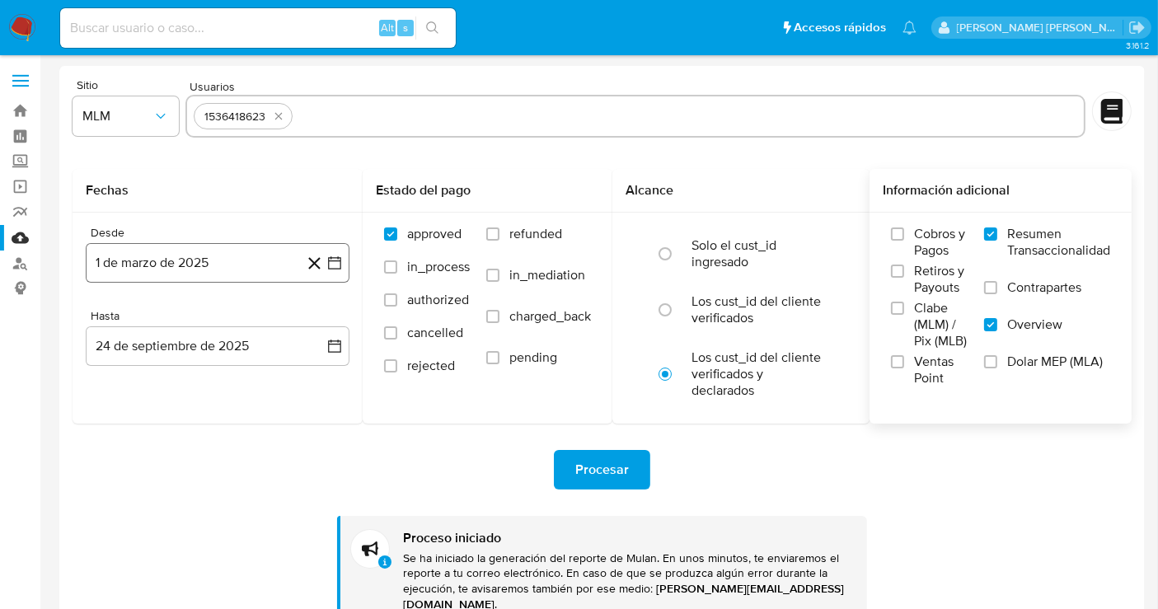
click at [169, 266] on button "1 de marzo de 2025" at bounding box center [218, 263] width 264 height 40
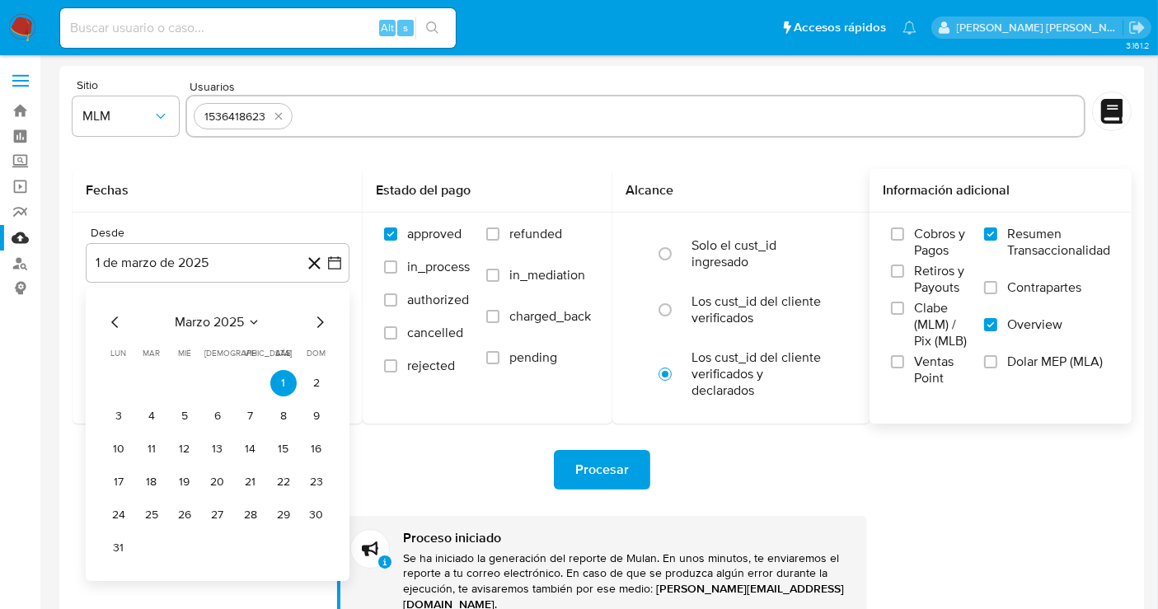
click at [317, 316] on icon "Mes siguiente" at bounding box center [320, 322] width 7 height 12
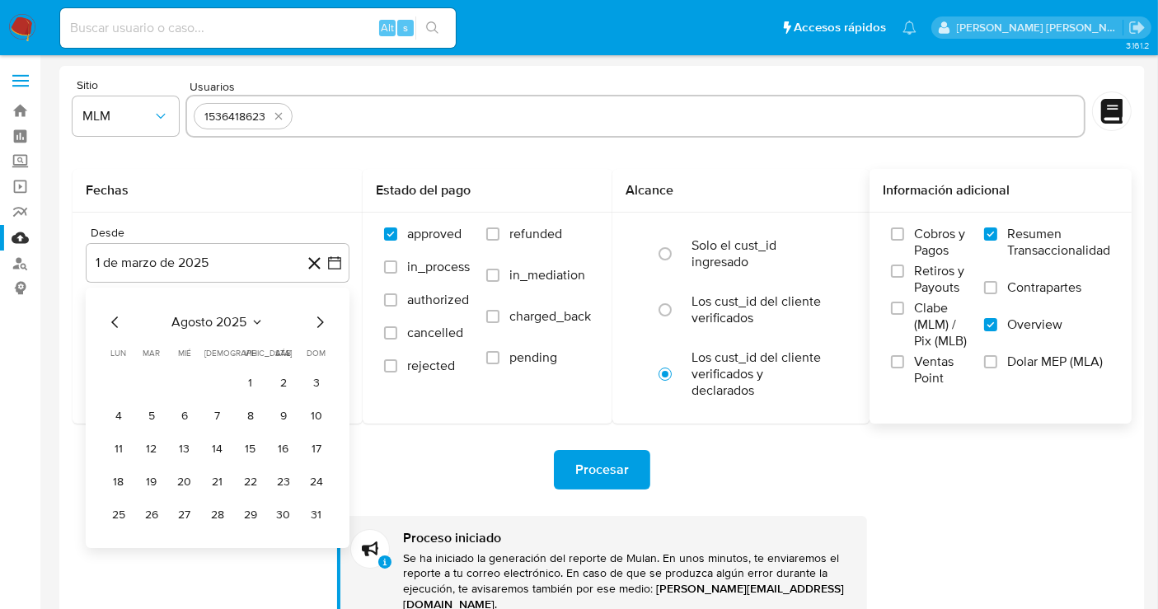
click at [317, 316] on icon "Mes siguiente" at bounding box center [320, 322] width 7 height 12
click at [109, 323] on icon "Mes anterior" at bounding box center [115, 322] width 20 height 20
click at [252, 378] on button "1" at bounding box center [250, 383] width 26 height 26
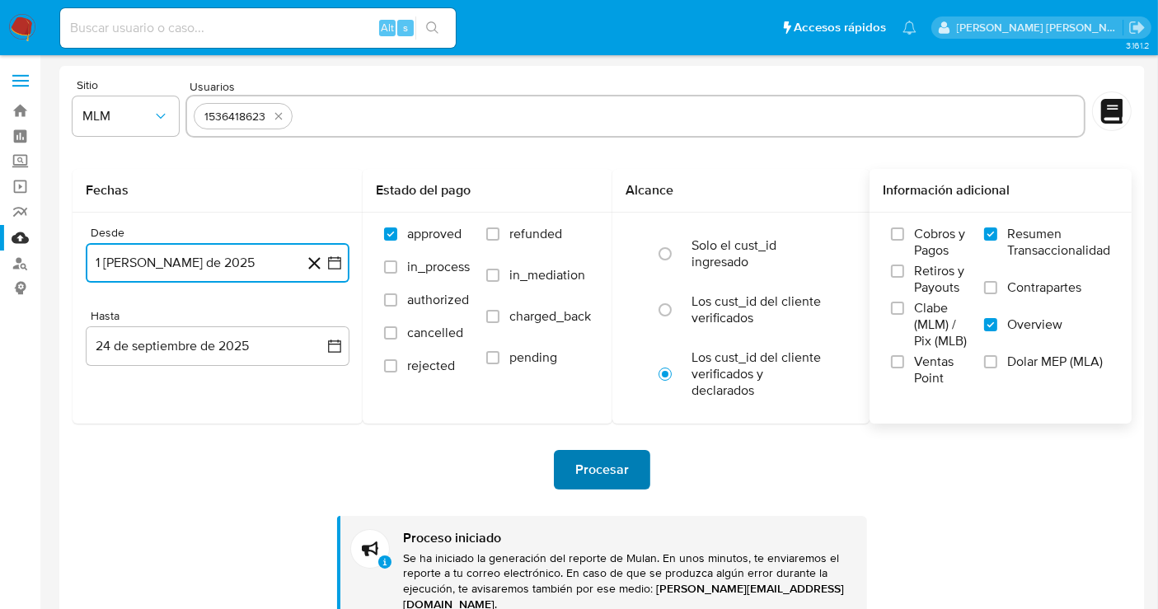
click at [621, 476] on span "Procesar" at bounding box center [602, 470] width 54 height 36
click at [229, 273] on button "1 de agosto de 2025" at bounding box center [218, 263] width 264 height 40
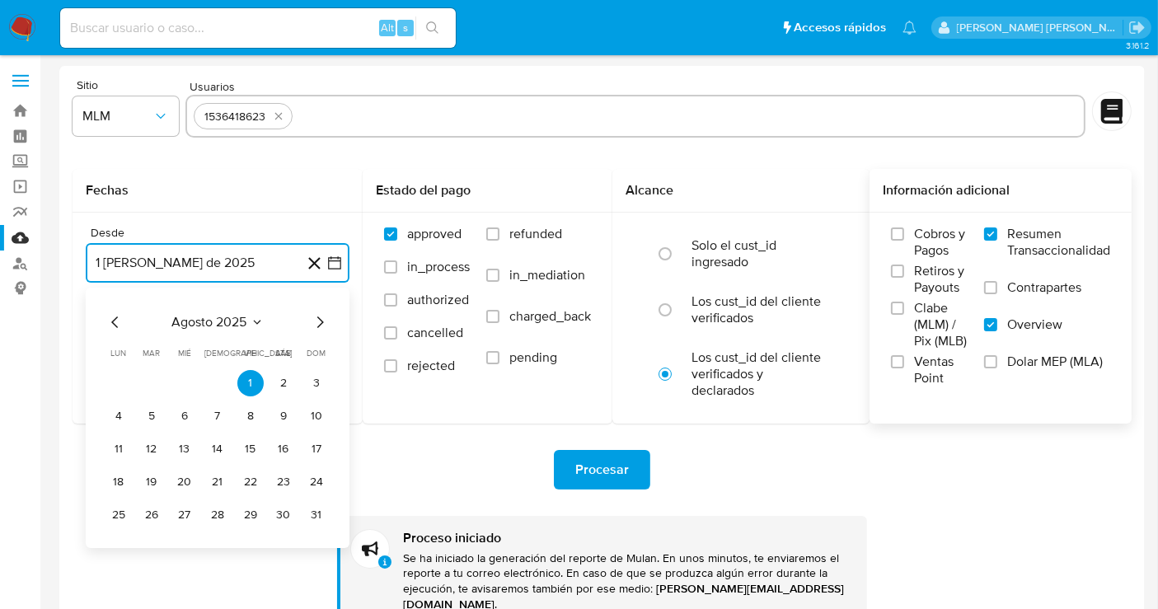
click at [108, 326] on icon "Mes anterior" at bounding box center [115, 322] width 20 height 20
click at [320, 384] on button "1" at bounding box center [316, 383] width 26 height 26
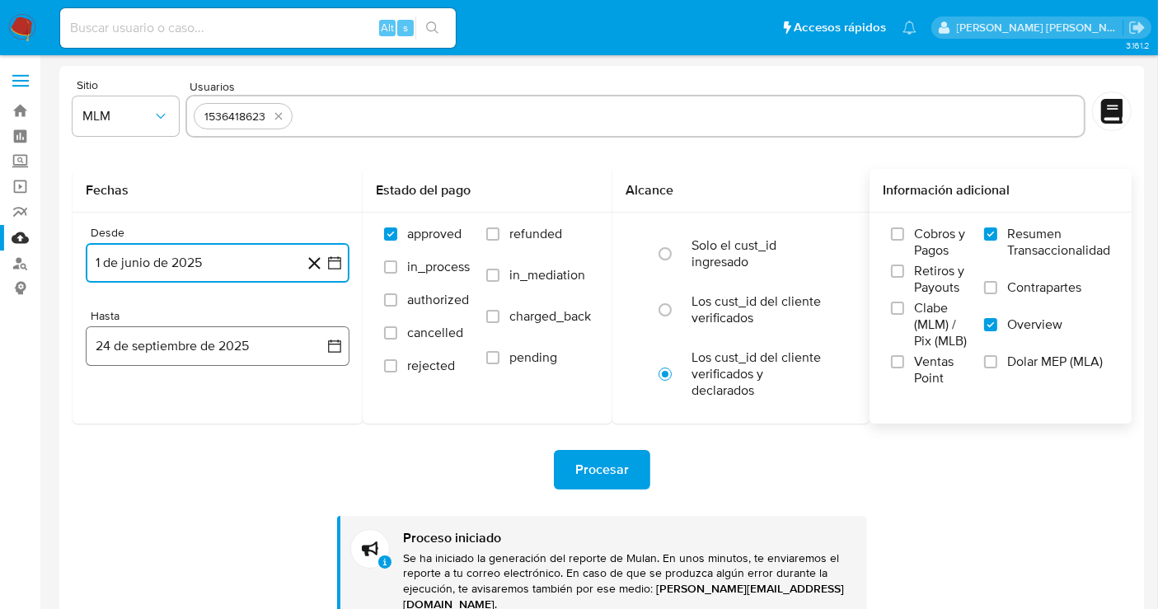
click at [293, 339] on button "24 de septiembre de 2025" at bounding box center [218, 346] width 264 height 40
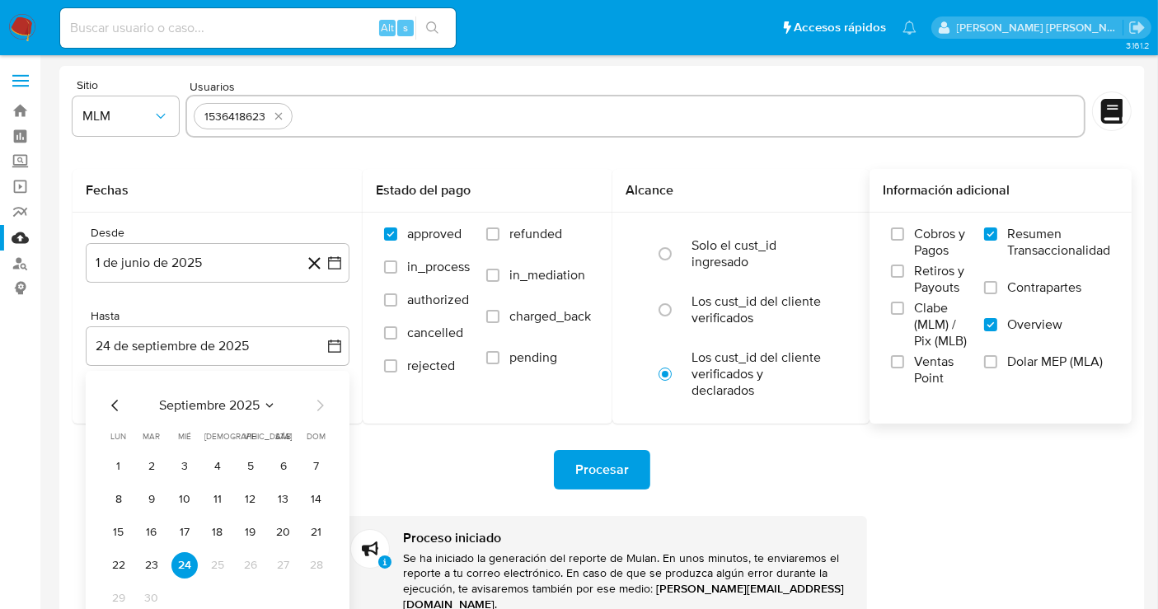
click at [113, 401] on icon "Mes anterior" at bounding box center [115, 406] width 20 height 20
click at [218, 592] on button "31" at bounding box center [217, 598] width 26 height 26
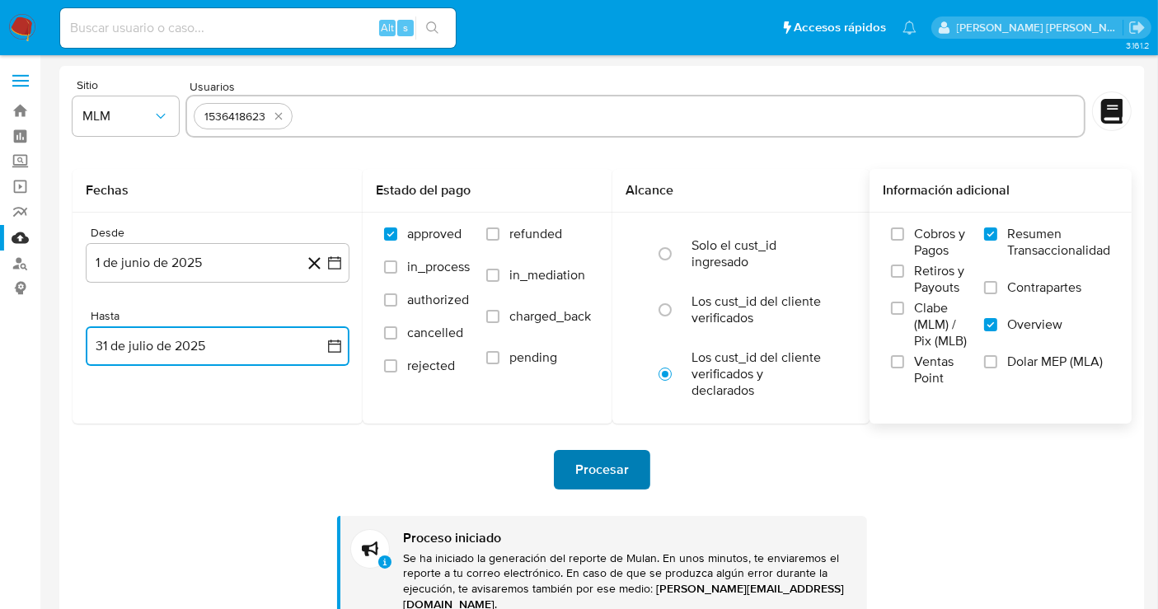
click at [572, 471] on button "Procesar" at bounding box center [602, 470] width 96 height 40
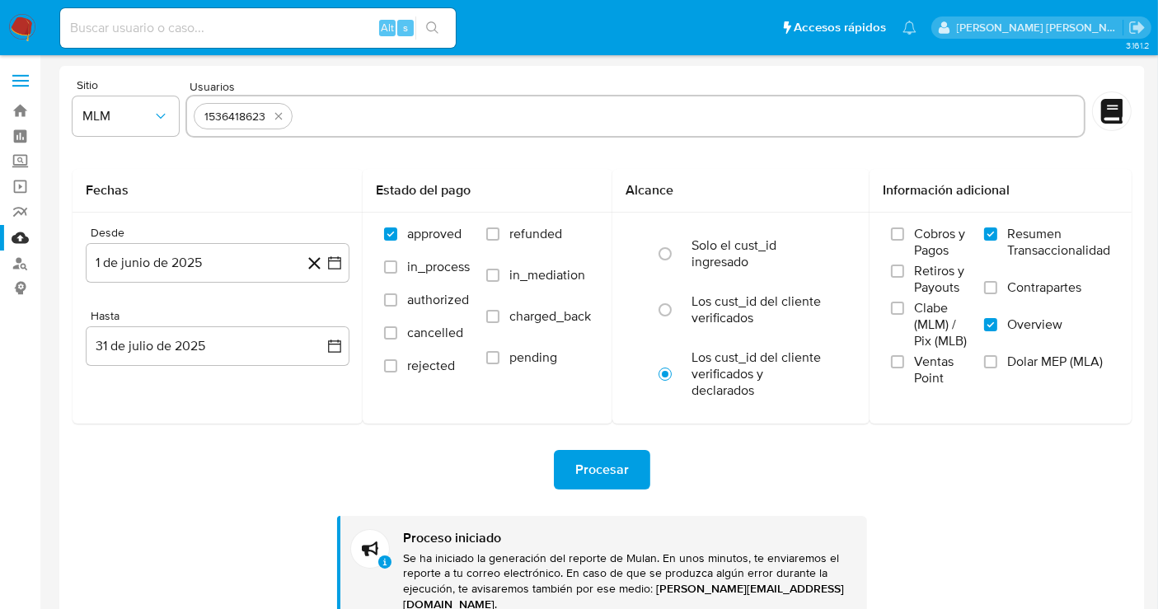
click at [26, 21] on img at bounding box center [22, 28] width 28 height 28
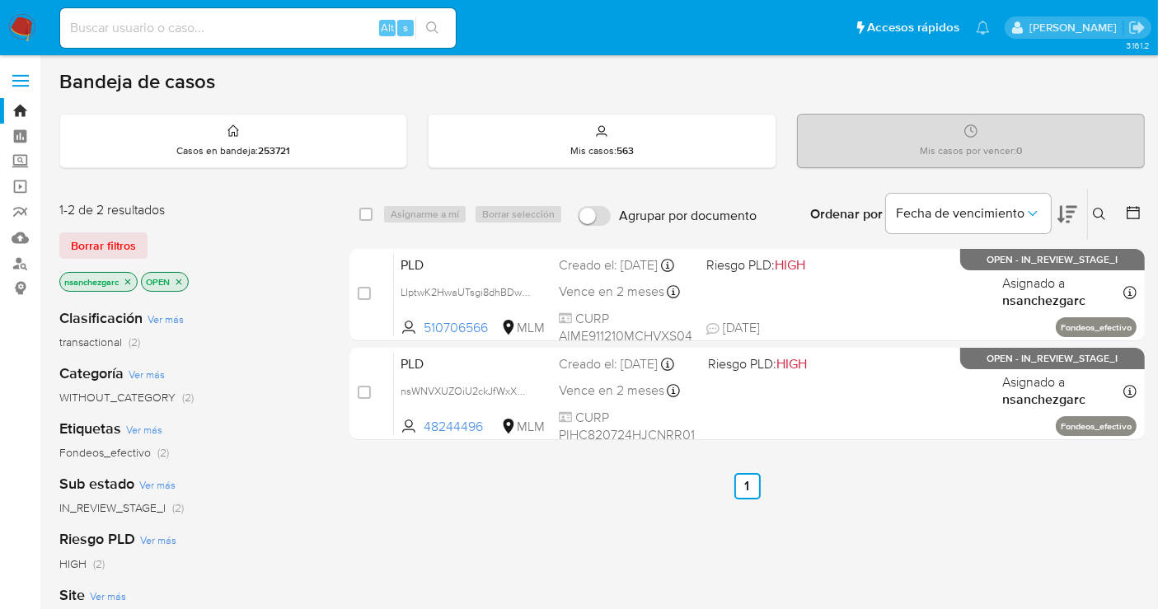
click at [1101, 208] on icon at bounding box center [1099, 214] width 13 height 13
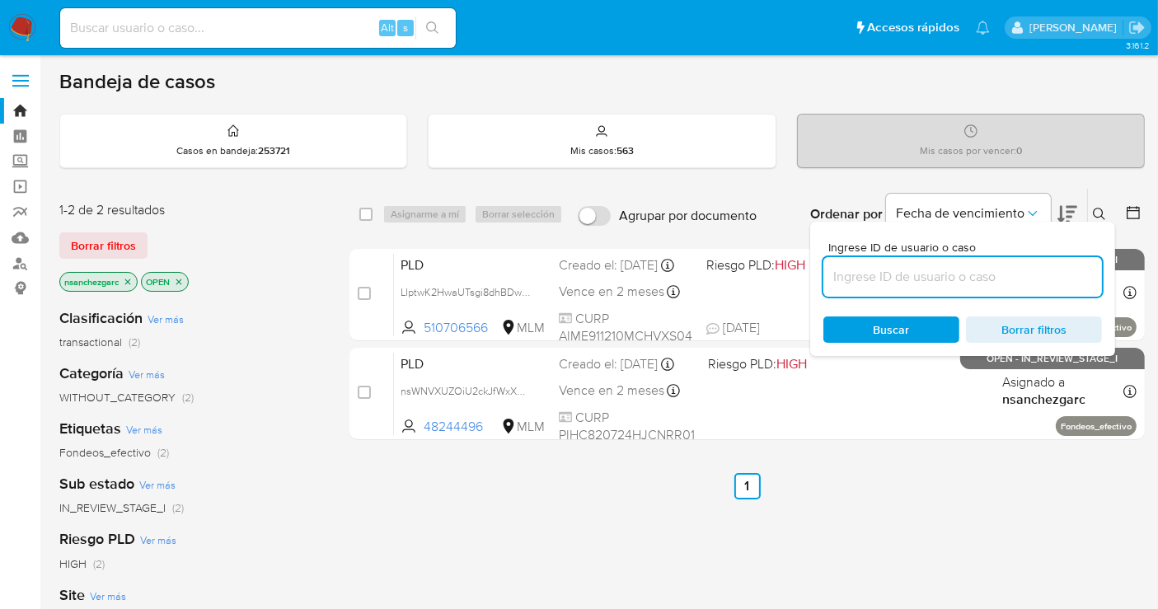
click at [860, 272] on input at bounding box center [962, 276] width 279 height 21
type input "2346724351"
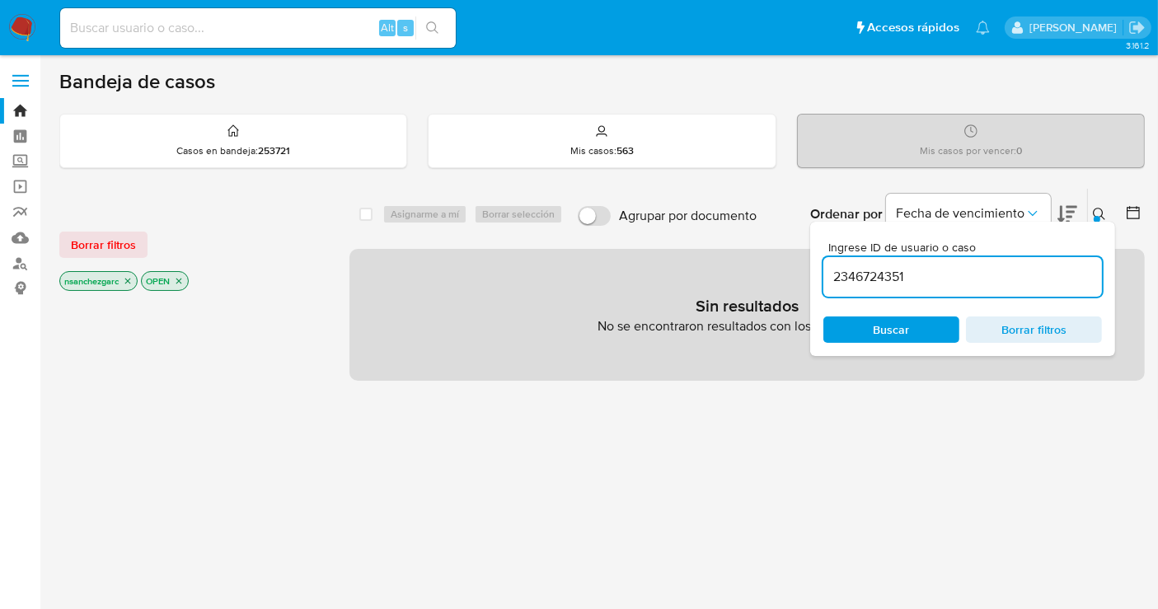
click at [131, 279] on icon "close-filter" at bounding box center [128, 281] width 10 height 10
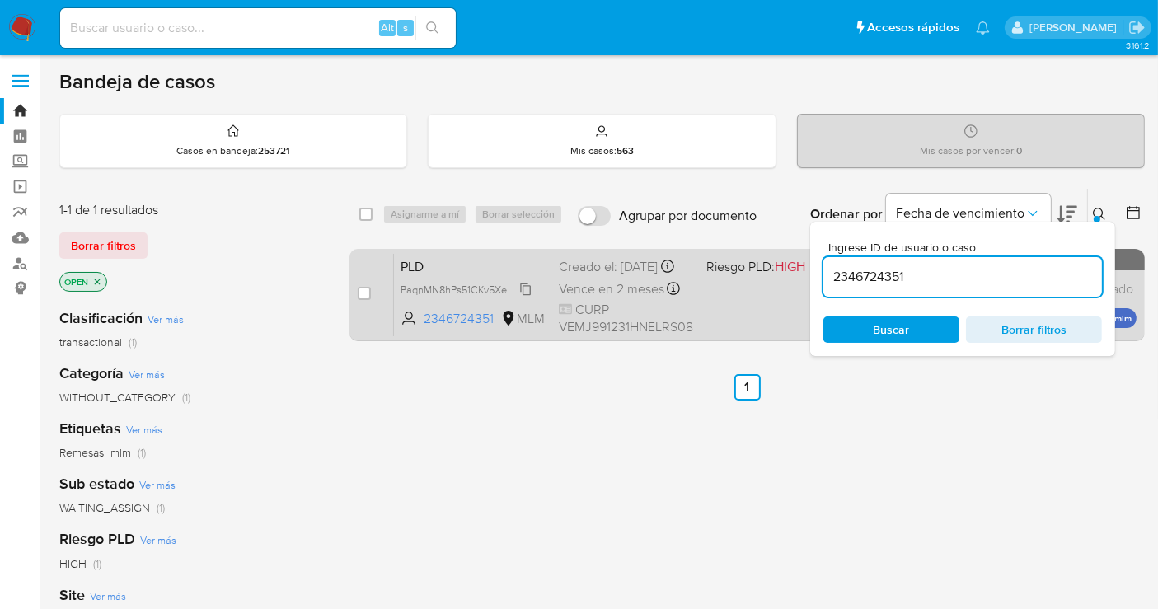
click at [525, 298] on span "PaqnMN8hPs51CKv5XeC1JKr0" at bounding box center [470, 288] width 138 height 18
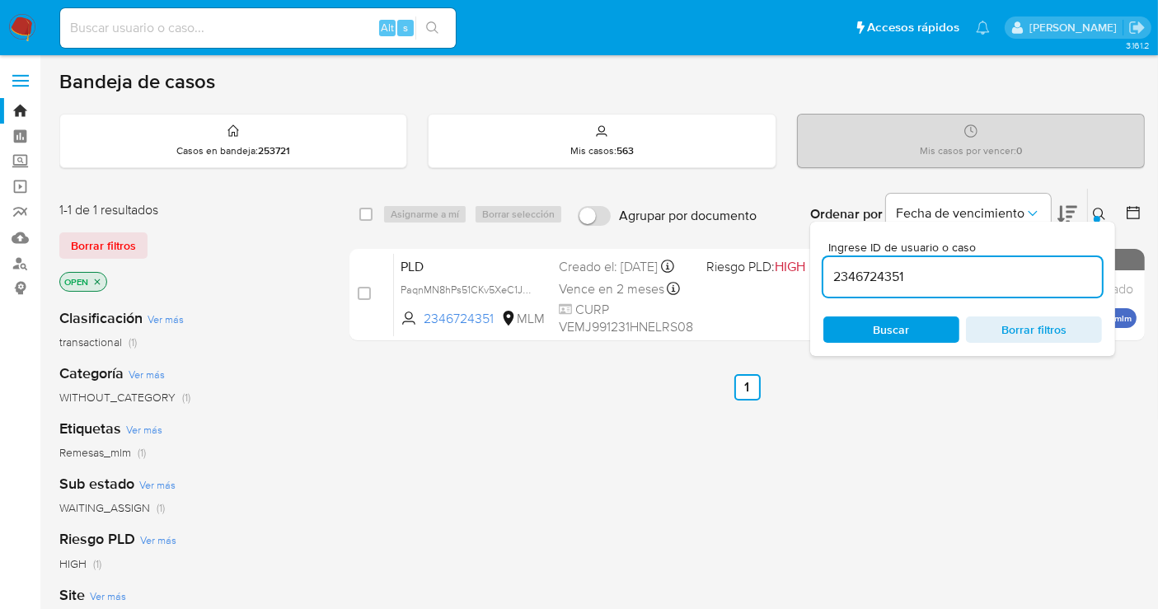
click at [1100, 200] on div "Ingrese ID de usuario o caso 2346724351 Buscar Borrar filtros" at bounding box center [1101, 214] width 28 height 51
click at [1096, 209] on icon at bounding box center [1099, 214] width 13 height 13
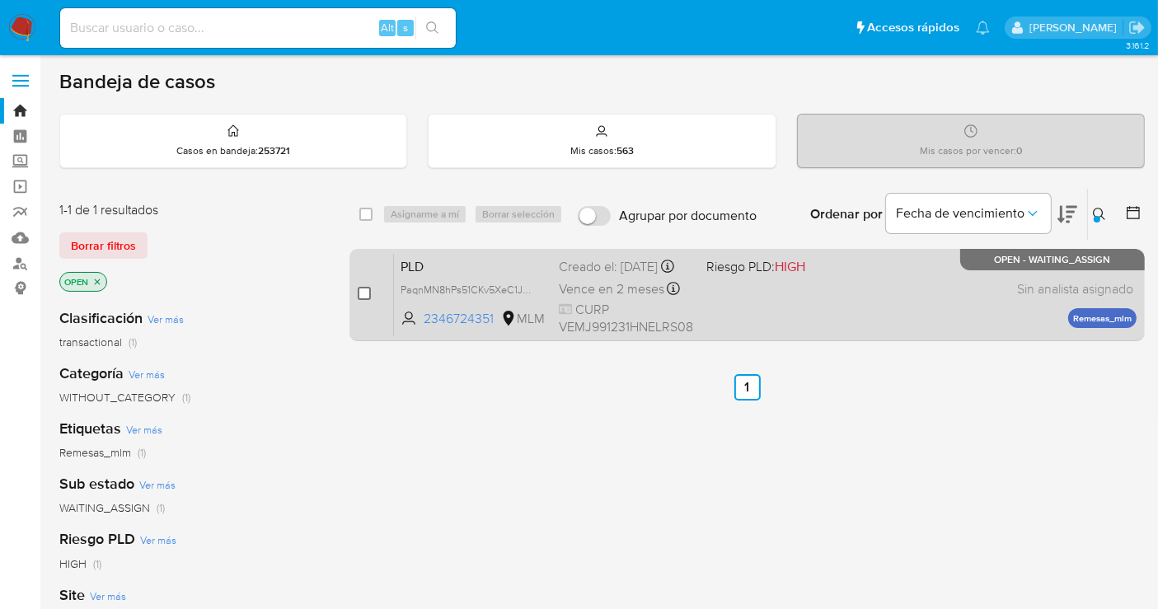
click at [363, 289] on input "checkbox" at bounding box center [364, 293] width 13 height 13
checkbox input "true"
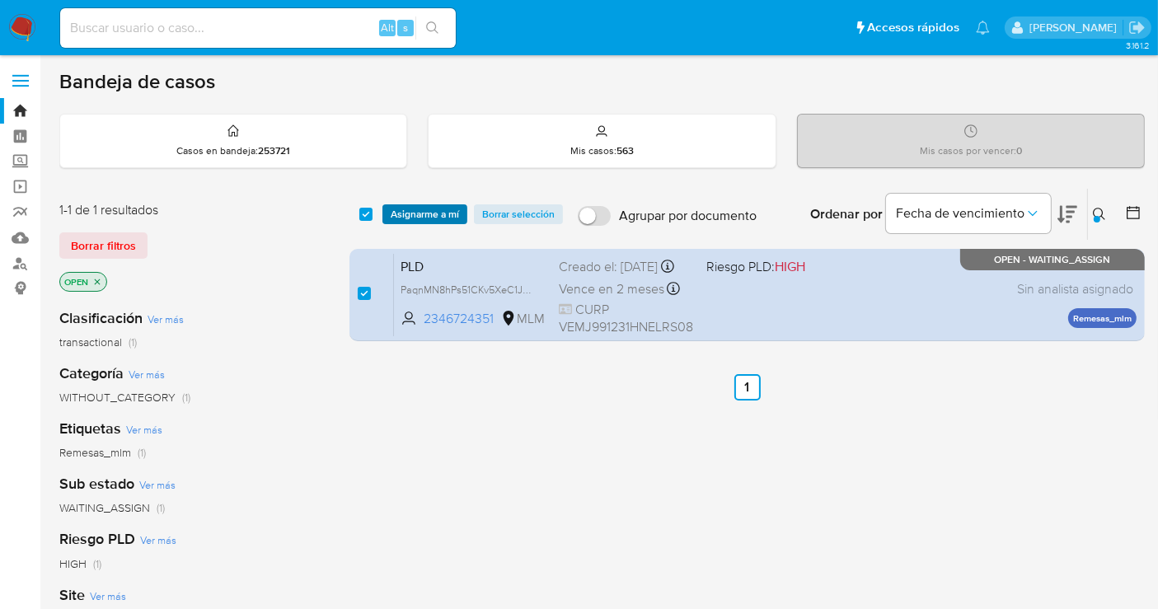
click at [419, 212] on span "Asignarme a mí" at bounding box center [425, 214] width 68 height 16
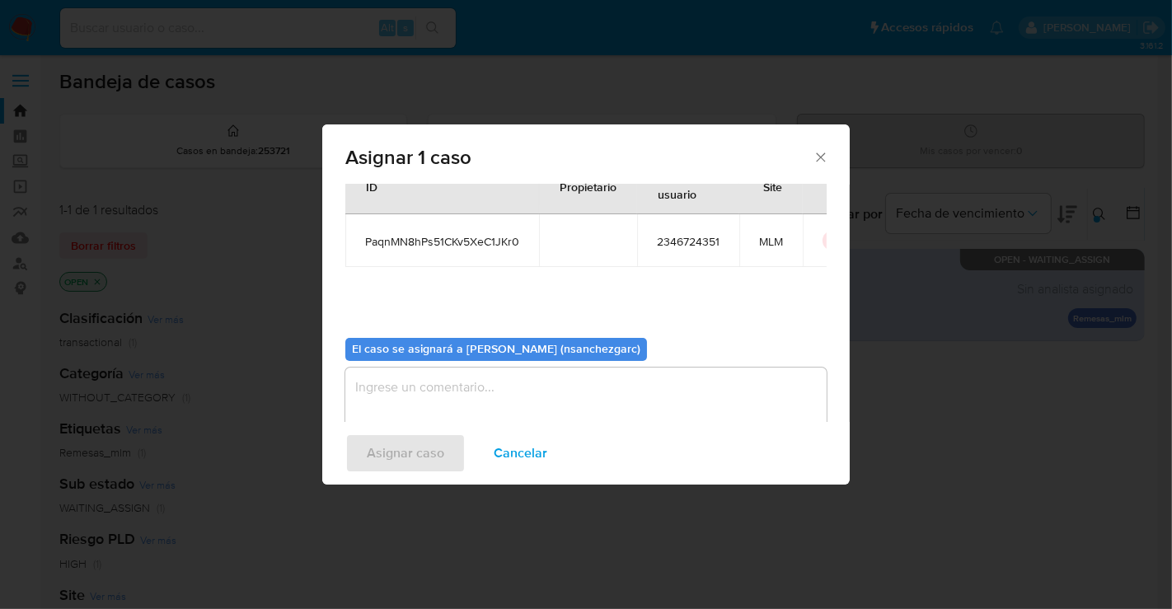
scroll to position [84, 0]
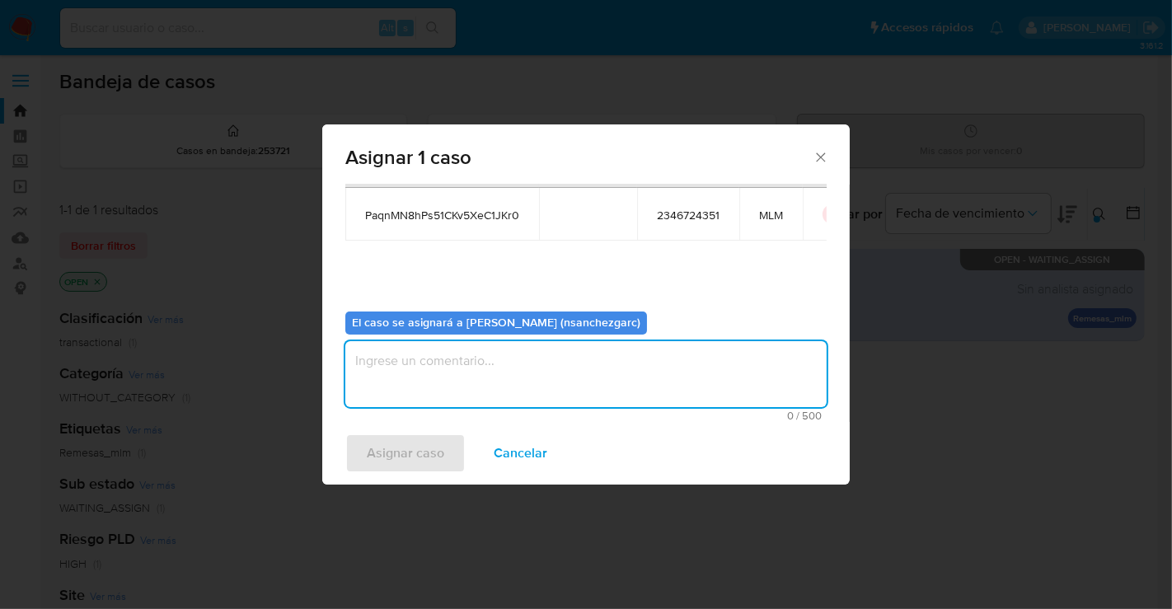
click at [433, 366] on textarea "assign-modal" at bounding box center [585, 374] width 481 height 66
type textarea "nesg"
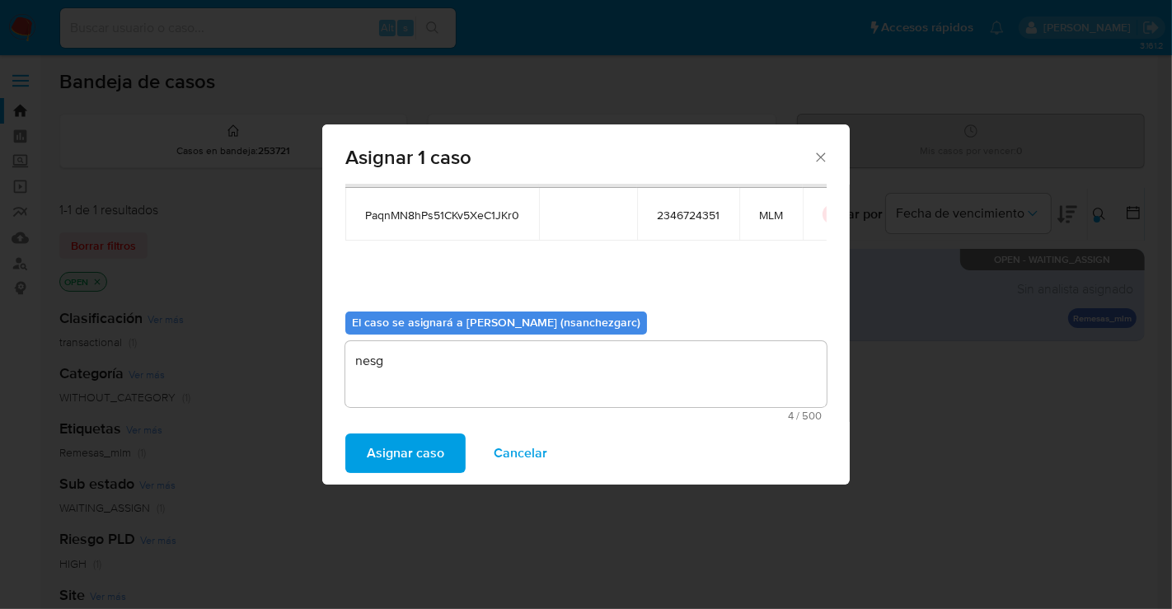
click at [417, 459] on span "Asignar caso" at bounding box center [405, 453] width 77 height 36
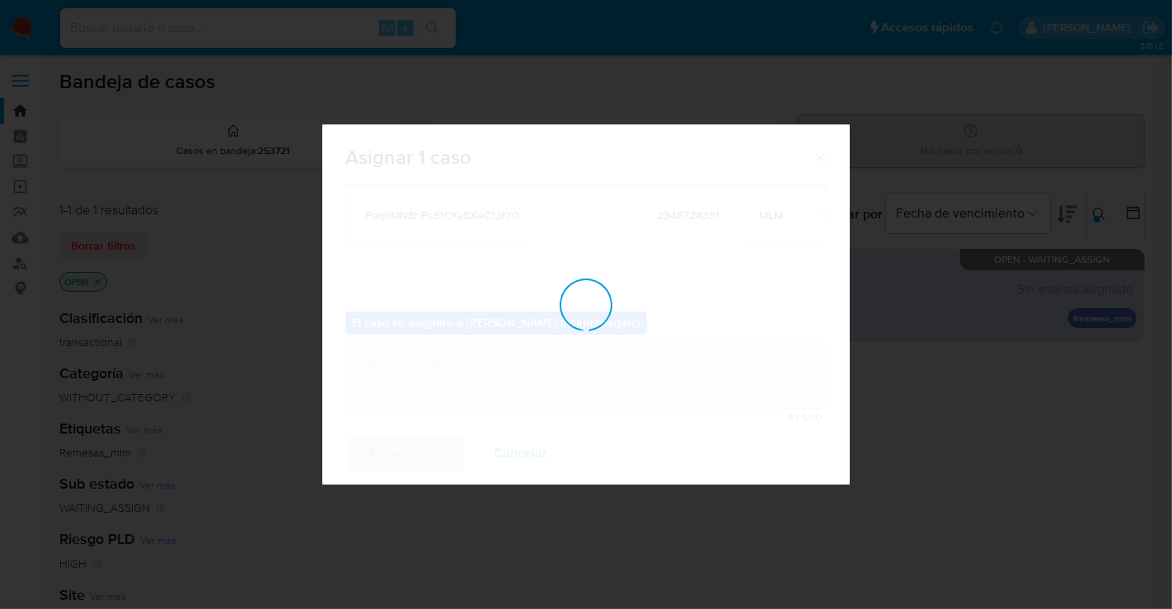
checkbox input "false"
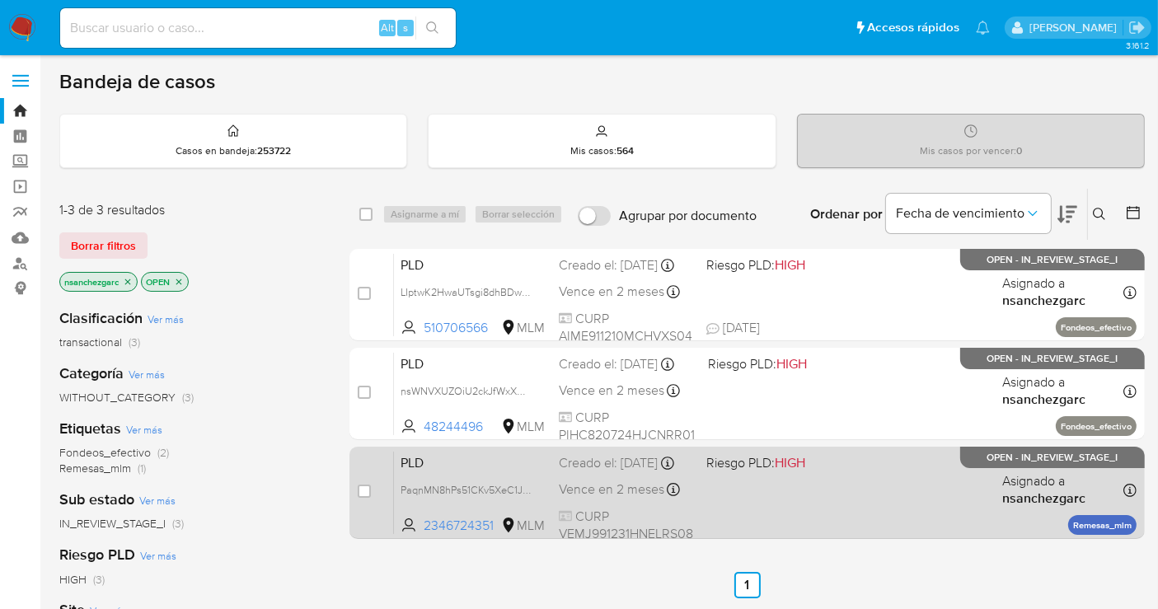
click at [618, 470] on div "Creado el: [DATE] Creado el: [DATE] 02:09:34" at bounding box center [626, 463] width 134 height 18
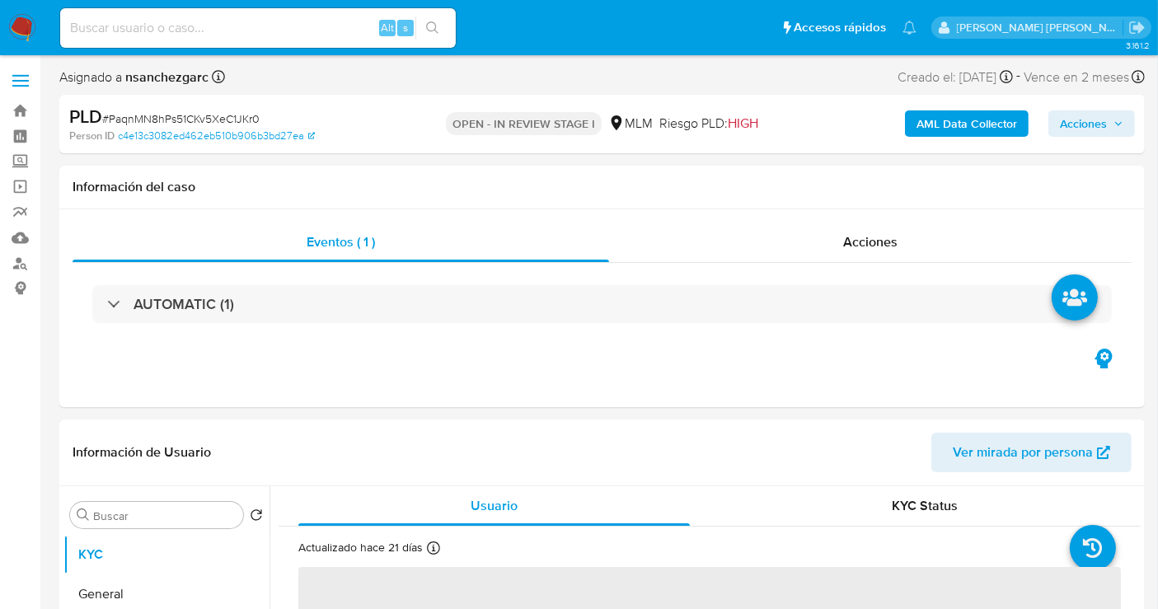
select select "10"
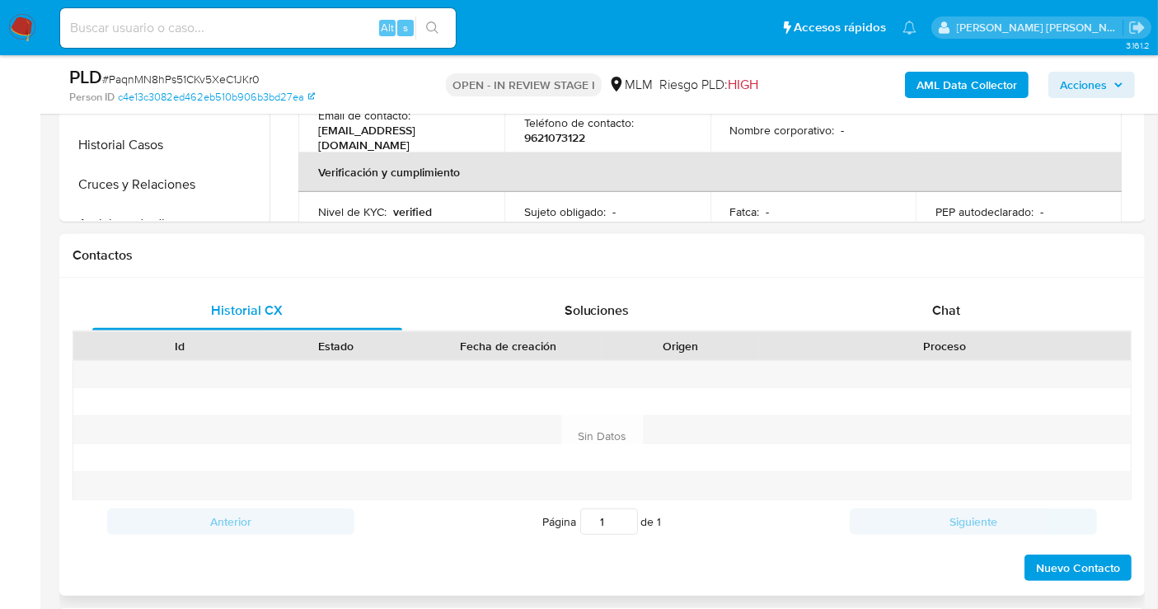
scroll to position [640, 0]
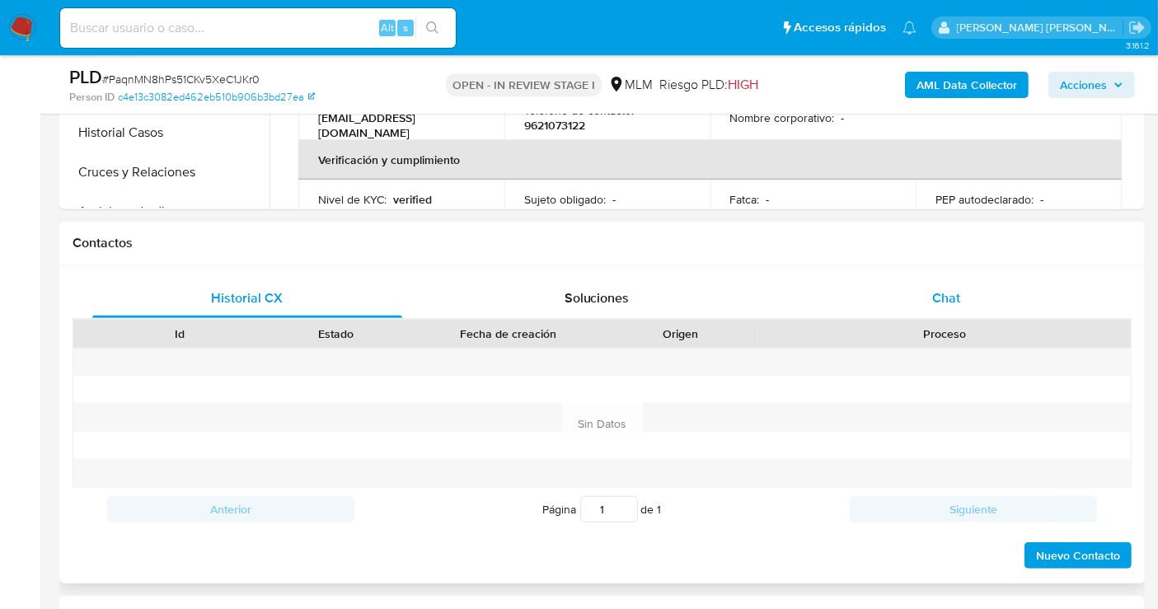
click at [935, 284] on div "Chat" at bounding box center [946, 299] width 310 height 40
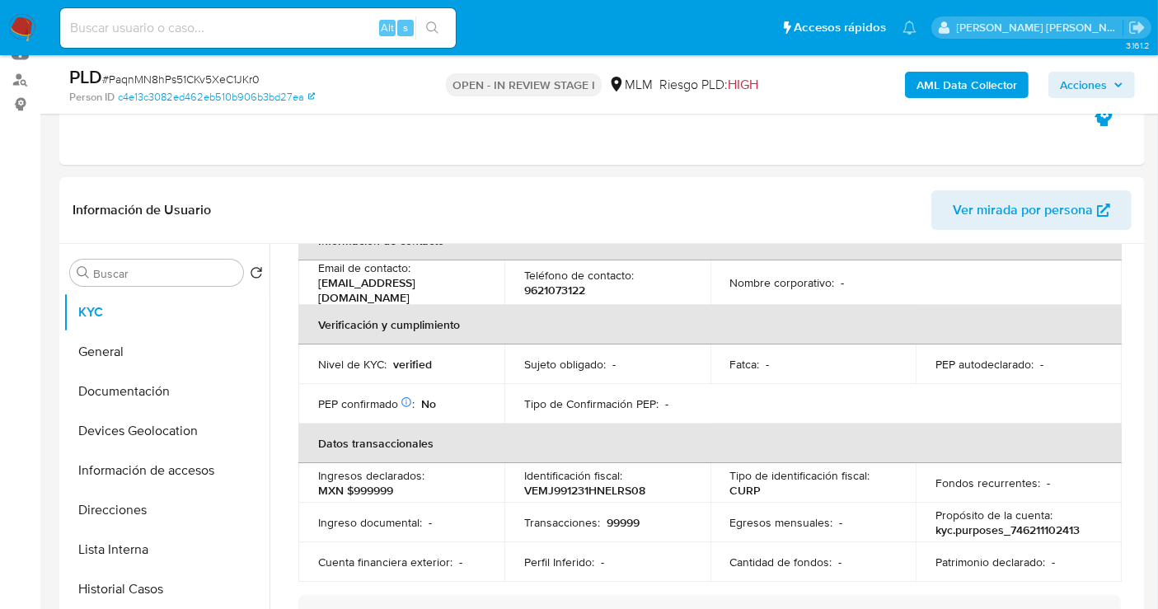
scroll to position [274, 0]
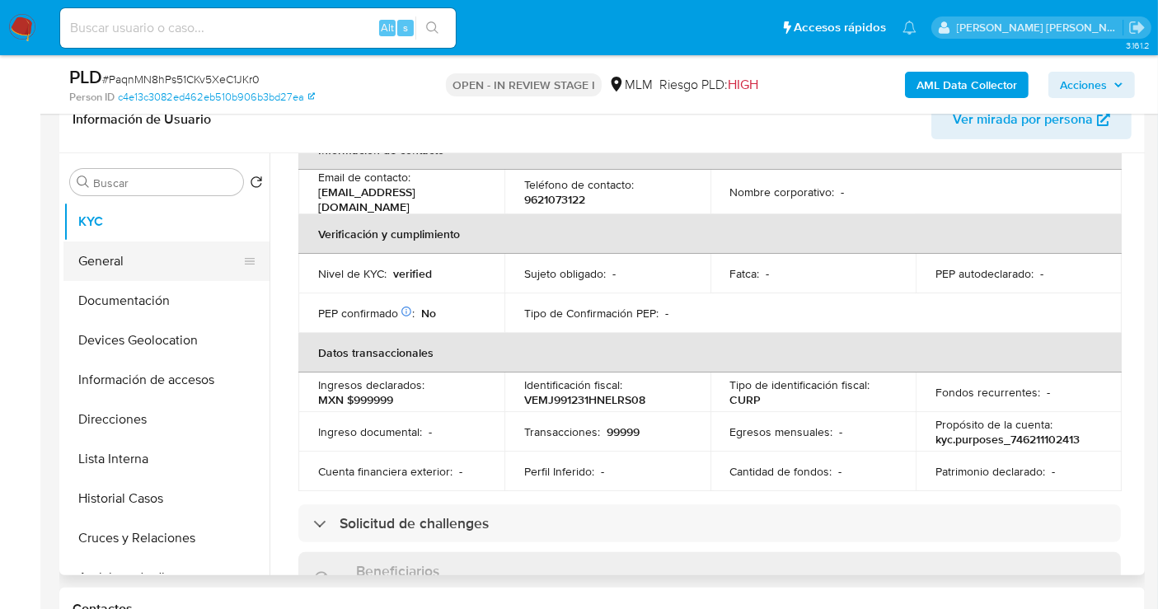
click at [126, 265] on button "General" at bounding box center [159, 261] width 193 height 40
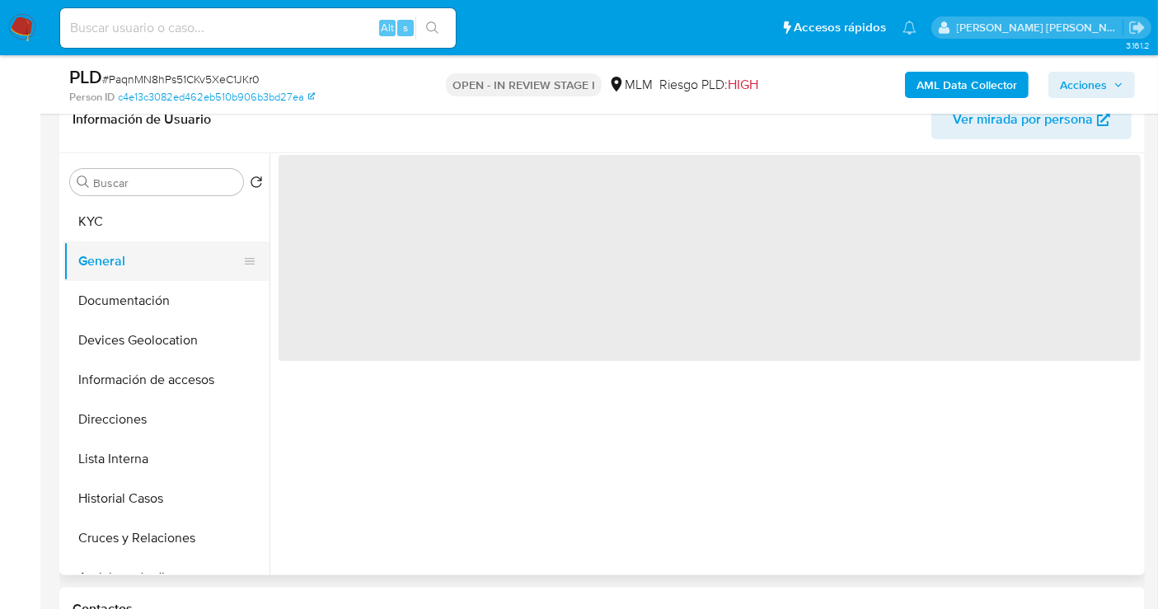
scroll to position [0, 0]
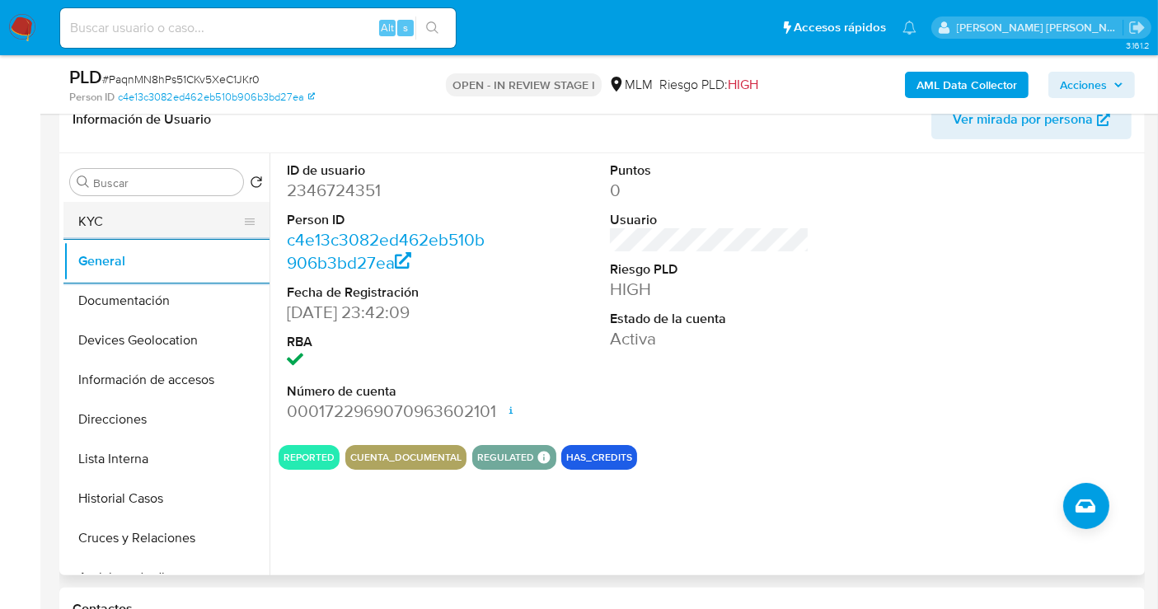
click at [103, 211] on button "KYC" at bounding box center [159, 222] width 193 height 40
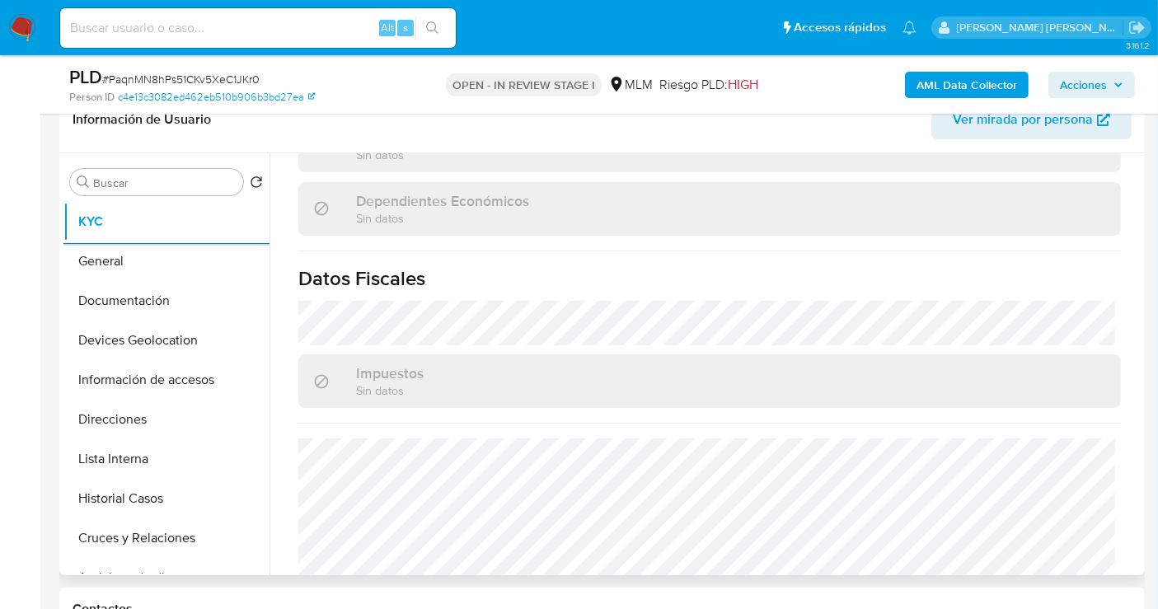
scroll to position [1024, 0]
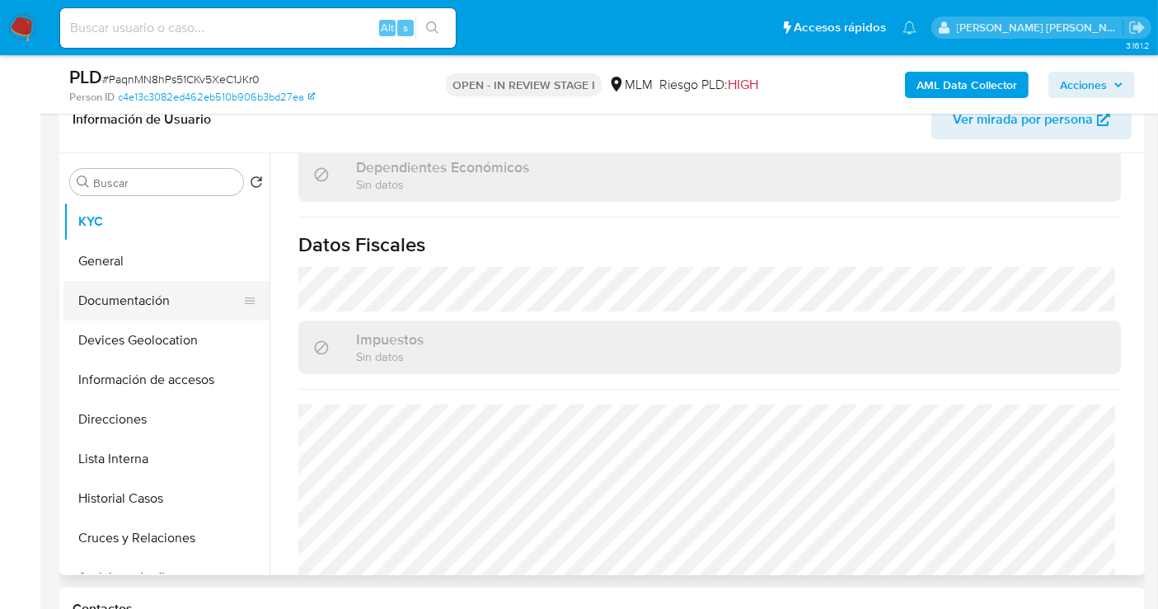
click at [138, 297] on button "Documentación" at bounding box center [159, 301] width 193 height 40
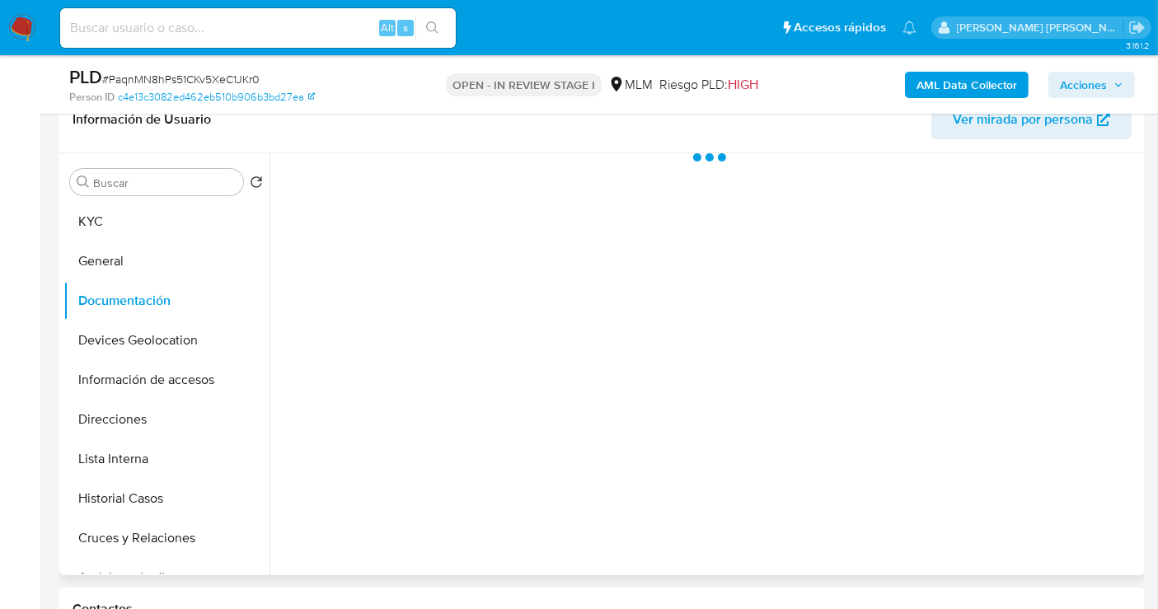
scroll to position [0, 0]
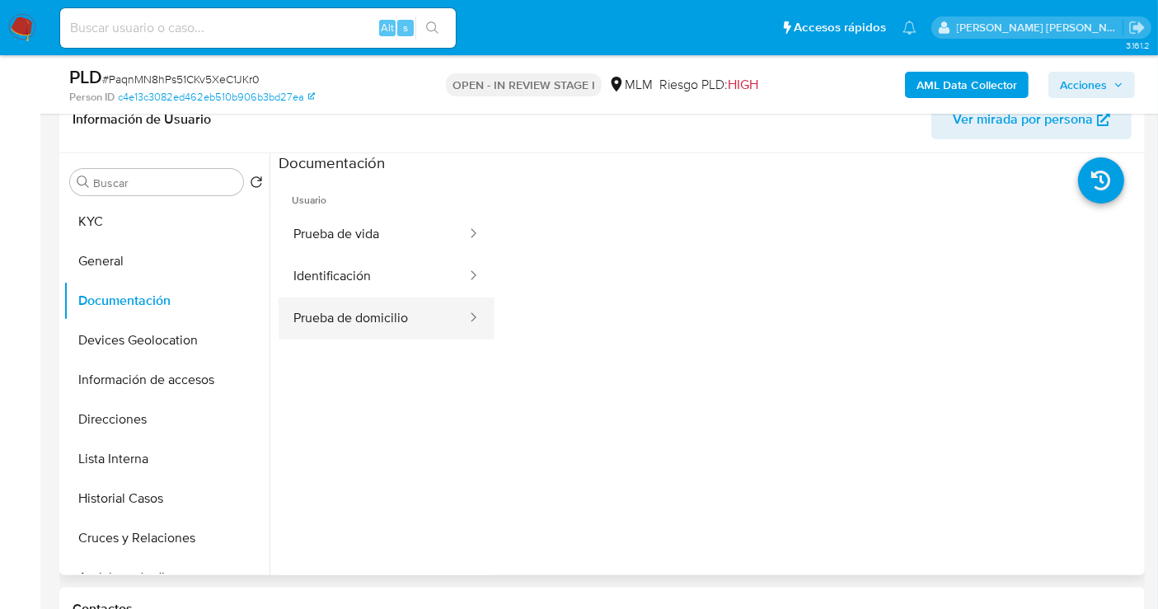
click at [397, 318] on button "Prueba de domicilio" at bounding box center [374, 319] width 190 height 42
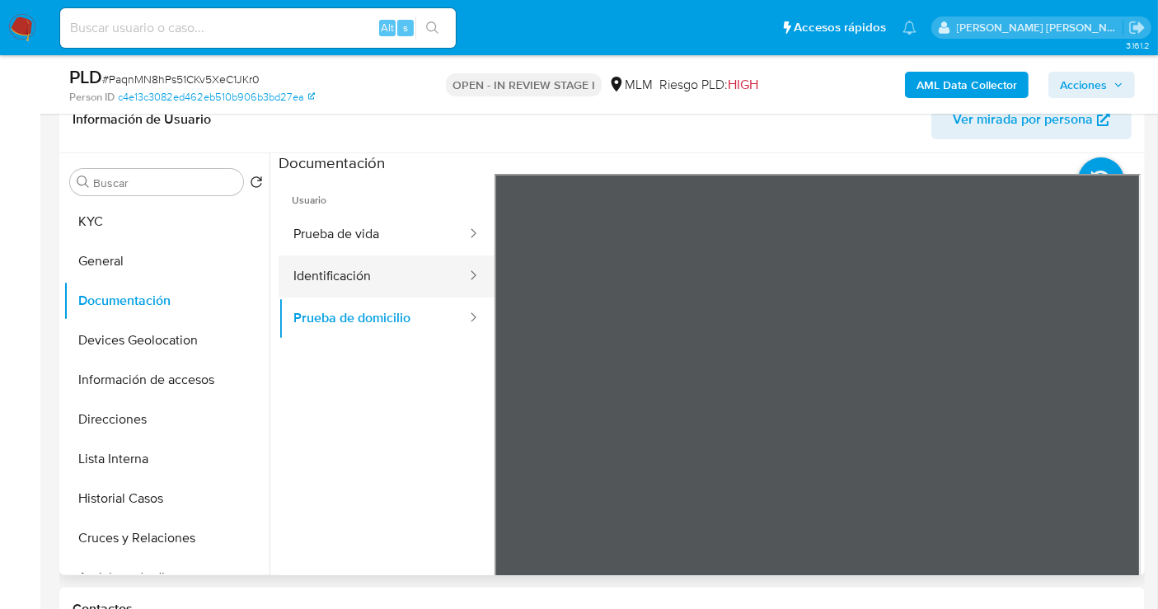
click at [351, 275] on button "Identificación" at bounding box center [374, 276] width 190 height 42
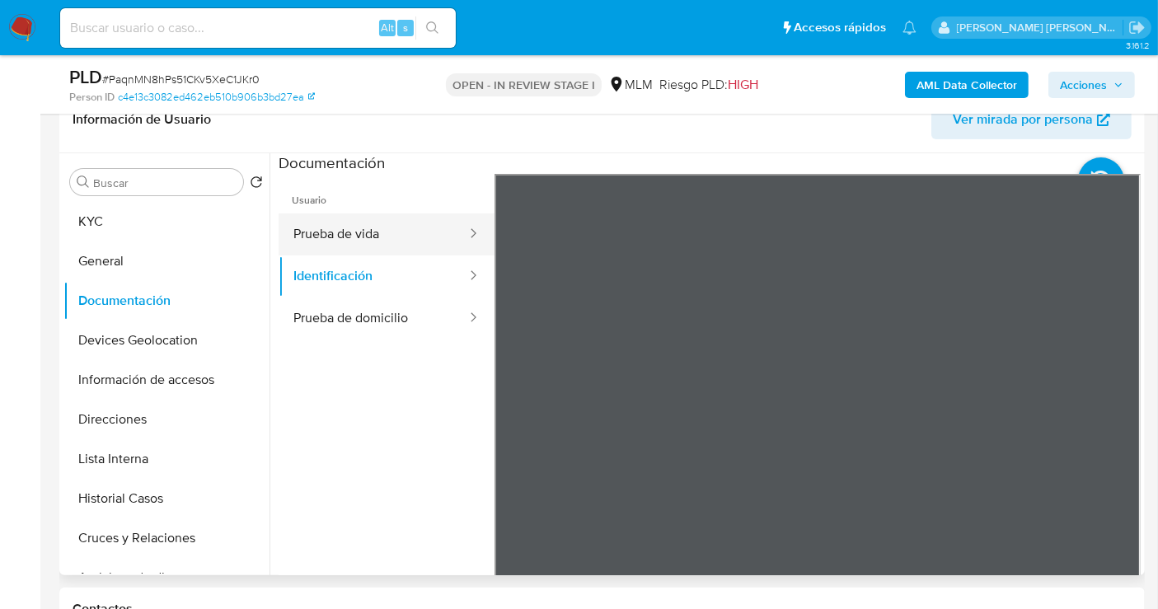
click at [368, 227] on button "Prueba de vida" at bounding box center [374, 234] width 190 height 42
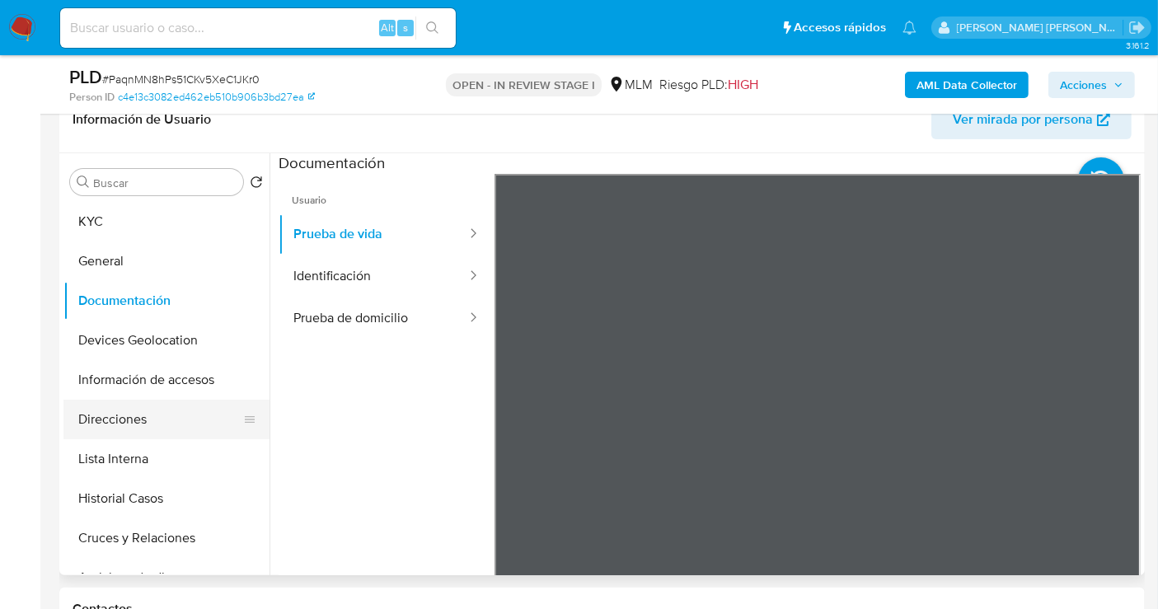
click at [120, 427] on button "Direcciones" at bounding box center [159, 420] width 193 height 40
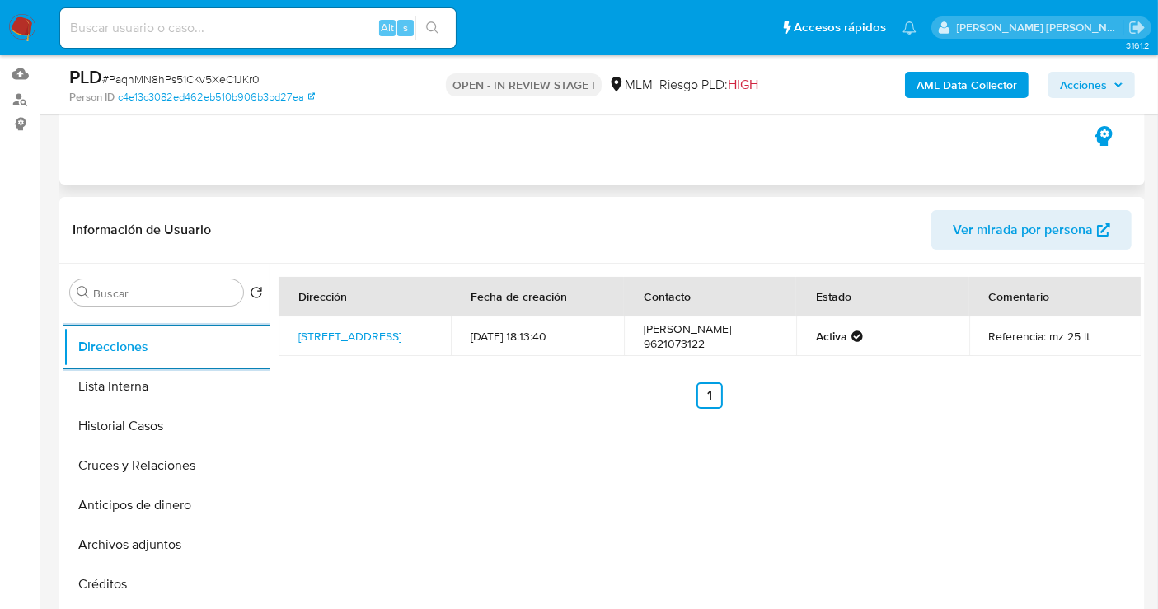
scroll to position [274, 0]
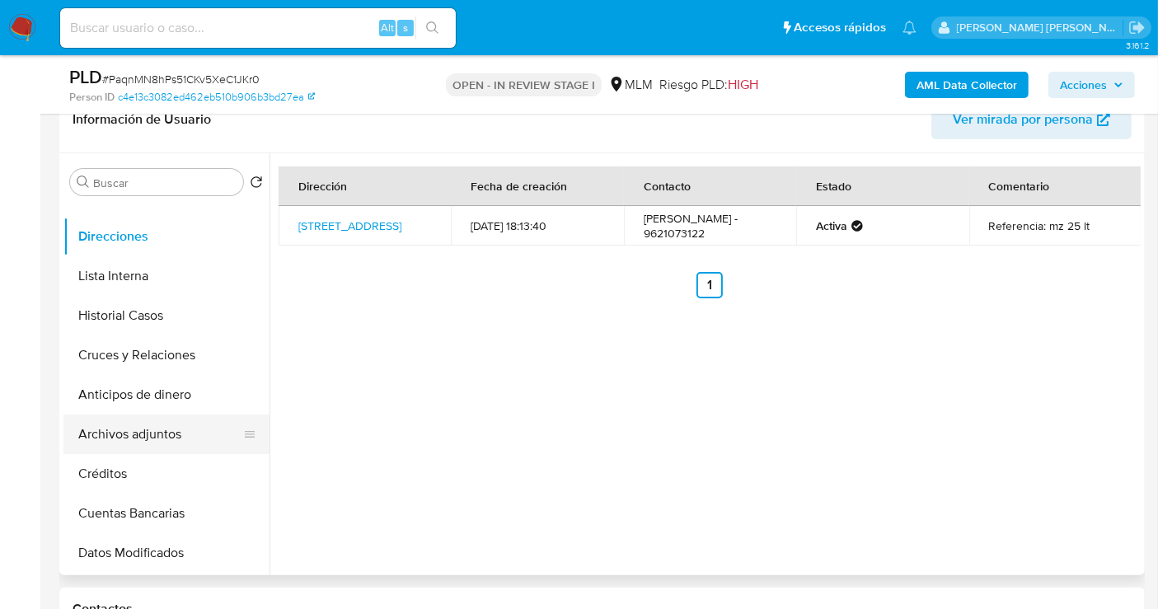
click at [131, 439] on button "Archivos adjuntos" at bounding box center [159, 435] width 193 height 40
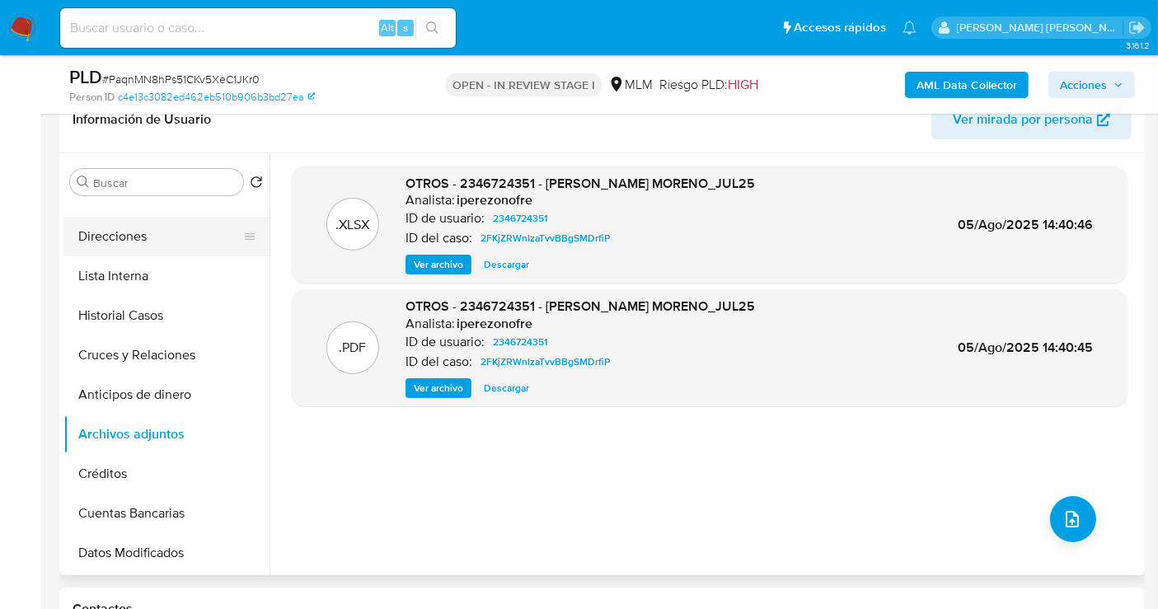
click at [124, 232] on button "Direcciones" at bounding box center [159, 237] width 193 height 40
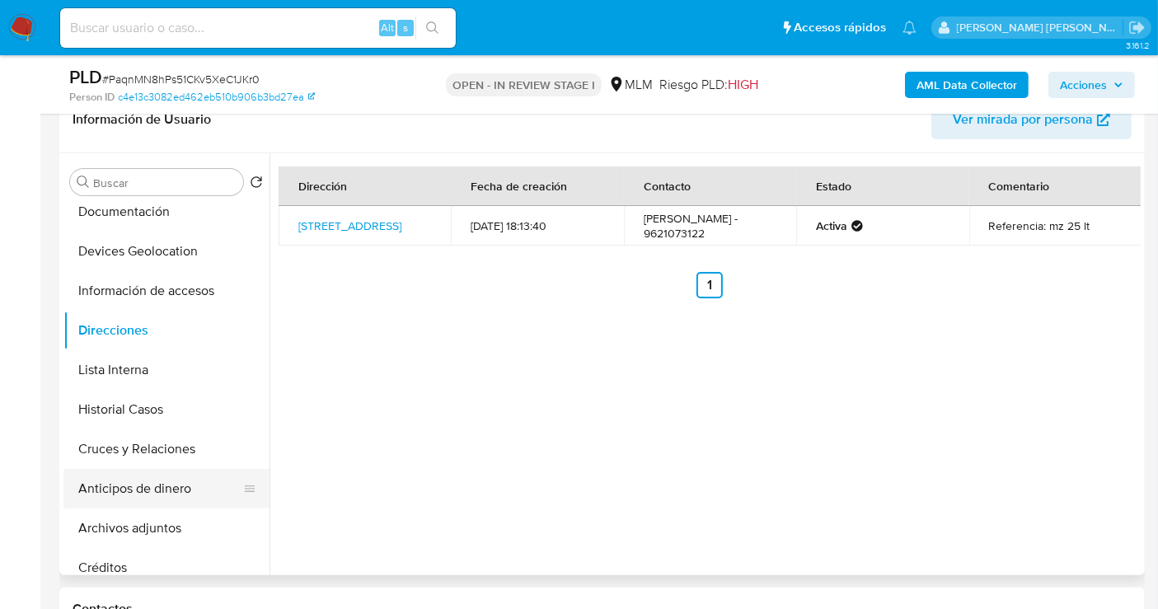
scroll to position [0, 0]
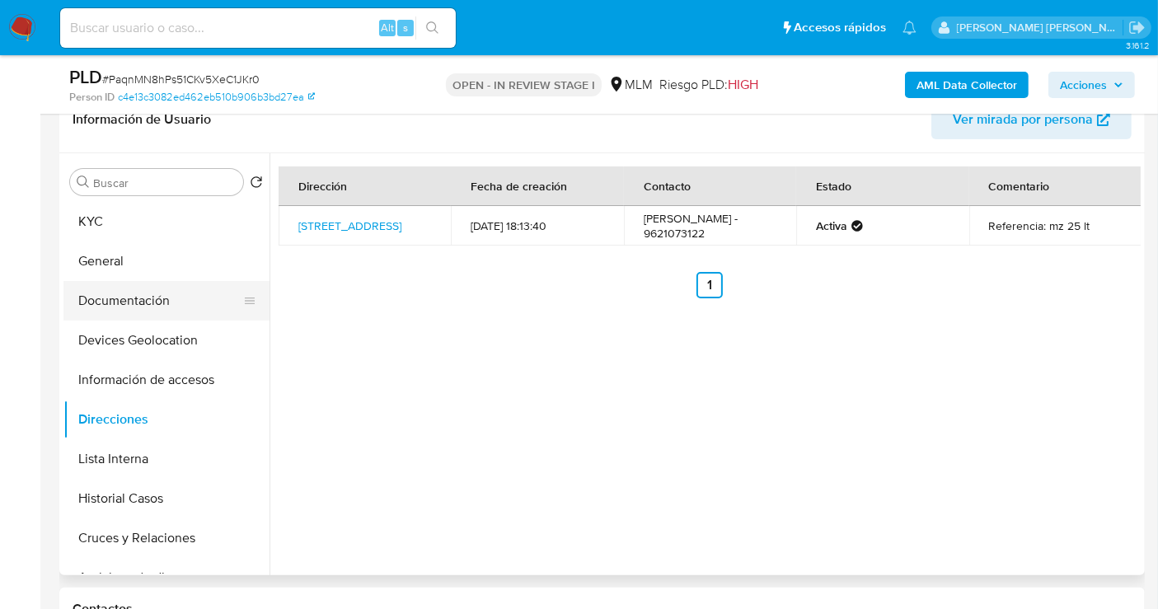
click at [126, 304] on button "Documentación" at bounding box center [159, 301] width 193 height 40
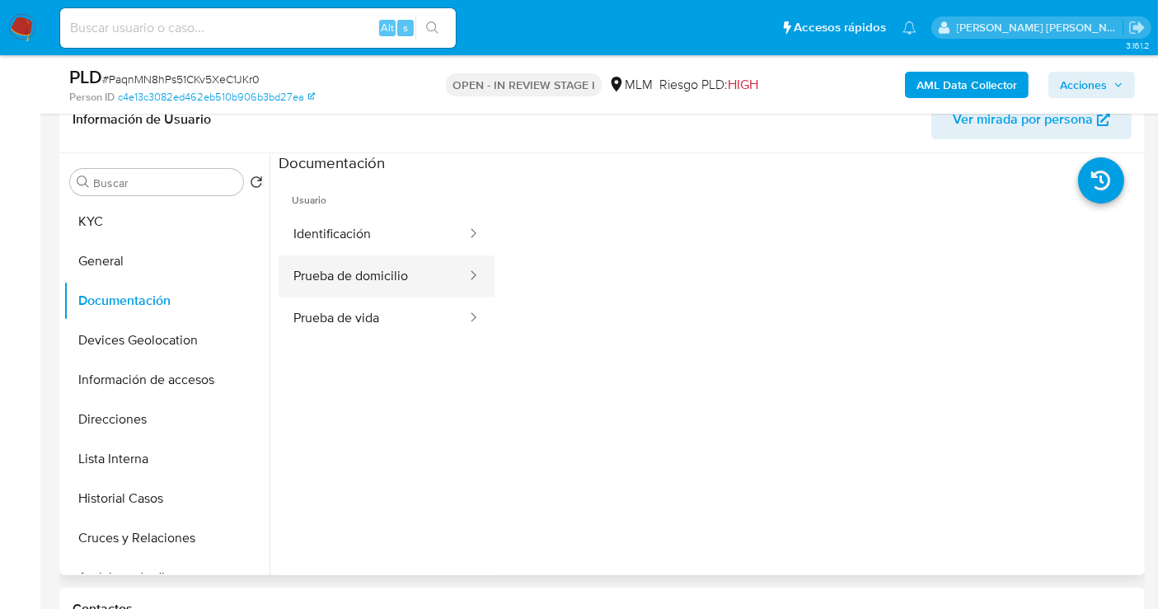
click at [367, 276] on button "Prueba de domicilio" at bounding box center [374, 276] width 190 height 42
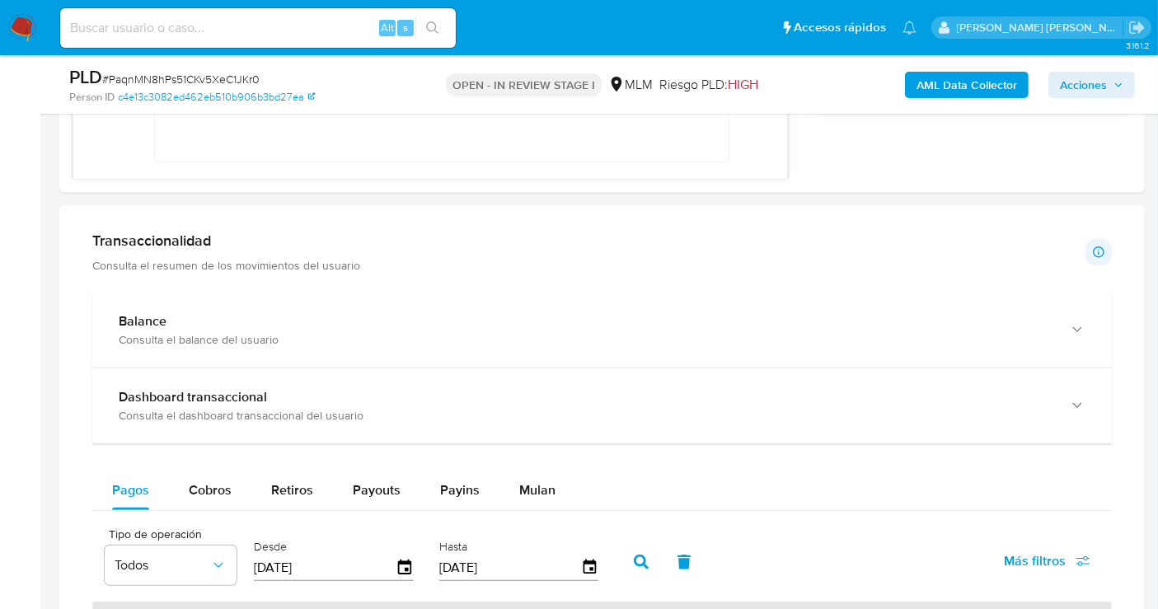
scroll to position [1373, 0]
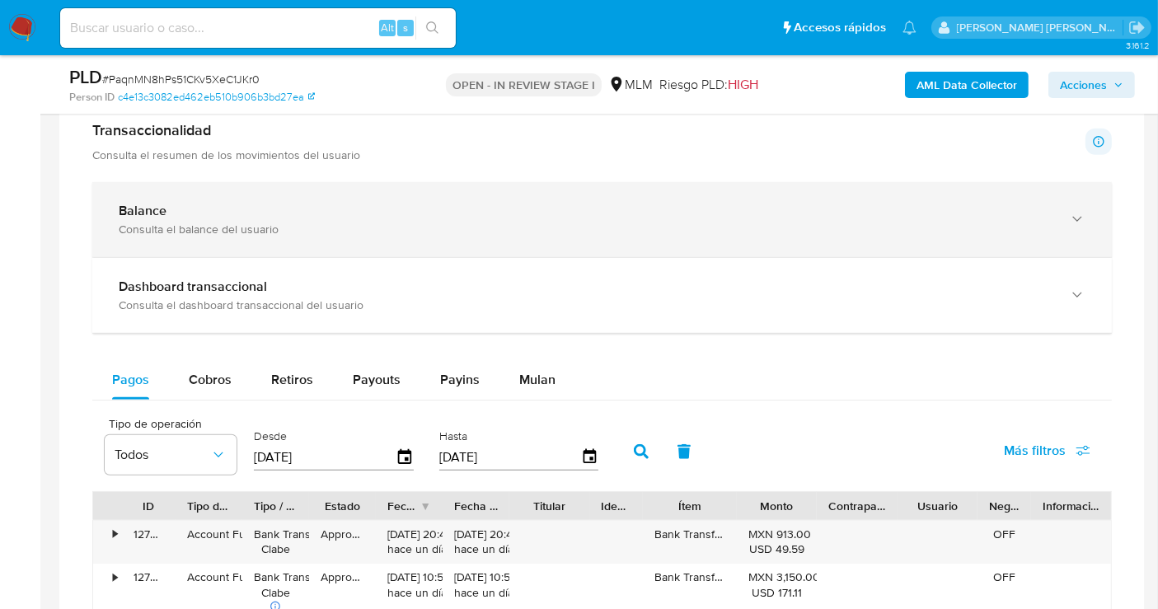
click at [227, 206] on div "Balance" at bounding box center [586, 211] width 934 height 16
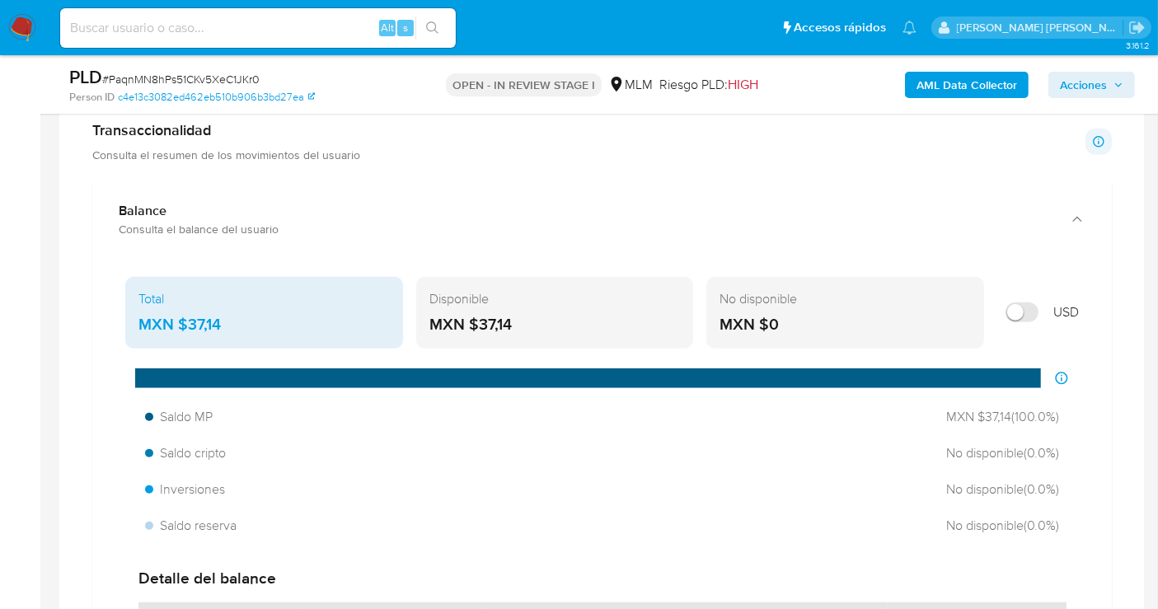
click at [204, 321] on div "MXN $37,14" at bounding box center [263, 324] width 251 height 21
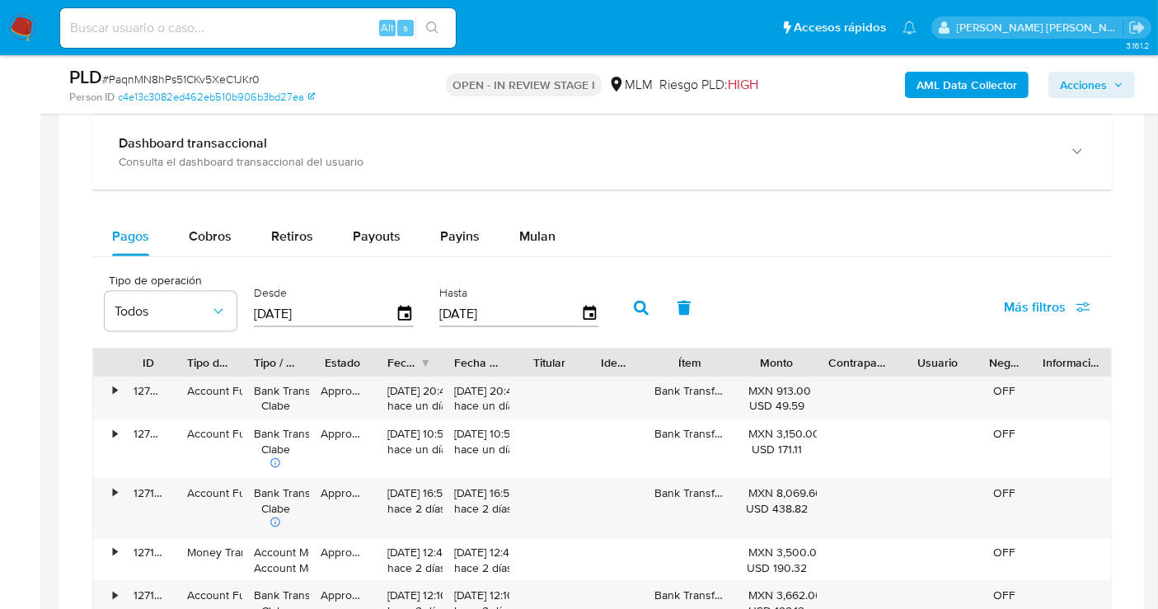
scroll to position [1923, 0]
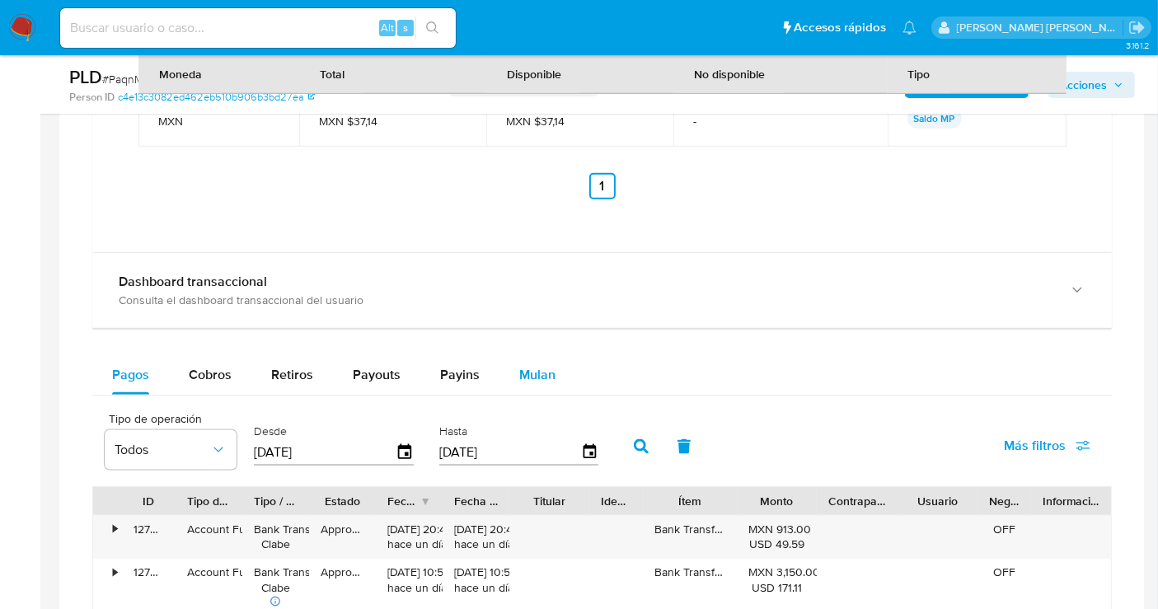
click at [541, 375] on span "Mulan" at bounding box center [537, 374] width 36 height 19
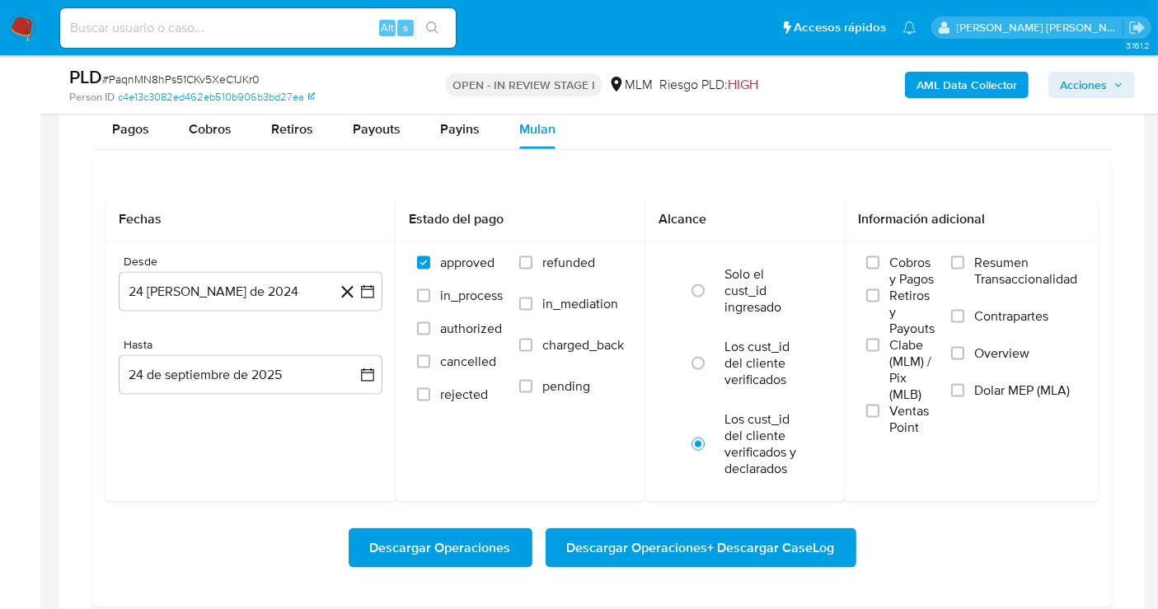
scroll to position [2197, 0]
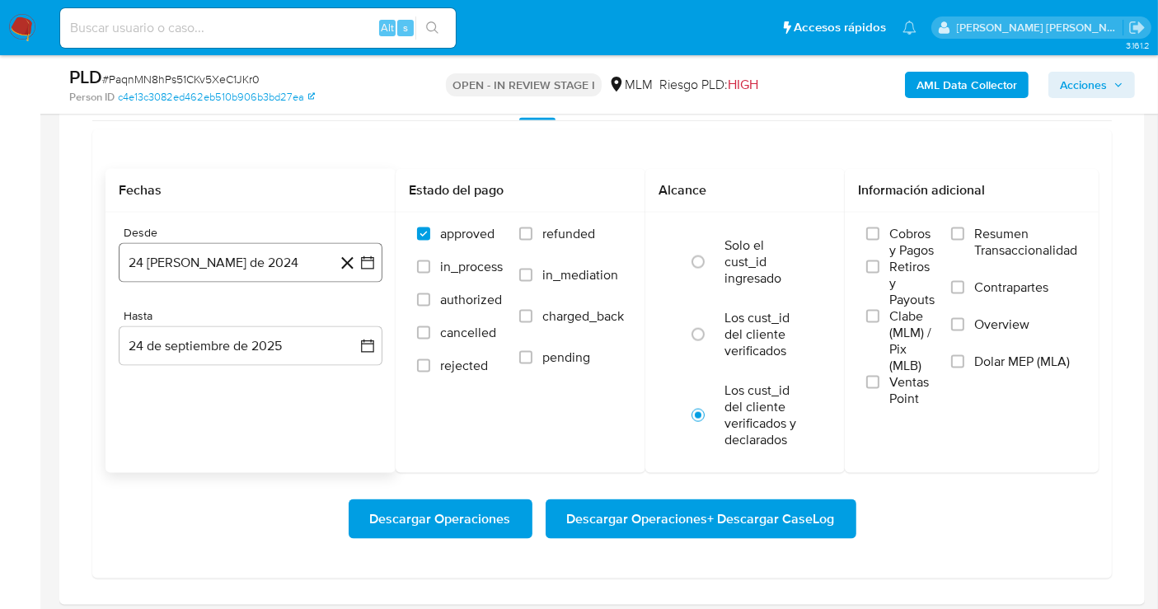
click at [204, 256] on button "24 [PERSON_NAME] de 2024" at bounding box center [251, 263] width 264 height 40
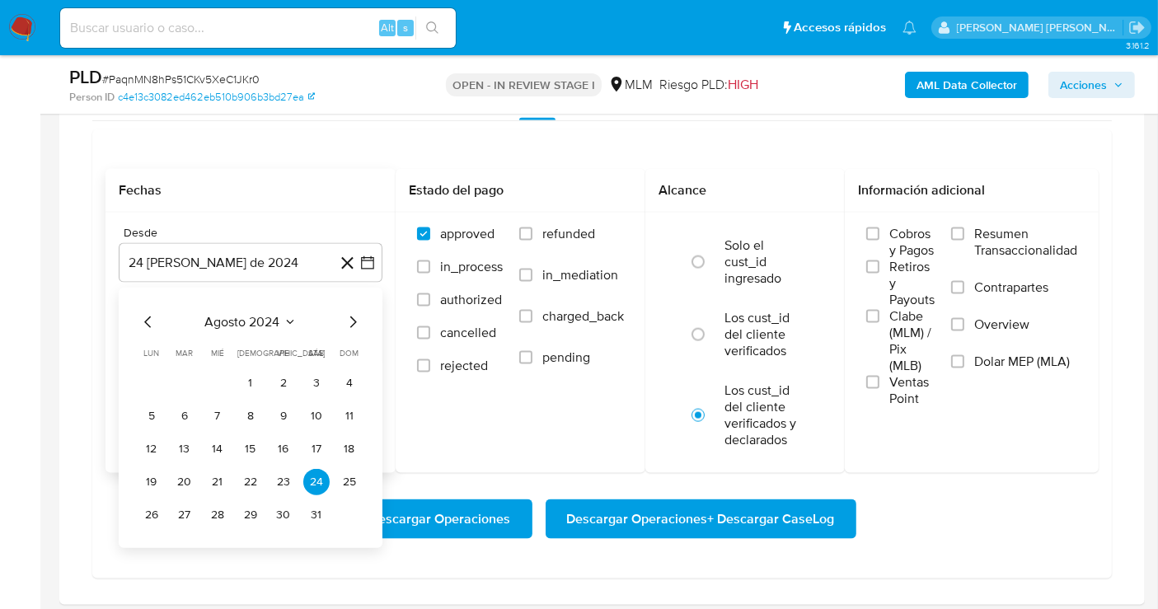
click at [346, 320] on icon "Mes siguiente" at bounding box center [353, 322] width 20 height 20
click at [349, 321] on icon "Mes siguiente" at bounding box center [353, 322] width 20 height 20
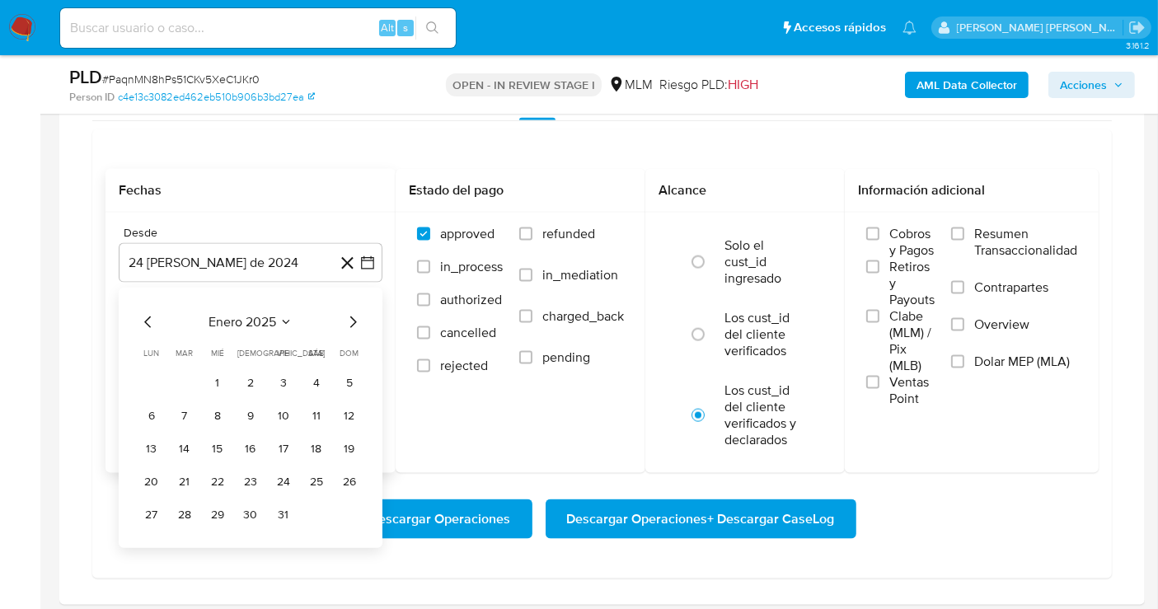
click at [349, 321] on icon "Mes siguiente" at bounding box center [353, 322] width 20 height 20
click at [354, 320] on icon "Mes siguiente" at bounding box center [353, 322] width 7 height 12
click at [251, 380] on button "1" at bounding box center [250, 383] width 26 height 26
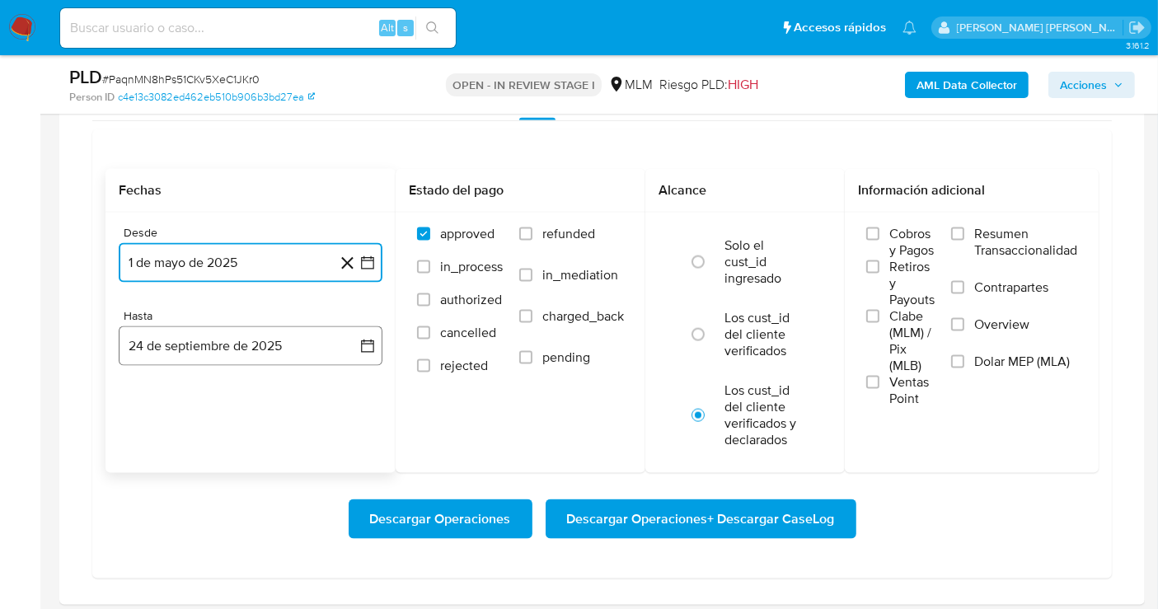
click at [312, 345] on button "24 de septiembre de 2025" at bounding box center [251, 346] width 264 height 40
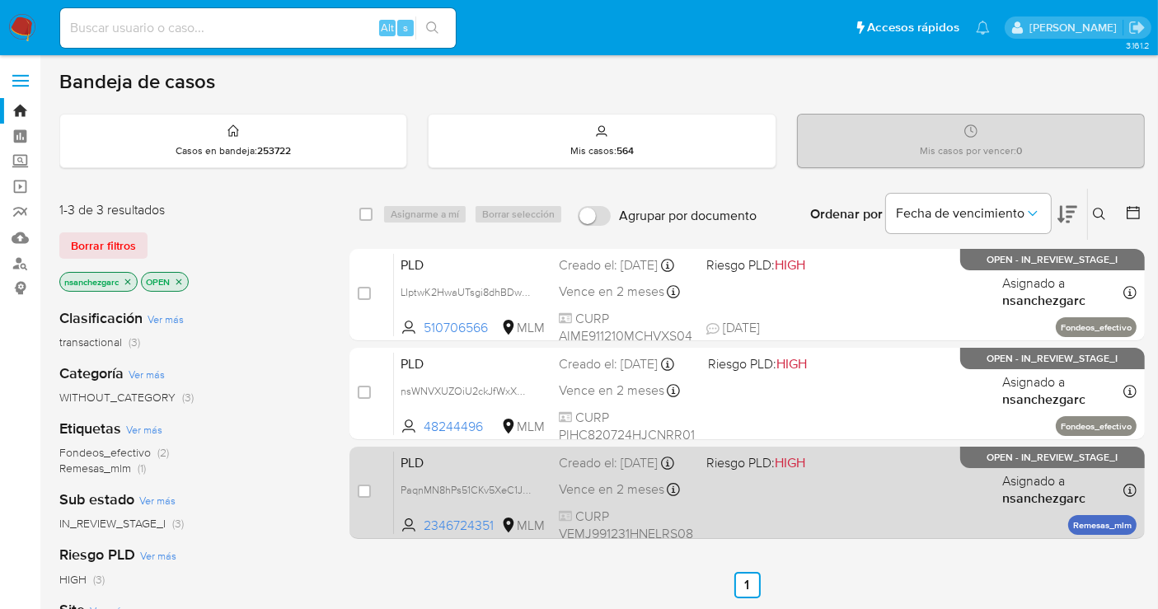
click at [584, 472] on div "Creado el: [DATE] Creado el: [DATE] 02:09:34" at bounding box center [626, 463] width 134 height 18
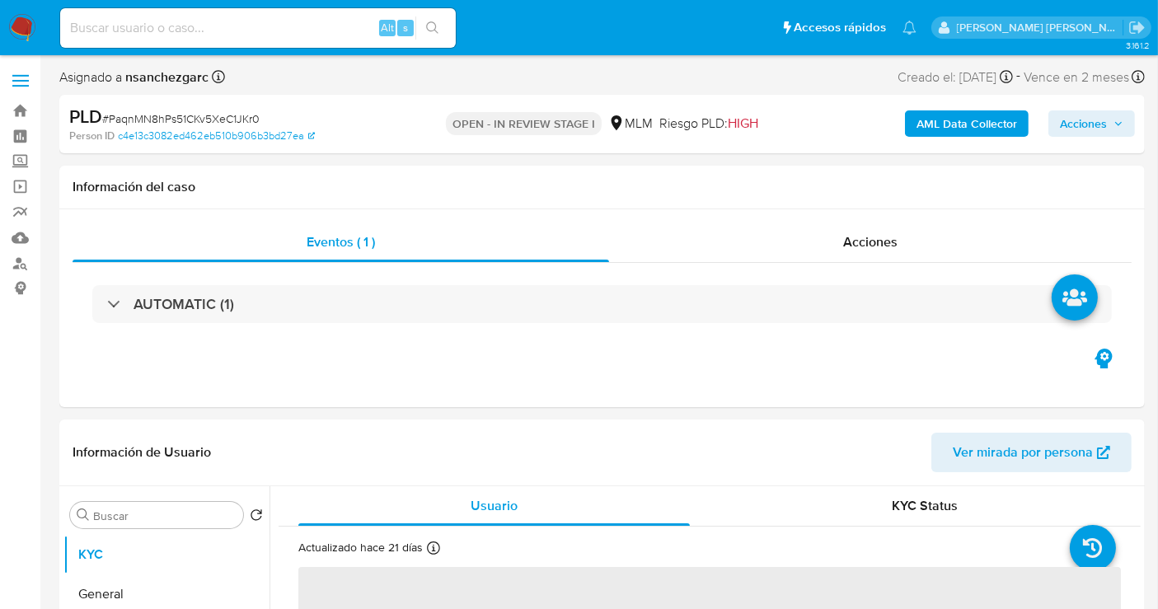
select select "10"
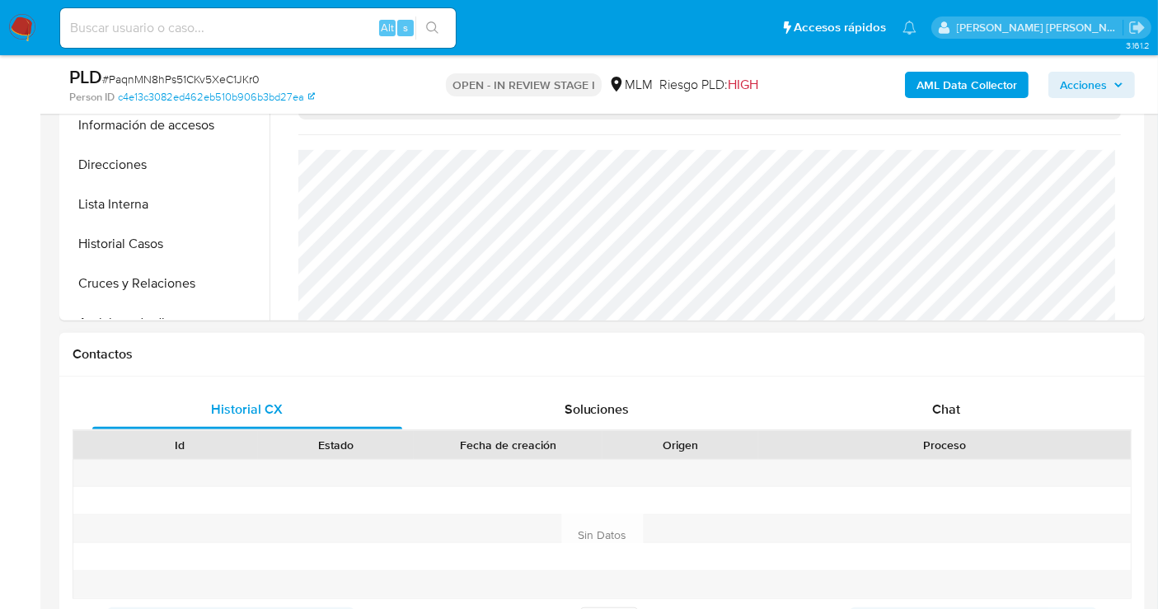
scroll to position [640, 0]
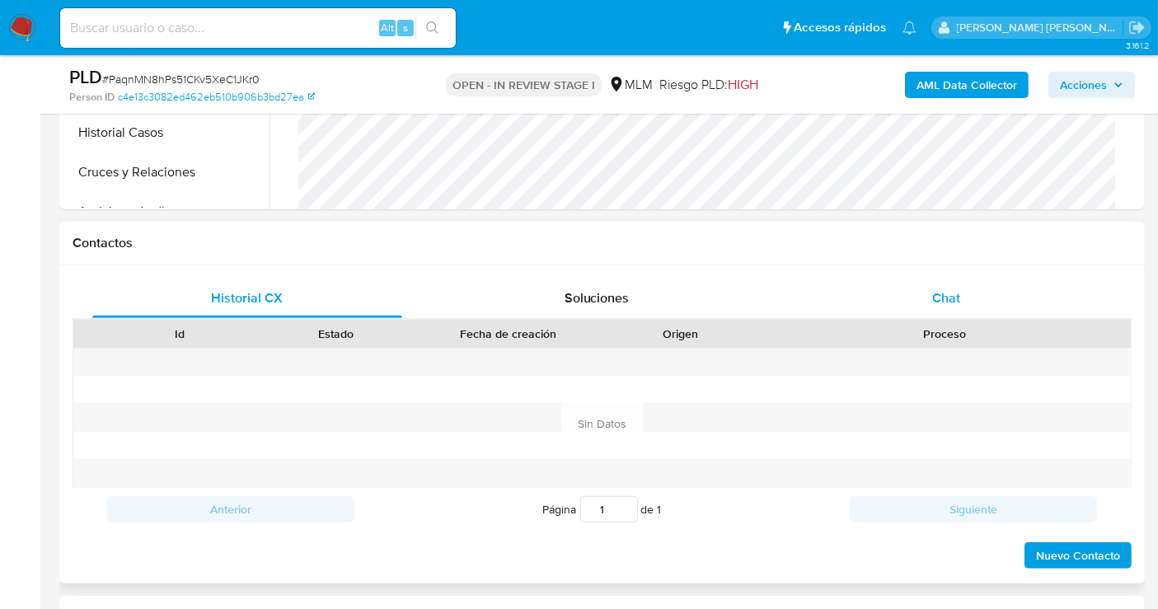
click at [959, 295] on span "Chat" at bounding box center [946, 297] width 28 height 19
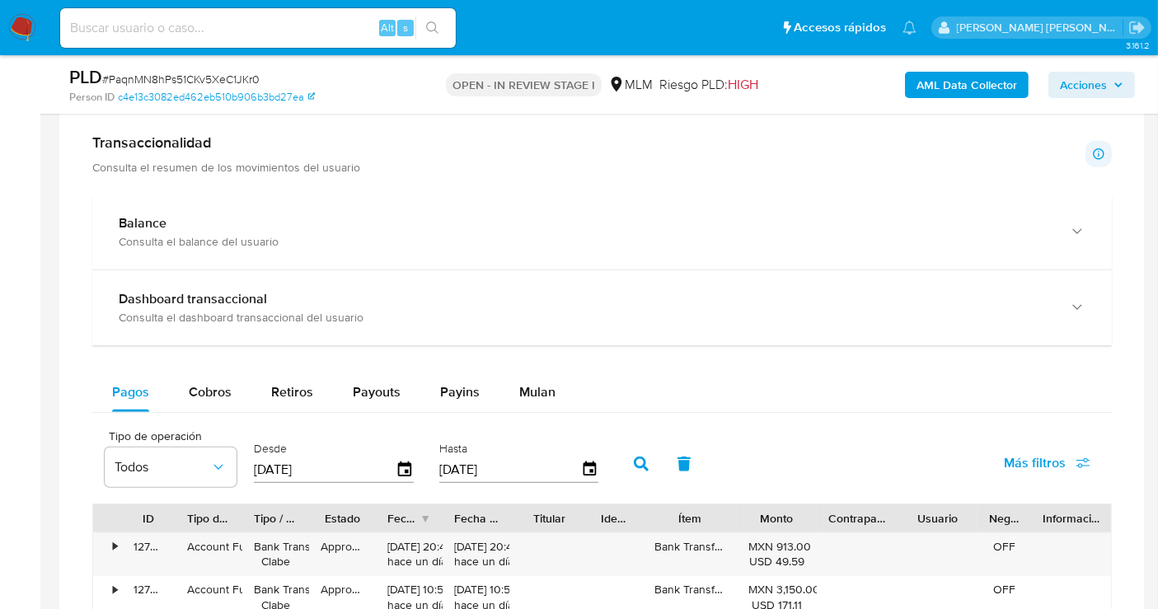
scroll to position [1465, 0]
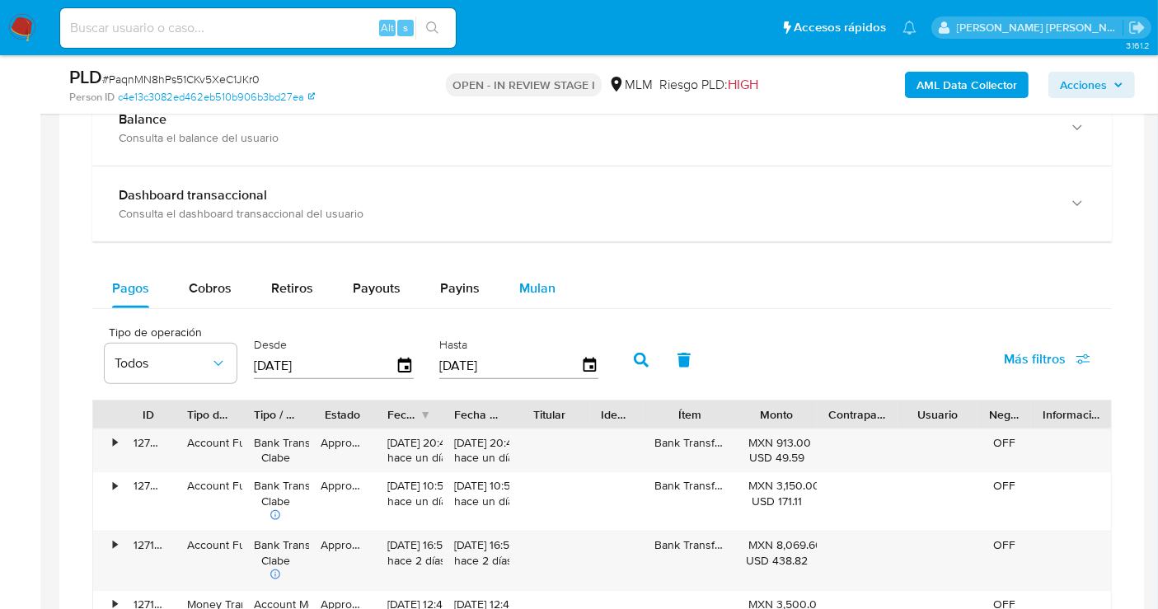
click at [529, 286] on span "Mulan" at bounding box center [537, 288] width 36 height 19
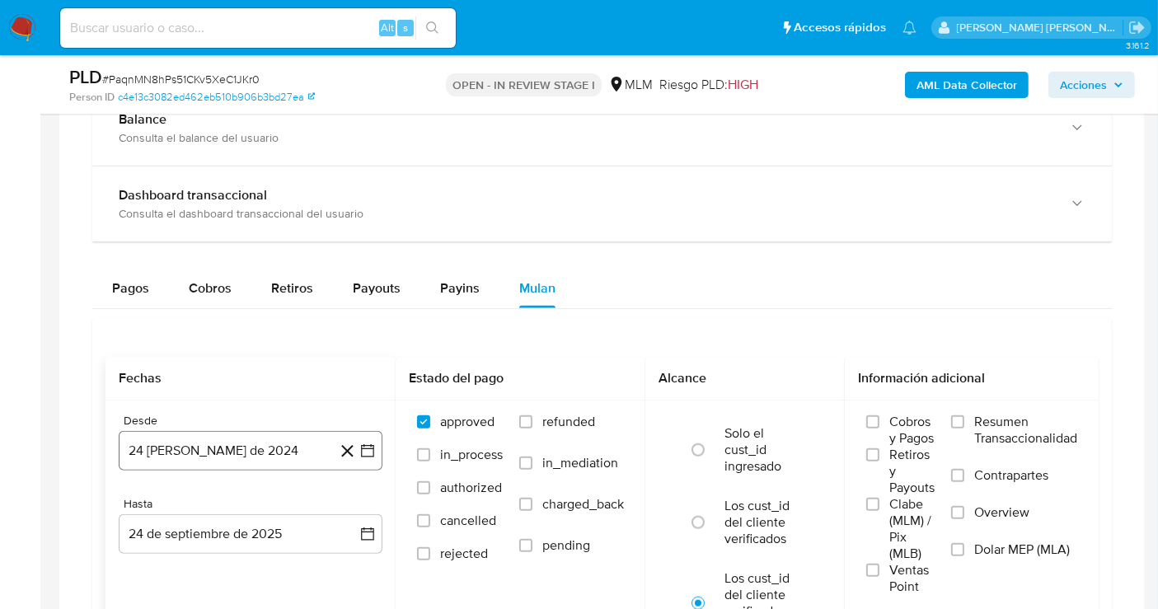
click at [257, 450] on button "24 [PERSON_NAME] de 2024" at bounding box center [251, 451] width 264 height 40
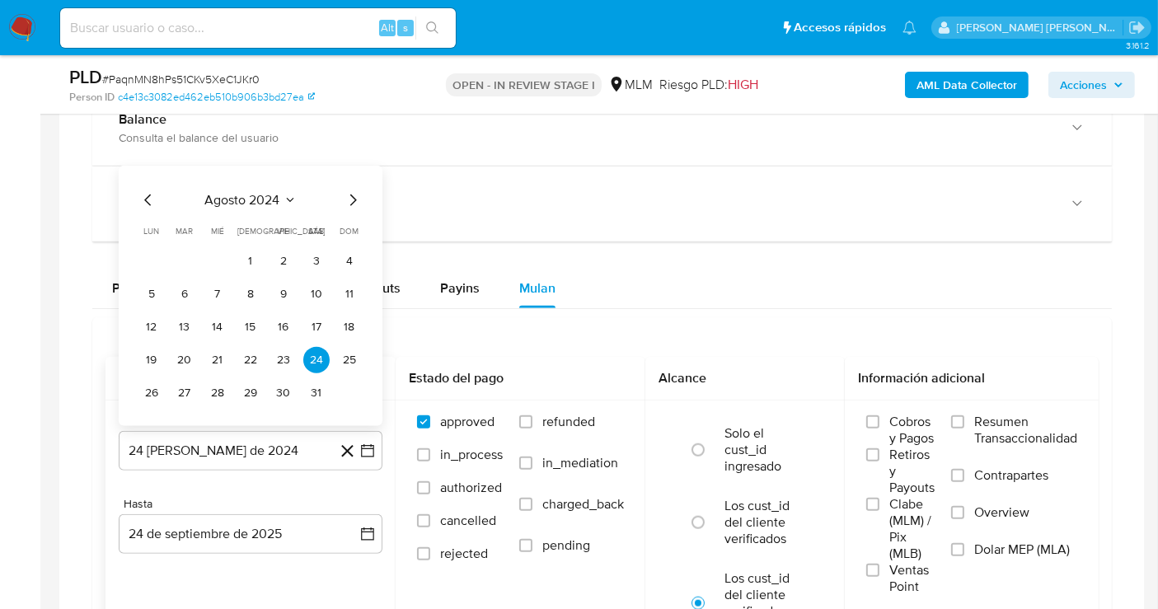
click at [352, 195] on icon "Mes siguiente" at bounding box center [353, 200] width 20 height 20
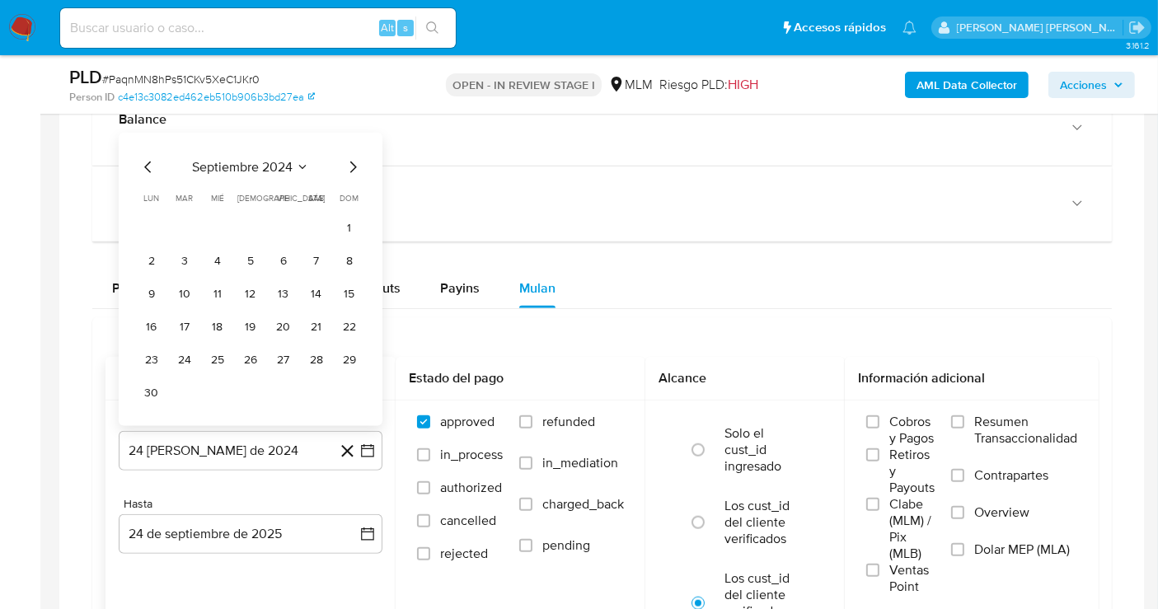
click at [352, 195] on span "dom" at bounding box center [349, 197] width 19 height 12
click at [350, 160] on icon "Mes siguiente" at bounding box center [353, 167] width 20 height 20
click at [350, 160] on div "Balance Consulta el balance del usuario" at bounding box center [602, 128] width 1020 height 75
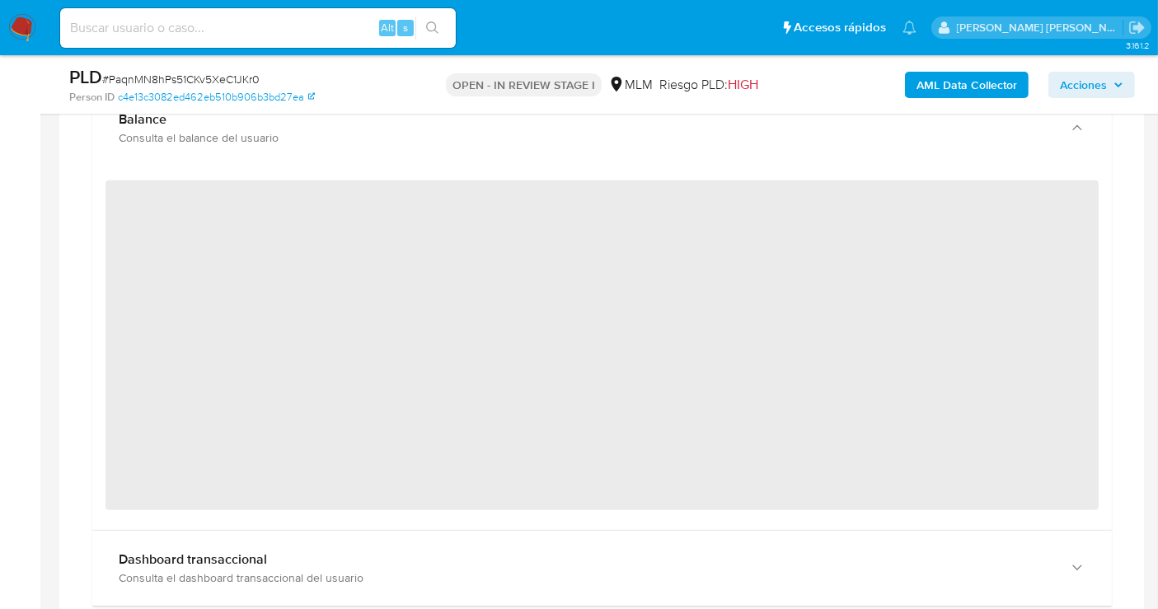
click at [350, 160] on div "Balance Consulta el balance del usuario" at bounding box center [602, 128] width 1020 height 75
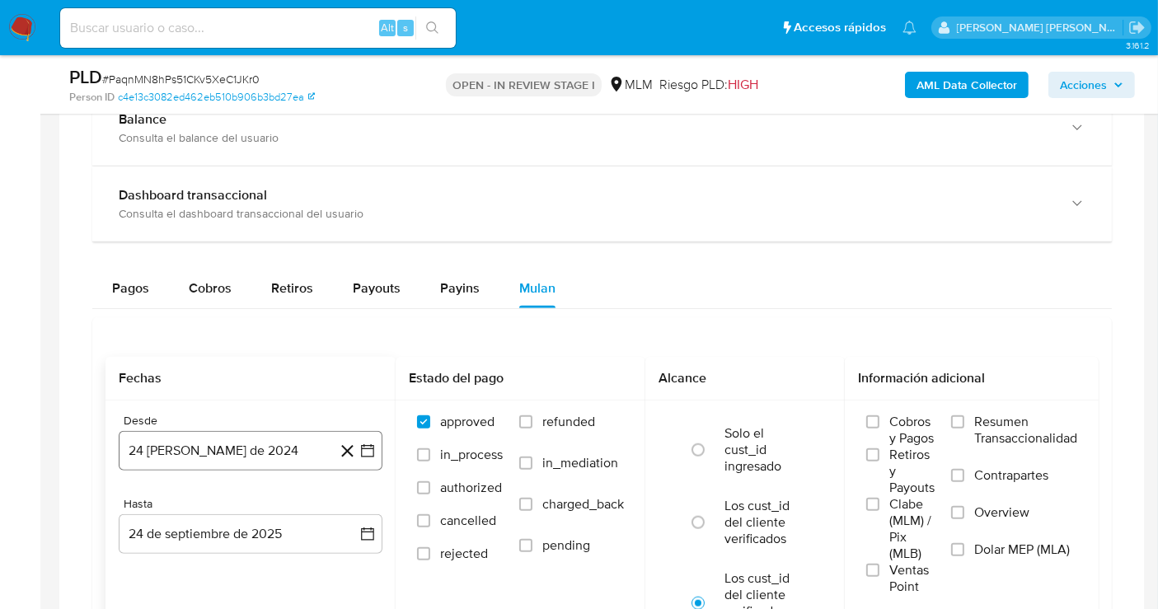
click at [282, 443] on button "24 [PERSON_NAME] de 2024" at bounding box center [251, 451] width 264 height 40
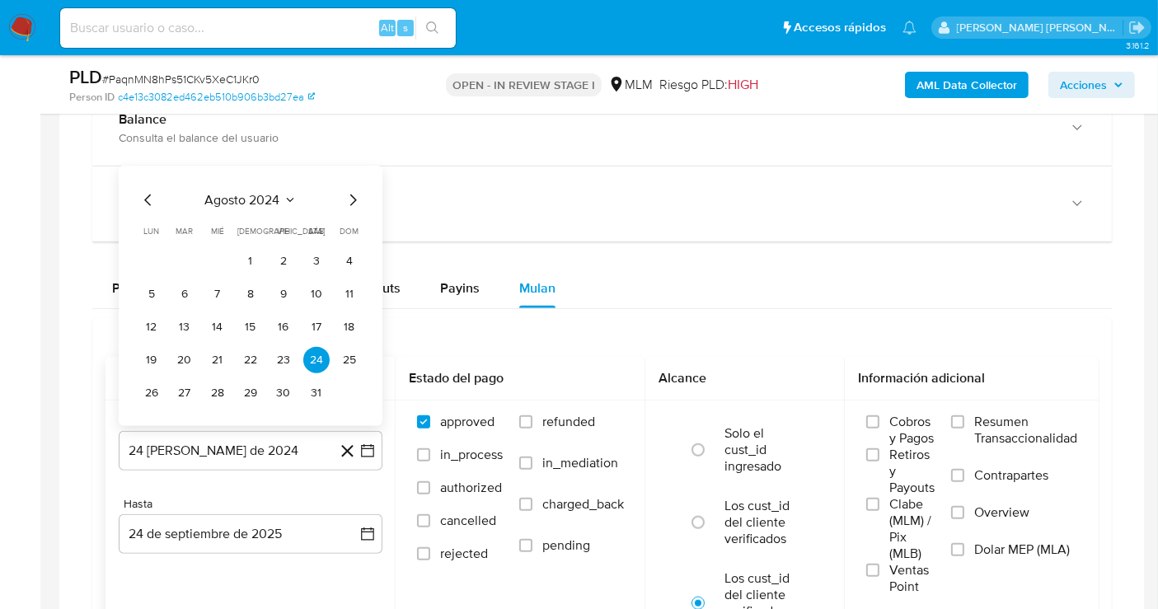
click at [351, 197] on icon "Mes siguiente" at bounding box center [353, 200] width 20 height 20
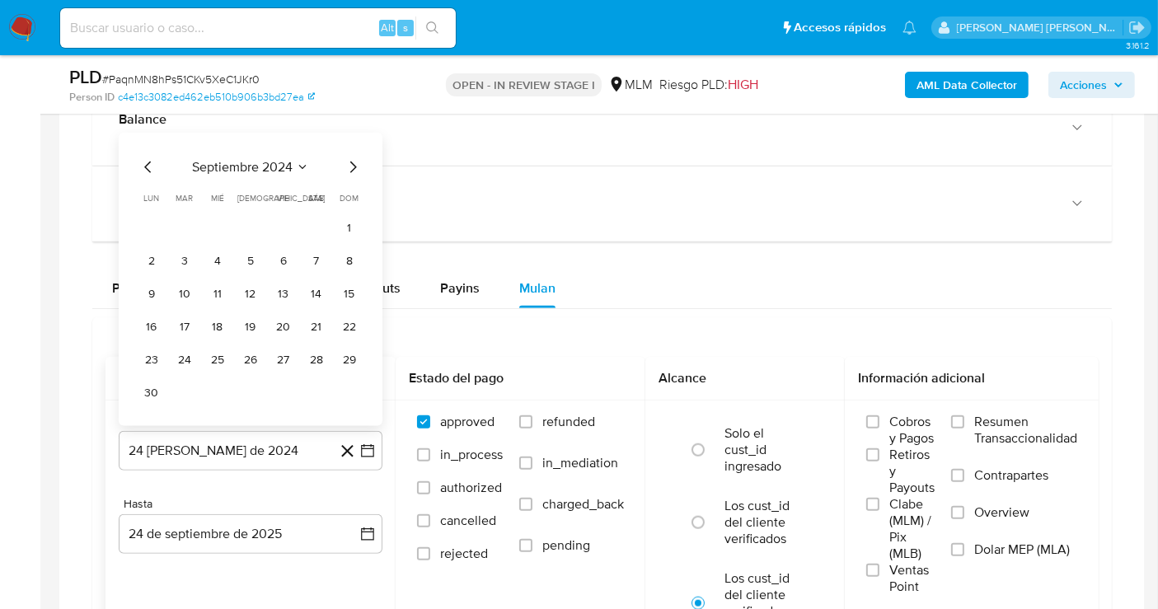
click at [349, 157] on icon "Mes siguiente" at bounding box center [353, 167] width 20 height 20
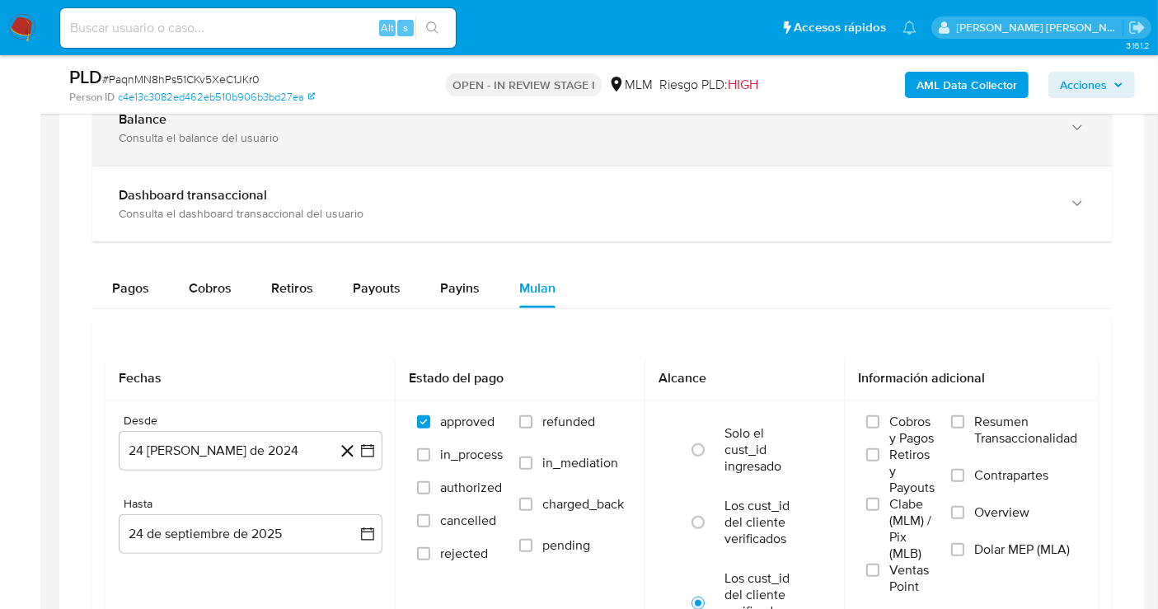
click at [351, 157] on div "Balance Consulta el balance del usuario" at bounding box center [602, 128] width 1020 height 75
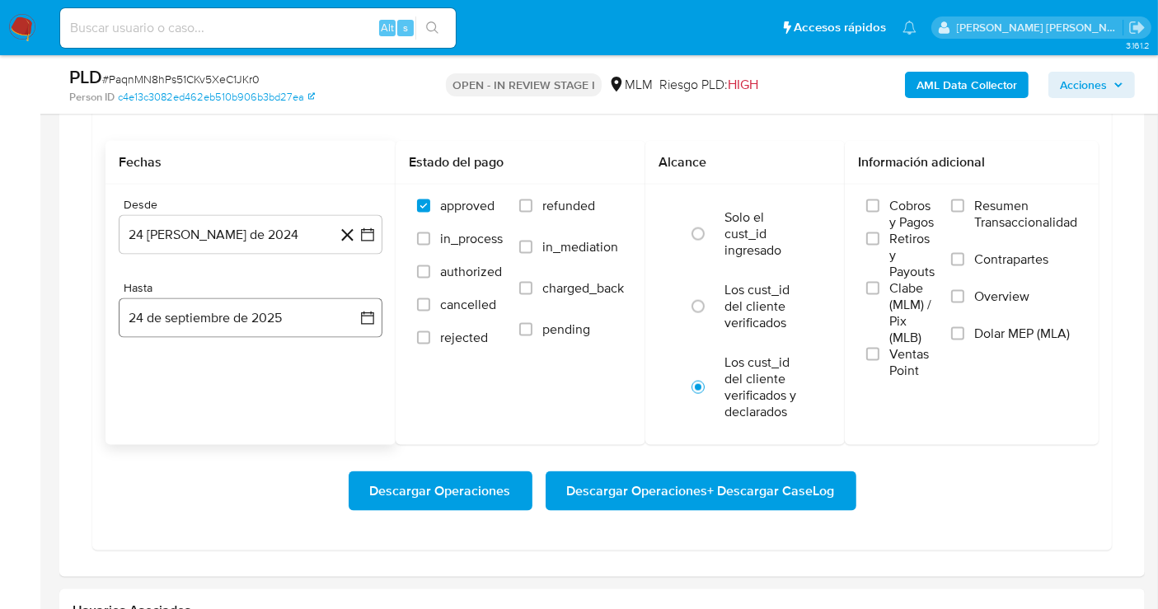
scroll to position [2197, 0]
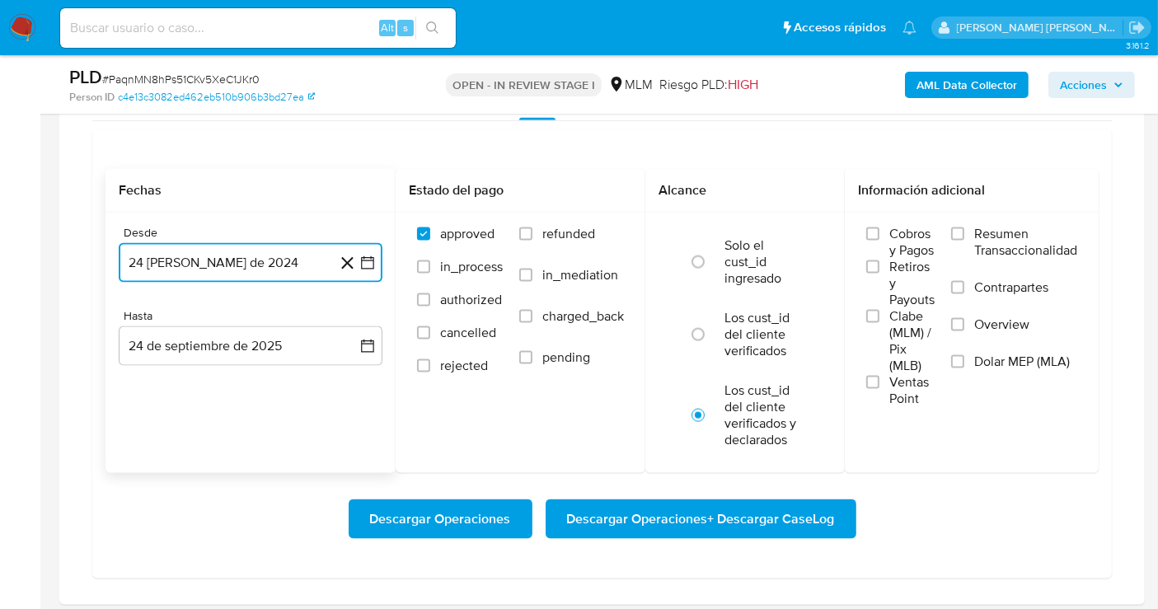
click at [275, 260] on button "24 [PERSON_NAME] de 2024" at bounding box center [251, 263] width 264 height 40
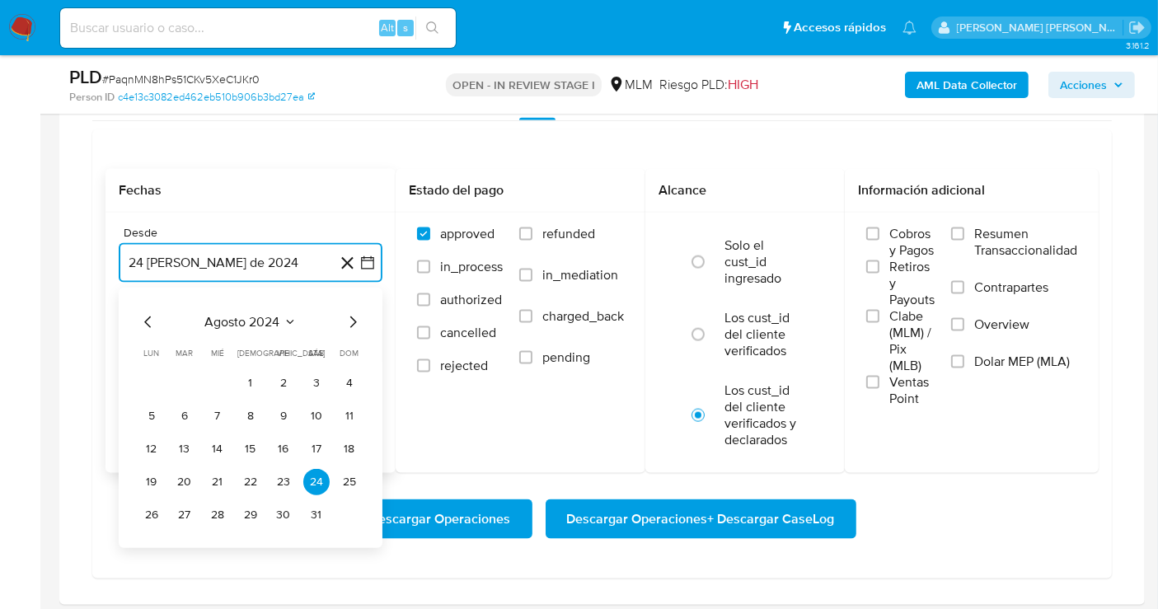
click at [350, 319] on icon "Mes siguiente" at bounding box center [353, 322] width 20 height 20
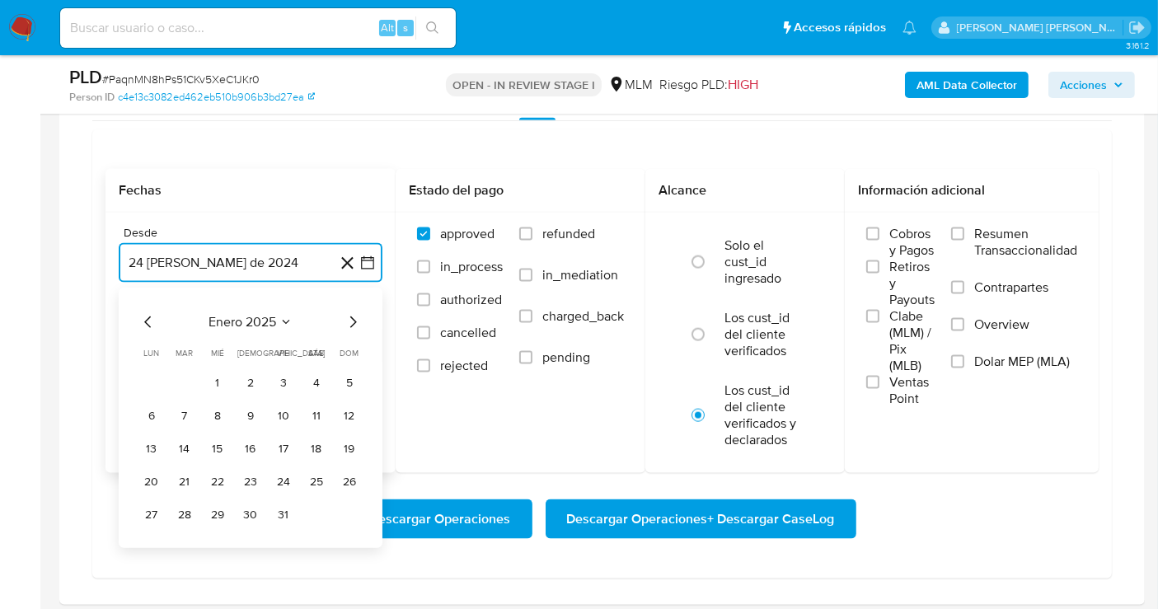
click at [350, 319] on icon "Mes siguiente" at bounding box center [353, 322] width 20 height 20
click at [254, 375] on button "1" at bounding box center [250, 383] width 26 height 26
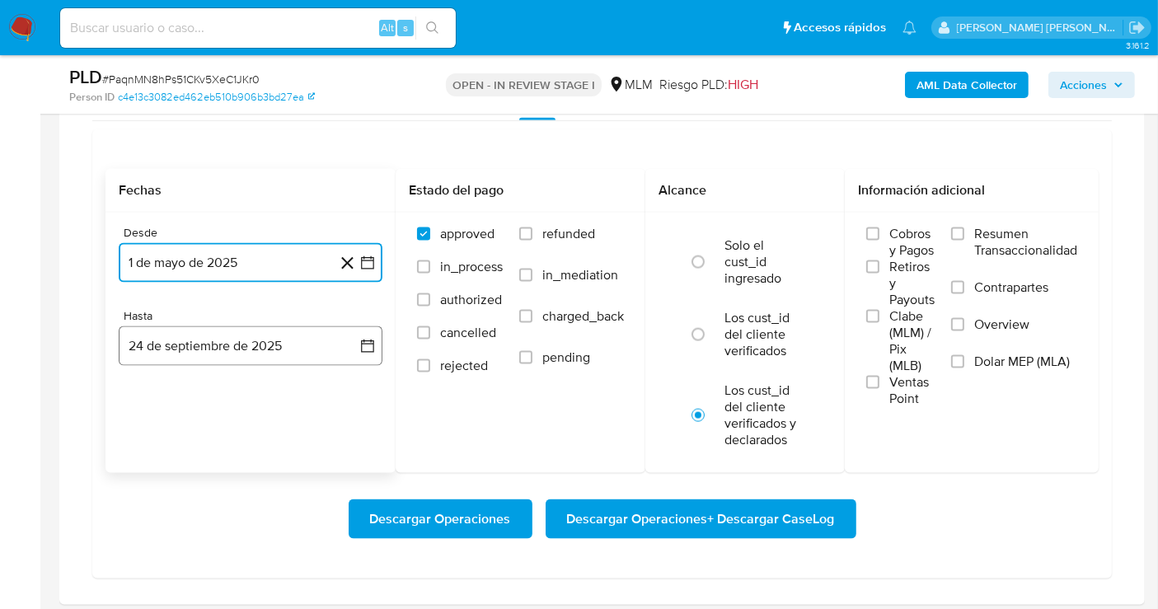
click at [252, 355] on button "24 de septiembre de 2025" at bounding box center [251, 346] width 264 height 40
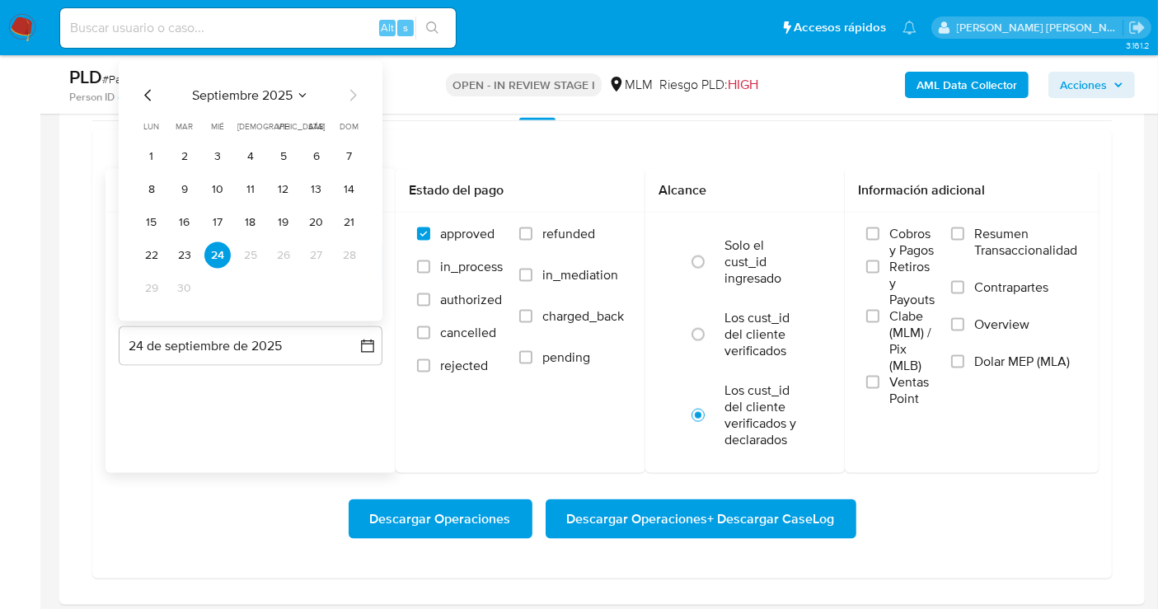
click at [150, 93] on icon "Mes anterior" at bounding box center [148, 95] width 20 height 20
click at [349, 287] on button "31" at bounding box center [349, 287] width 26 height 26
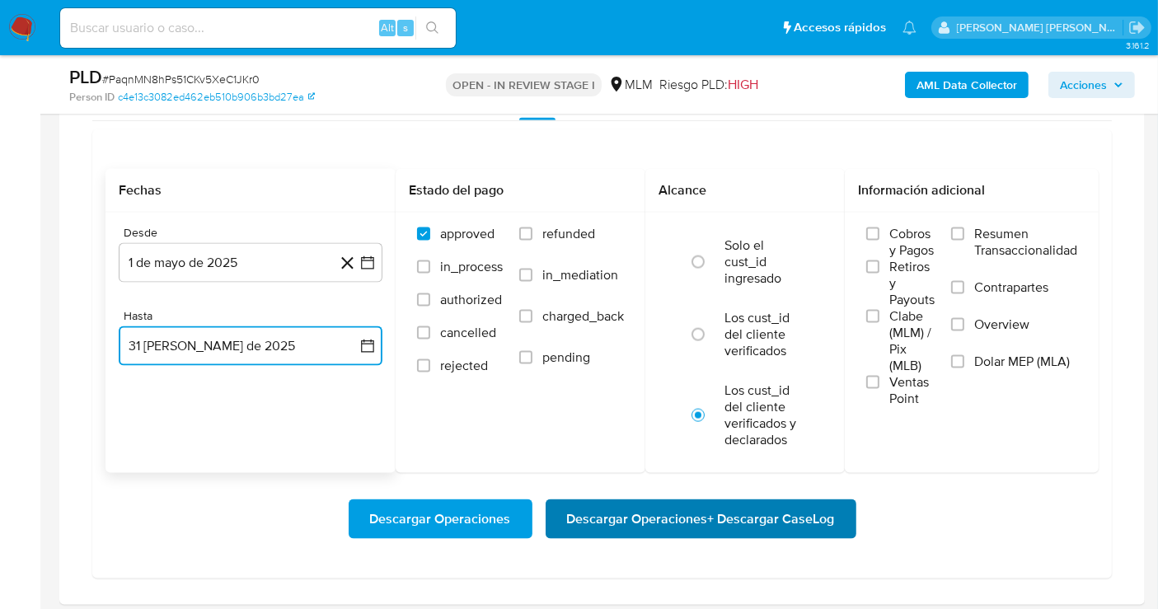
click at [665, 509] on span "Descargar Operaciones + Descargar CaseLog" at bounding box center [701, 519] width 268 height 36
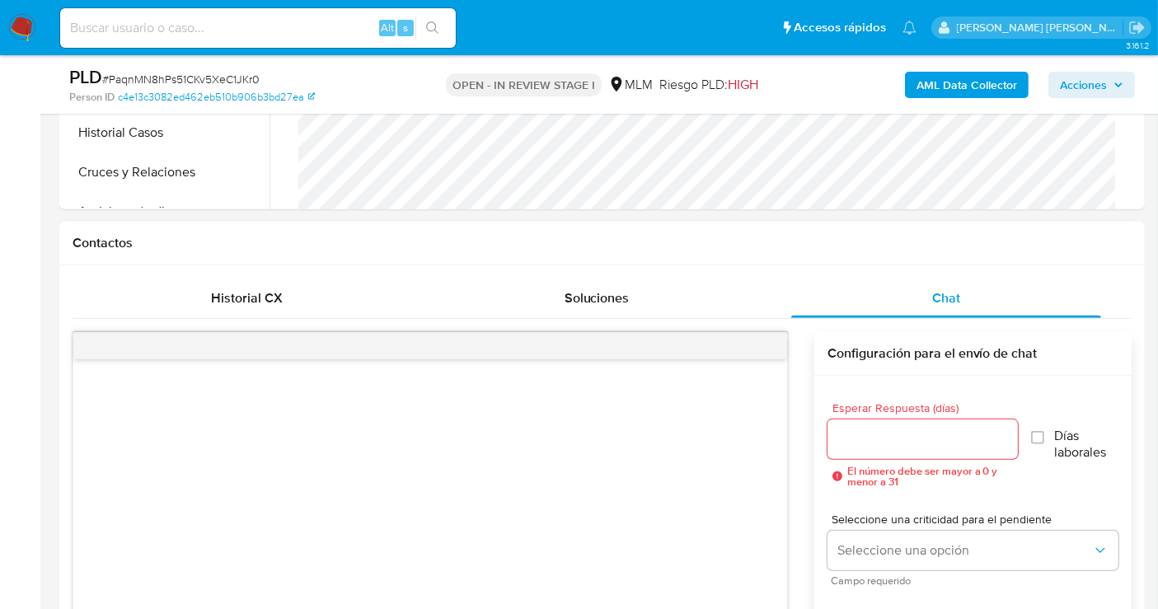
scroll to position [274, 0]
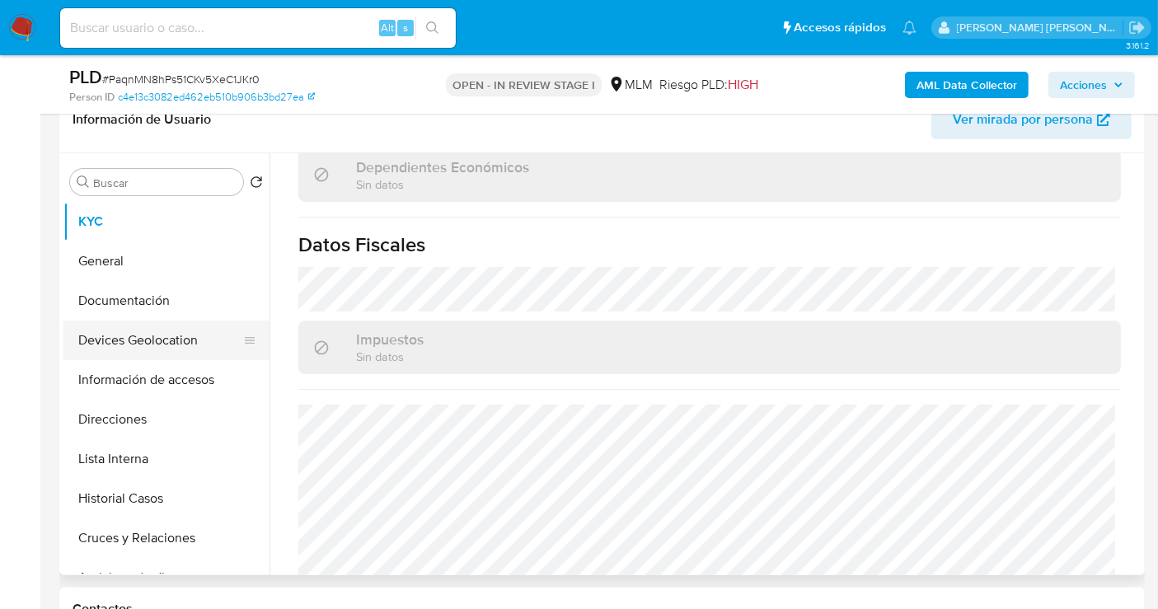
click at [139, 335] on button "Devices Geolocation" at bounding box center [159, 341] width 193 height 40
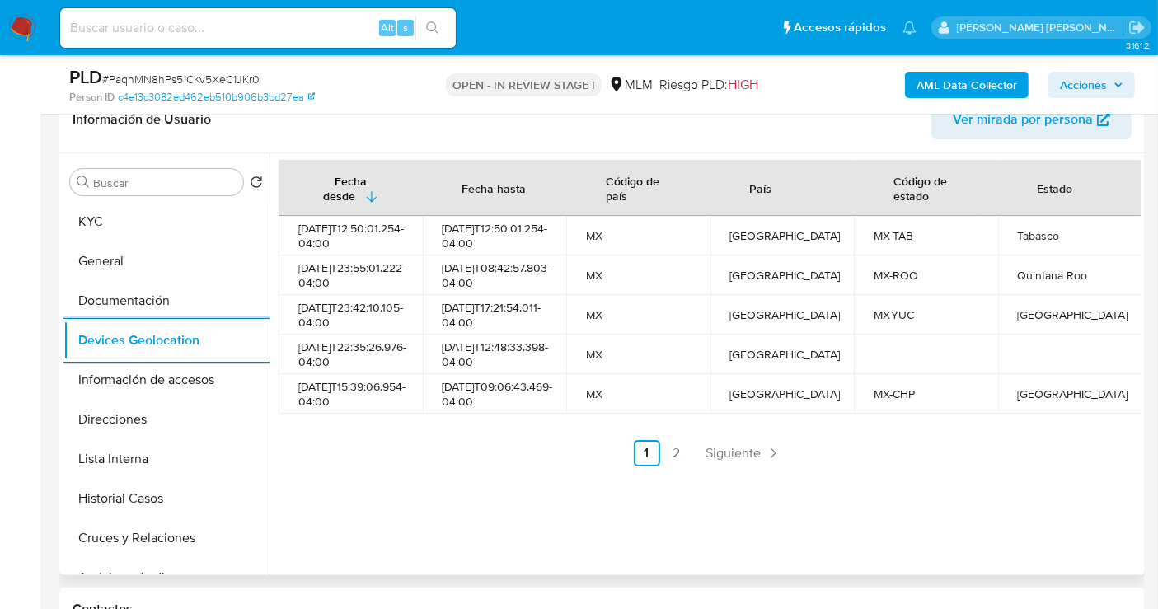
click at [712, 460] on span "Siguiente" at bounding box center [733, 453] width 55 height 13
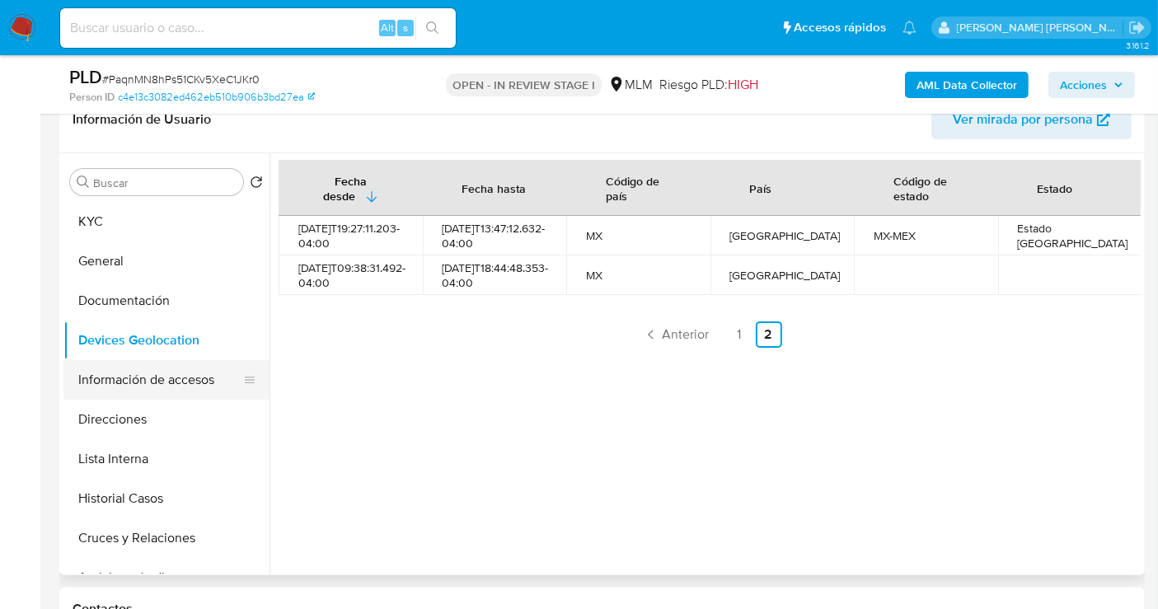
click at [138, 391] on button "Información de accesos" at bounding box center [159, 380] width 193 height 40
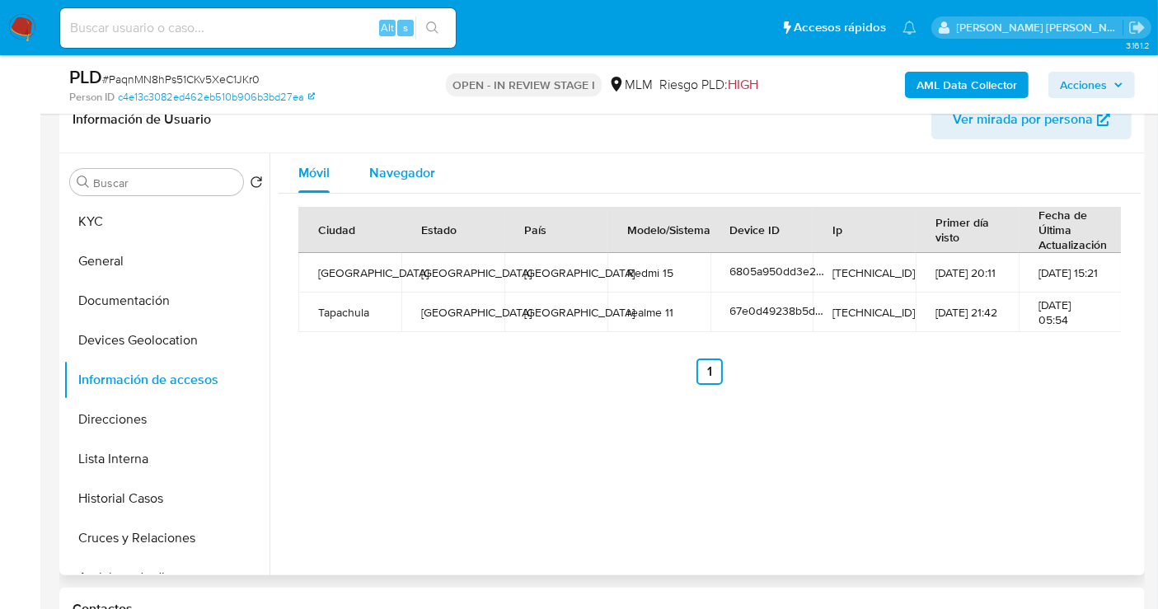
click at [401, 164] on span "Navegador" at bounding box center [402, 172] width 66 height 19
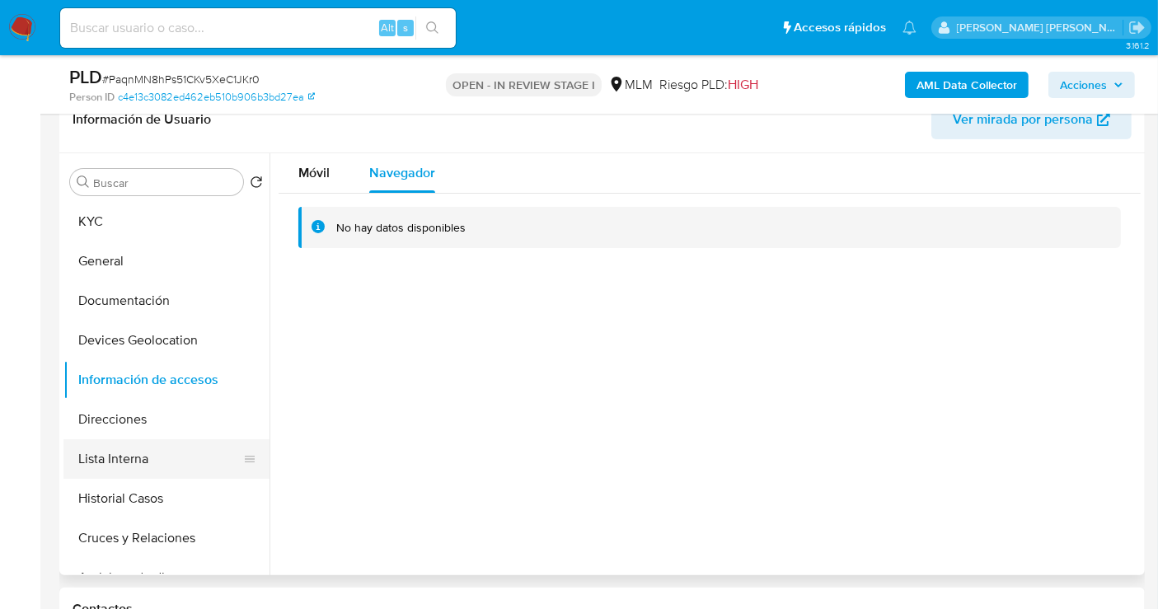
click at [105, 462] on button "Lista Interna" at bounding box center [159, 459] width 193 height 40
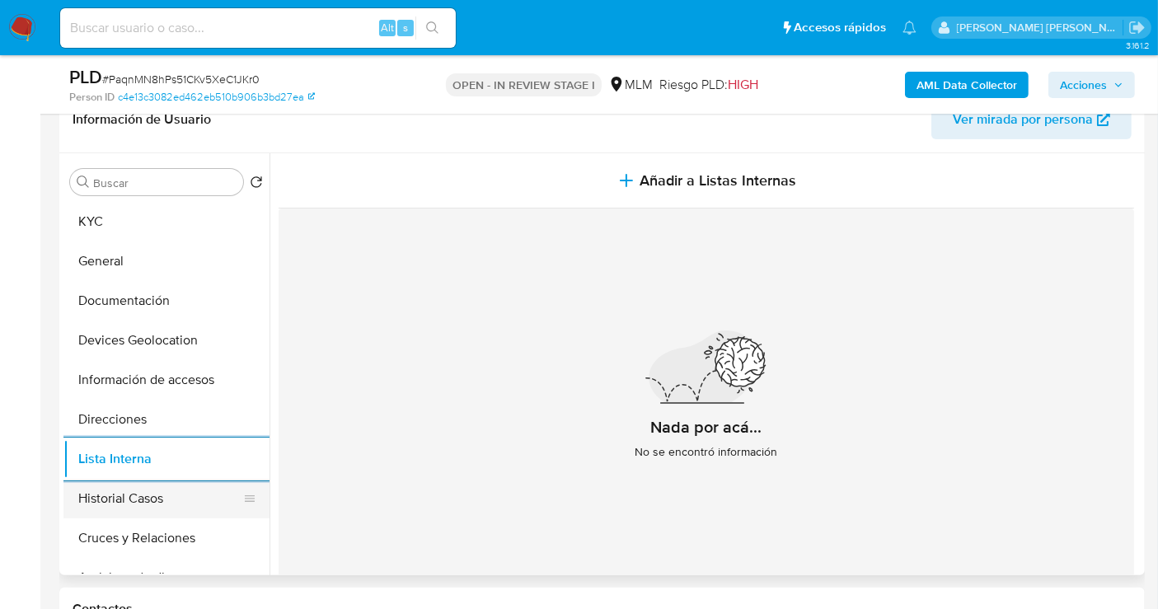
click at [115, 508] on button "Historial Casos" at bounding box center [159, 499] width 193 height 40
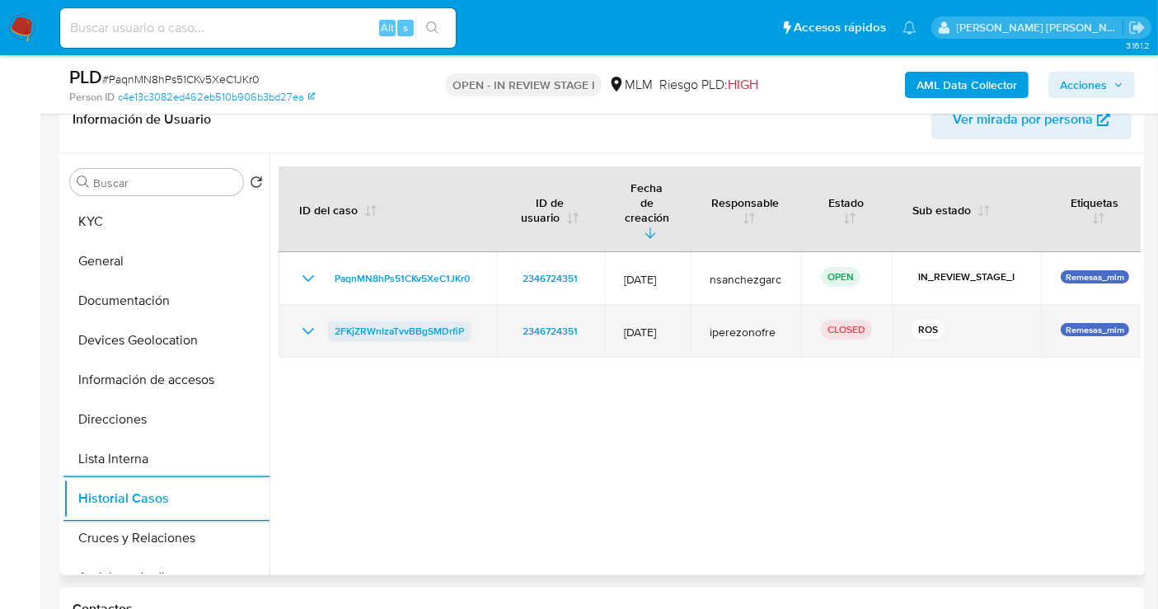
click at [396, 321] on span "2FKjZRWnIzaTvvBBgSMDrfiP" at bounding box center [399, 331] width 129 height 20
click at [380, 321] on span "2FKjZRWnIzaTvvBBgSMDrfiP" at bounding box center [399, 331] width 129 height 20
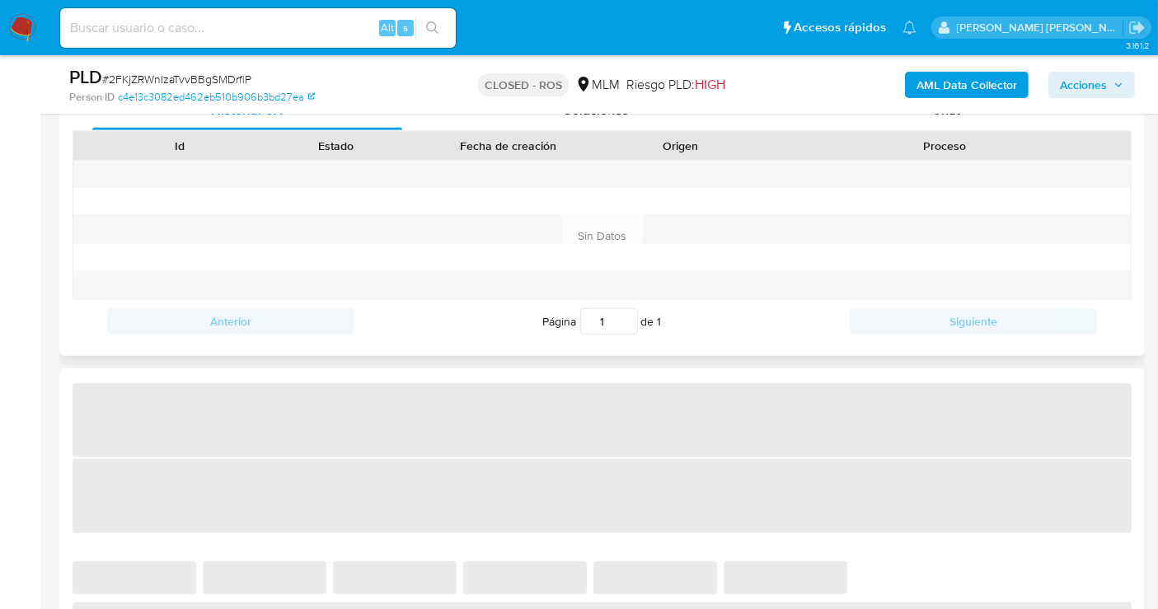
select select "10"
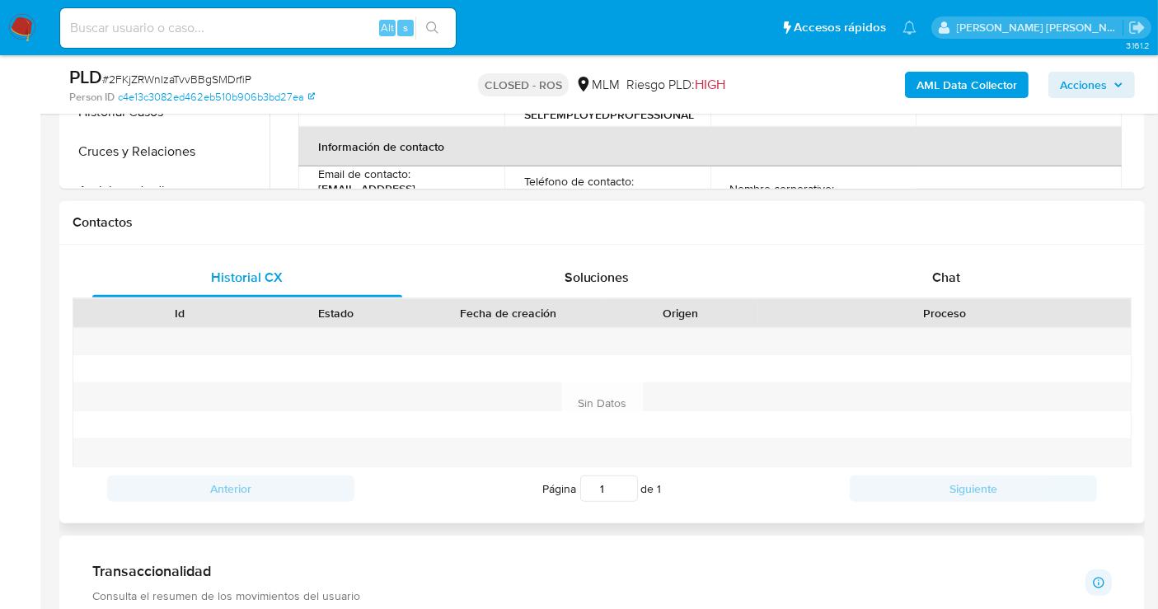
scroll to position [640, 0]
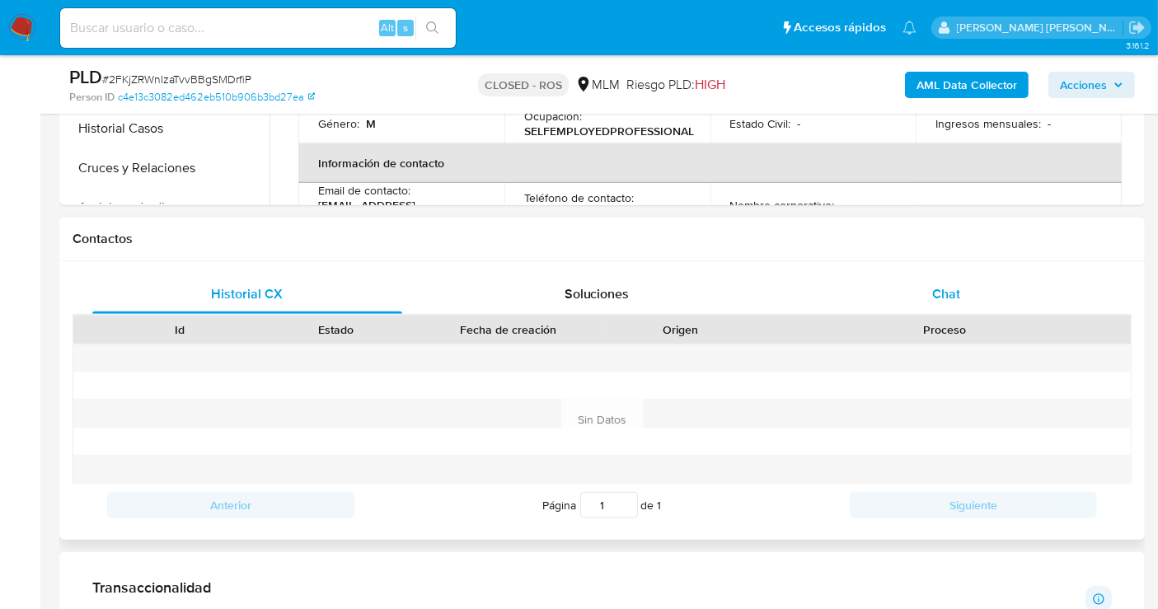
click at [935, 291] on span "Chat" at bounding box center [946, 293] width 28 height 19
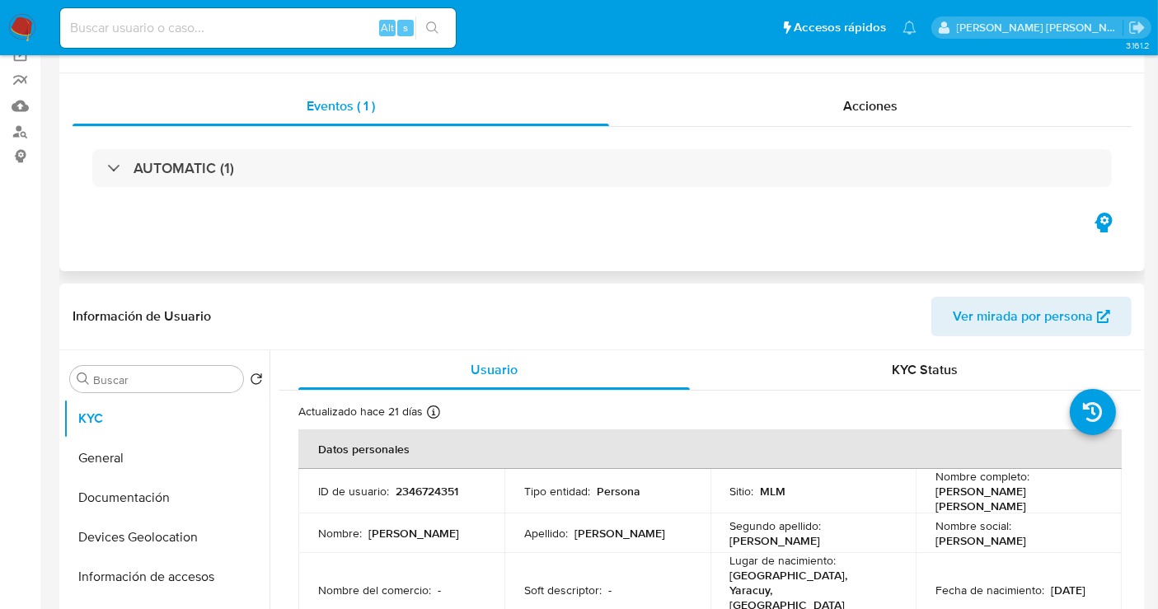
scroll to position [0, 0]
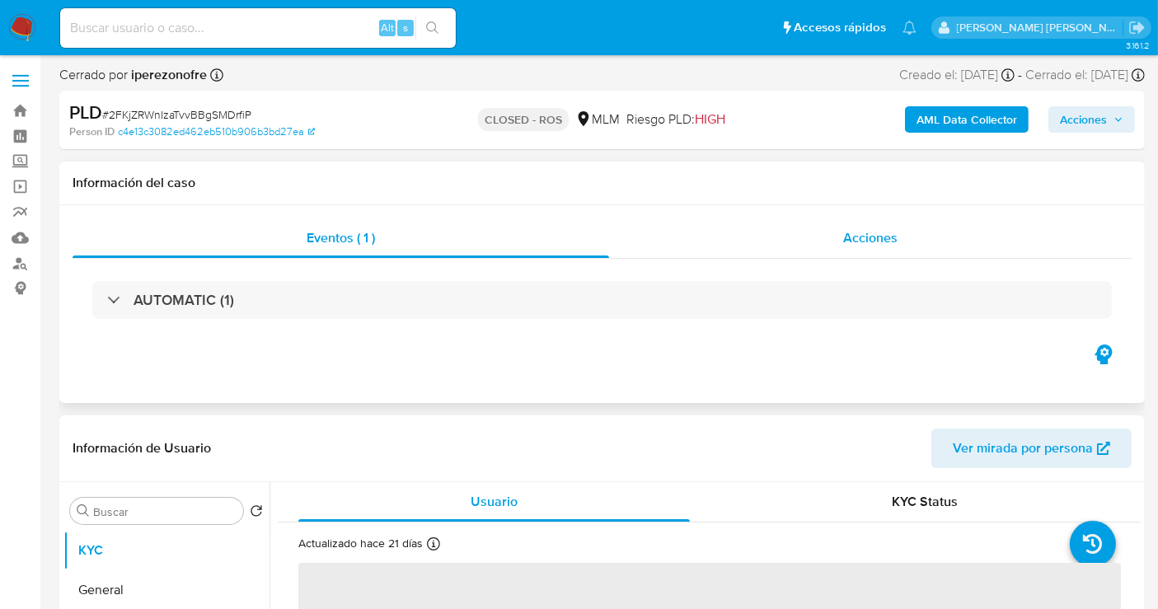
click at [879, 234] on span "Acciones" at bounding box center [870, 237] width 54 height 19
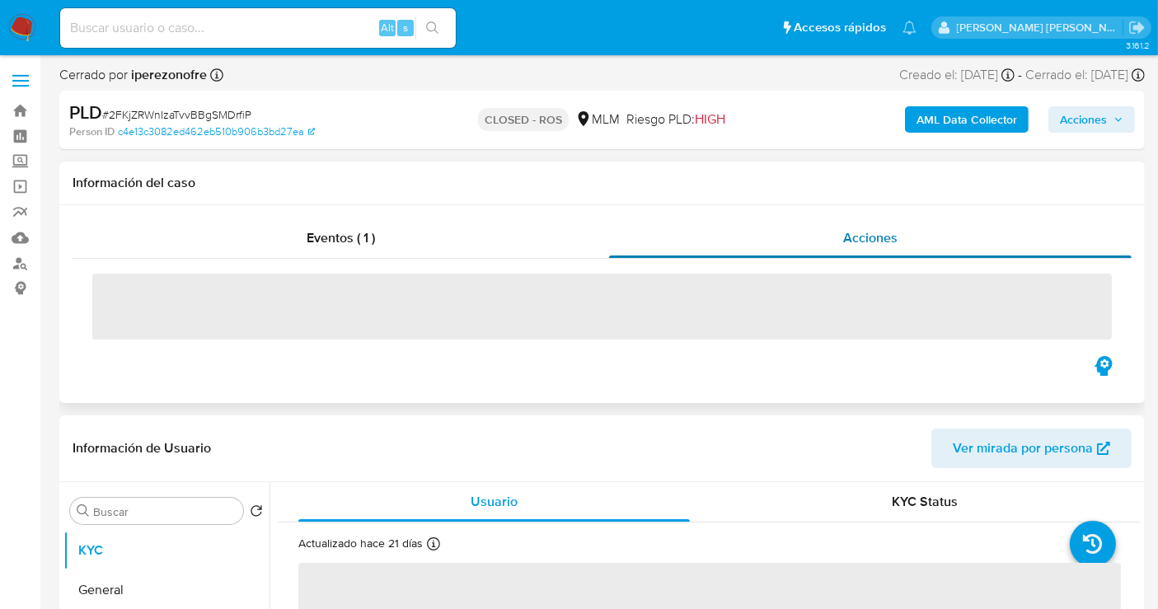
select select "10"
